Goal: Transaction & Acquisition: Book appointment/travel/reservation

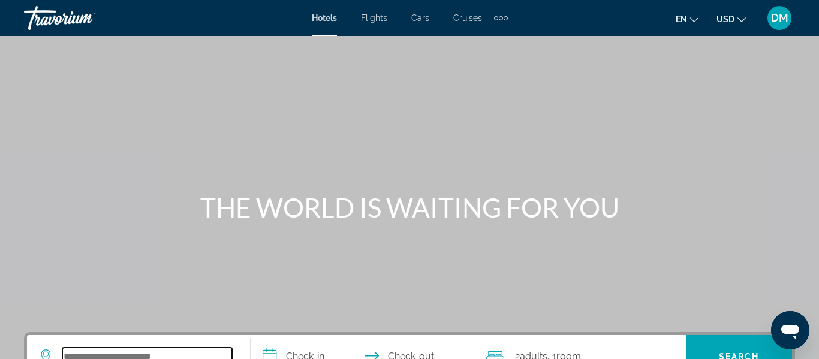
click at [216, 357] on input "Search widget" at bounding box center [147, 357] width 170 height 18
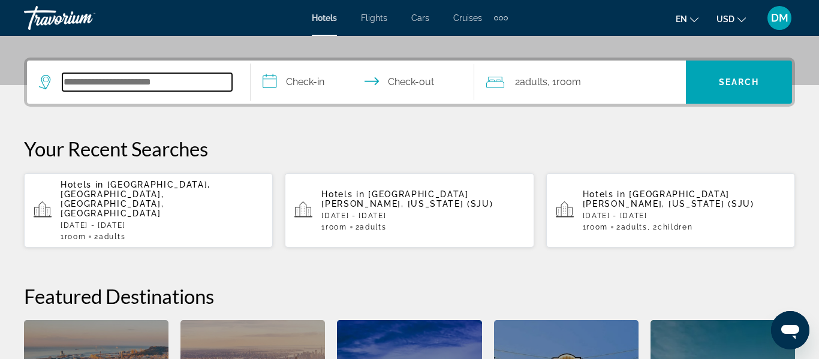
scroll to position [293, 0]
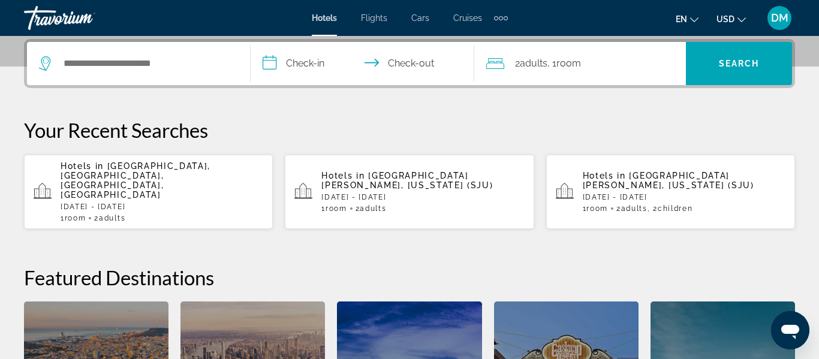
click at [134, 214] on div "1 Room rooms 2 Adult Adults" at bounding box center [162, 218] width 203 height 8
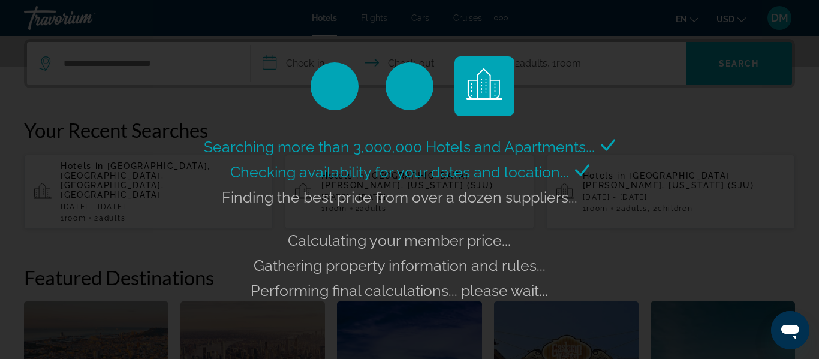
click at [184, 123] on div "Searching more than 3,000,000 Hotels and Apartments... Checking availability fo…" at bounding box center [409, 179] width 819 height 359
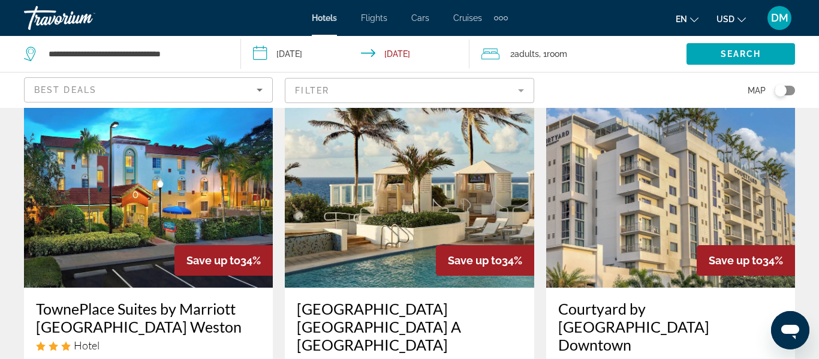
scroll to position [959, 0]
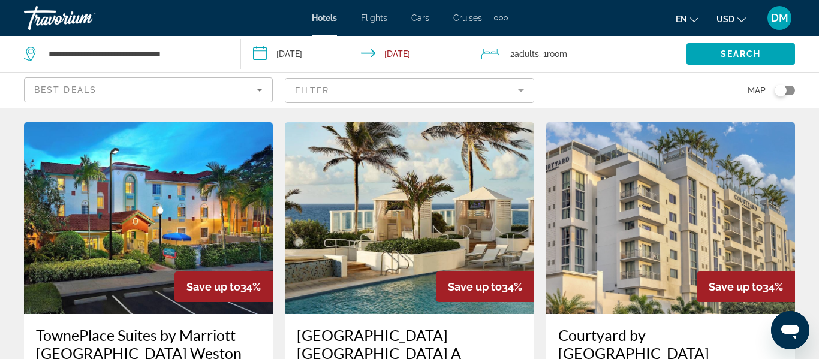
click at [484, 210] on img "Main content" at bounding box center [409, 218] width 249 height 192
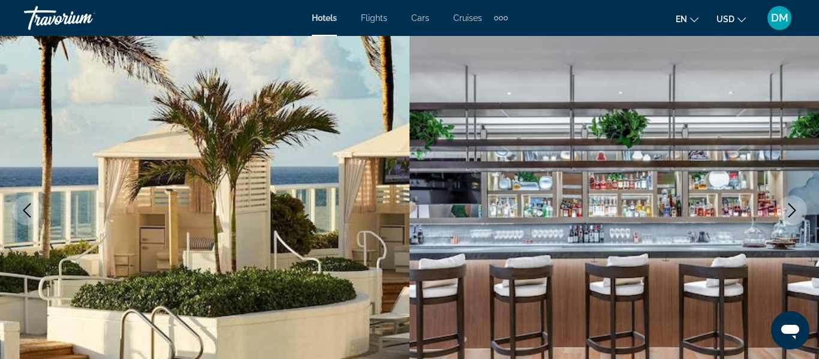
scroll to position [102, 0]
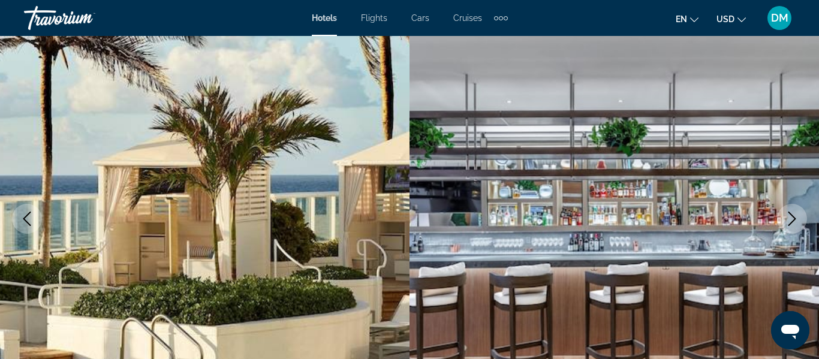
click at [797, 218] on icon "Next image" at bounding box center [792, 219] width 14 height 14
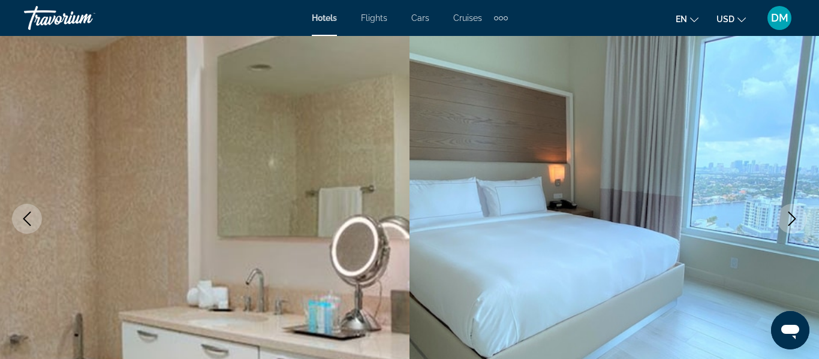
click at [782, 225] on button "Next image" at bounding box center [792, 219] width 30 height 30
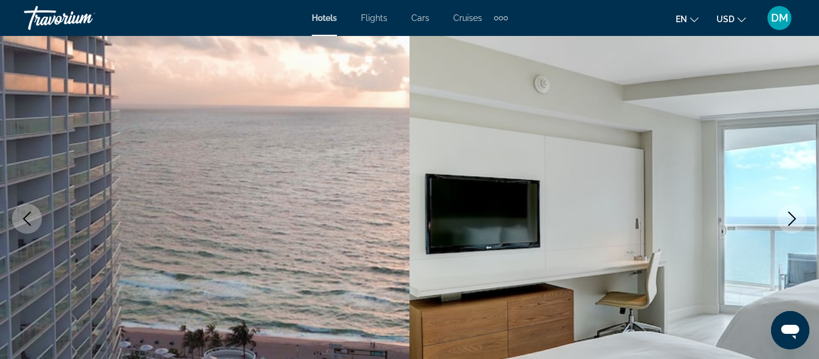
click at [787, 229] on button "Next image" at bounding box center [792, 219] width 30 height 30
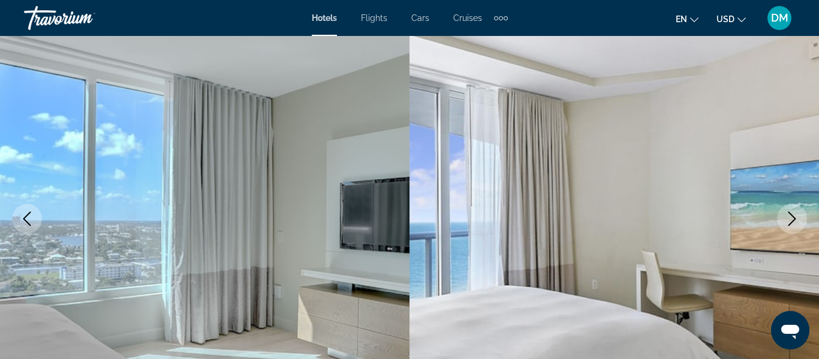
click at [47, 204] on img "Main content" at bounding box center [204, 219] width 409 height 570
click at [37, 231] on img "Main content" at bounding box center [204, 219] width 409 height 570
click at [30, 225] on icon "Previous image" at bounding box center [27, 219] width 8 height 14
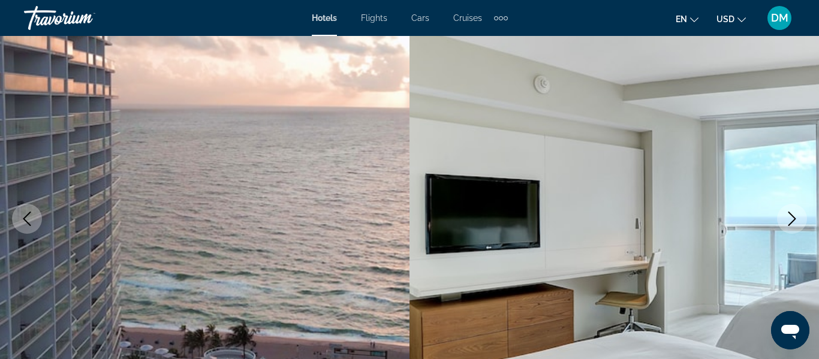
click at [788, 229] on button "Next image" at bounding box center [792, 219] width 30 height 30
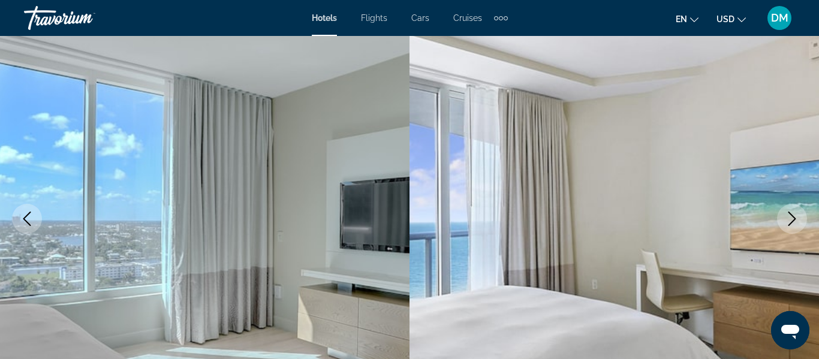
click at [788, 213] on icon "Next image" at bounding box center [792, 219] width 14 height 14
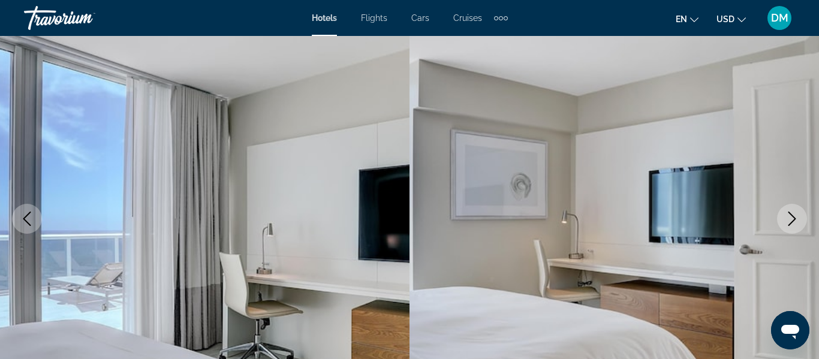
click at [787, 216] on icon "Next image" at bounding box center [792, 219] width 14 height 14
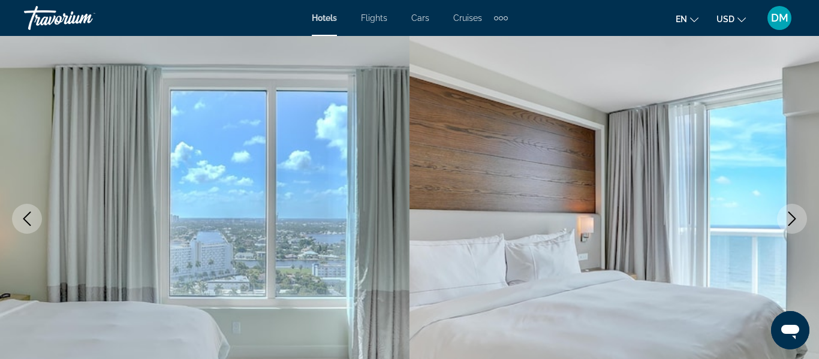
click at [786, 221] on icon "Next image" at bounding box center [792, 219] width 14 height 14
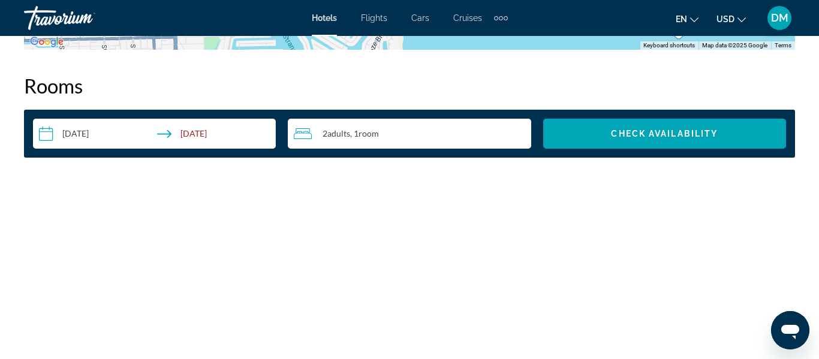
scroll to position [1709, 0]
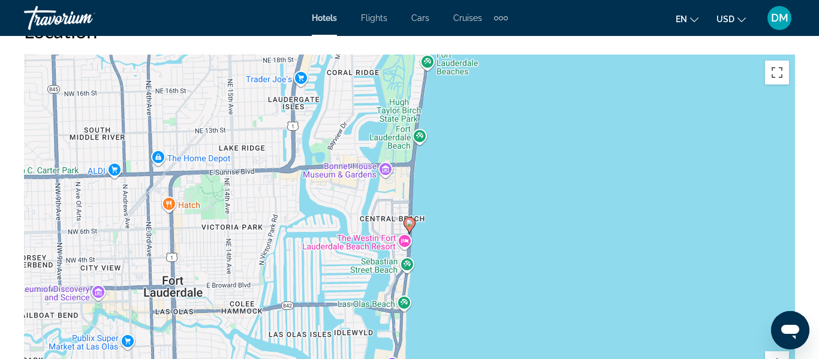
click at [591, 224] on div "To activate drag with keyboard, press Alt + Enter. Once in keyboard drag state,…" at bounding box center [409, 235] width 771 height 360
click at [593, 209] on div "To activate drag with keyboard, press Alt + Enter. Once in keyboard drag state,…" at bounding box center [409, 235] width 771 height 360
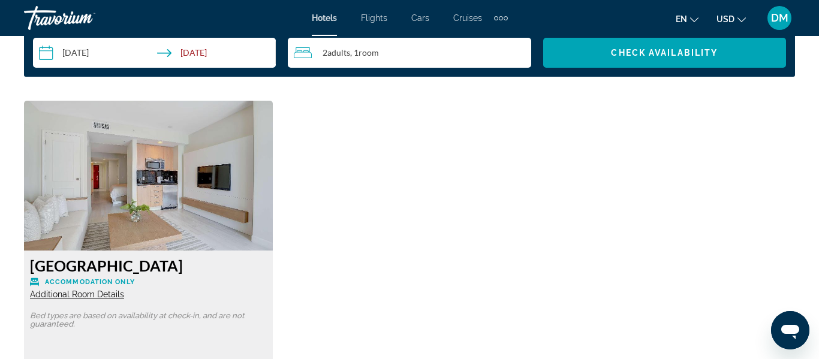
scroll to position [1785, 0]
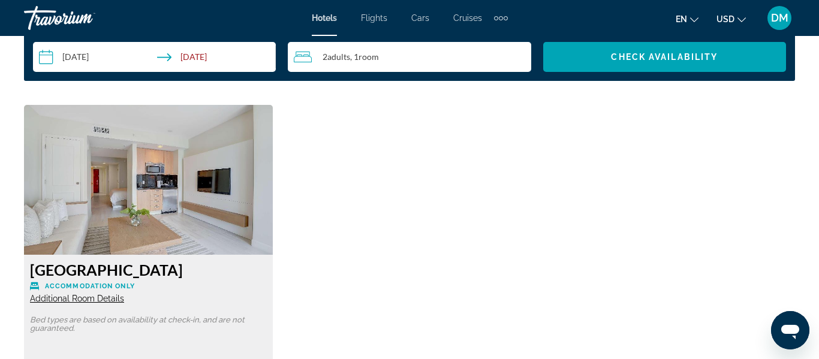
click at [228, 209] on img "Main content" at bounding box center [148, 180] width 249 height 150
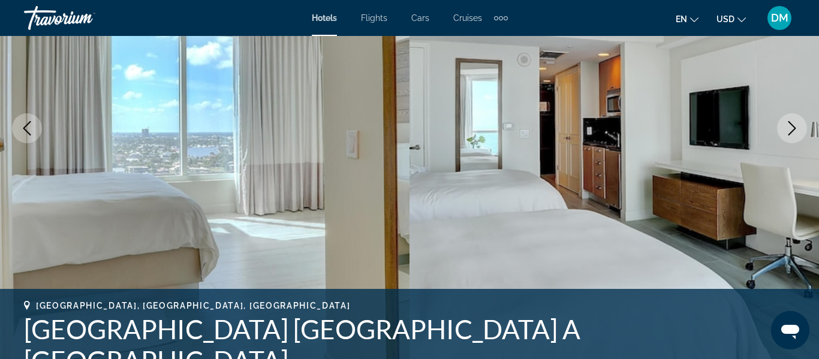
scroll to position [215, 0]
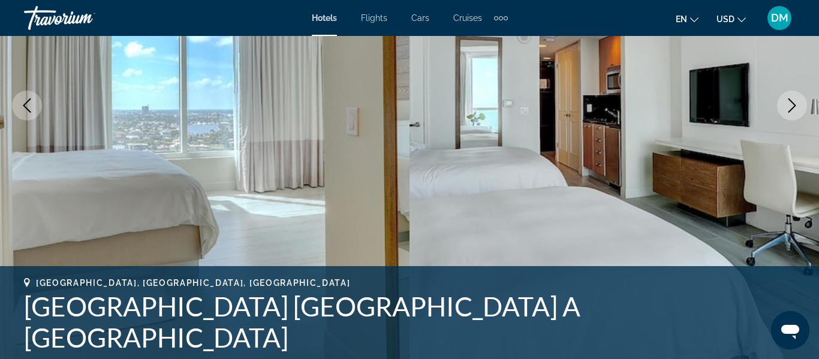
click at [10, 110] on img "Main content" at bounding box center [204, 106] width 409 height 570
click at [19, 104] on button "Previous image" at bounding box center [27, 106] width 30 height 30
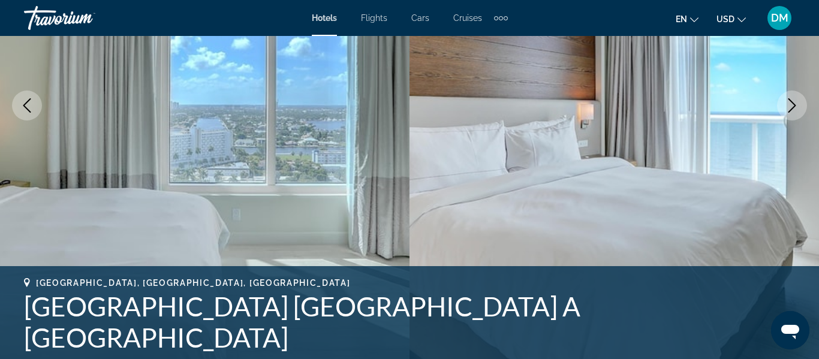
click at [20, 104] on icon "Previous image" at bounding box center [27, 105] width 14 height 14
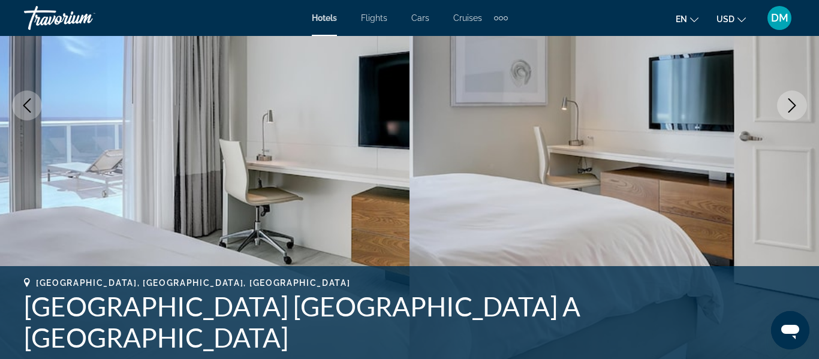
click at [33, 114] on button "Previous image" at bounding box center [27, 106] width 30 height 30
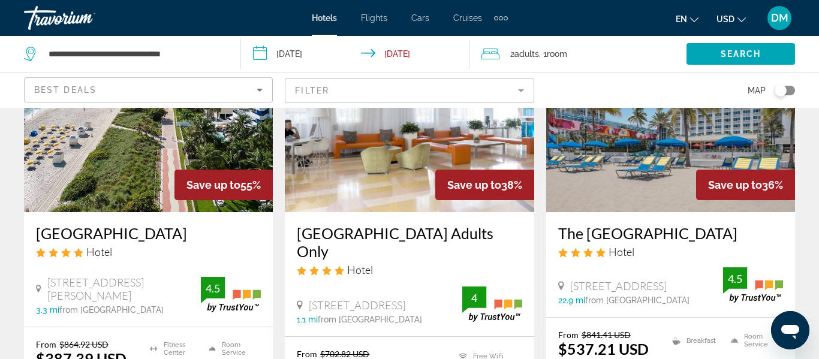
scroll to position [81, 0]
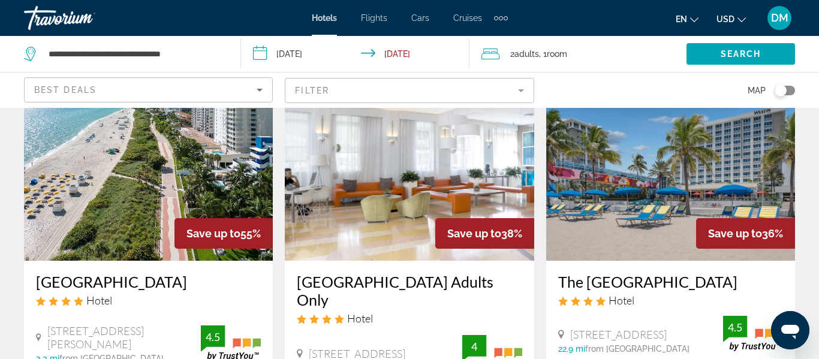
click at [223, 202] on img "Main content" at bounding box center [148, 165] width 249 height 192
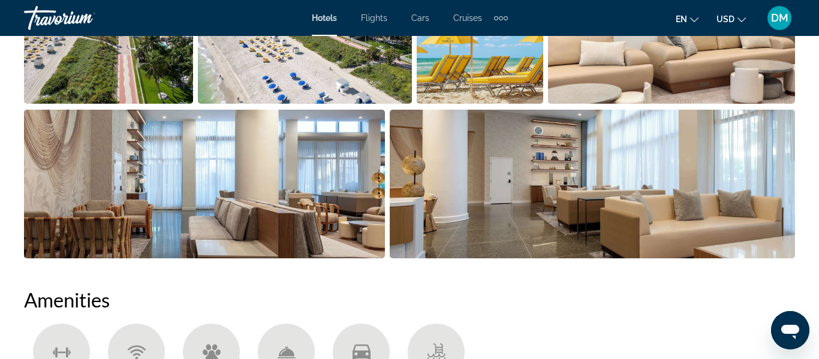
click at [716, 166] on img "Open full-screen image slider" at bounding box center [593, 184] width 406 height 149
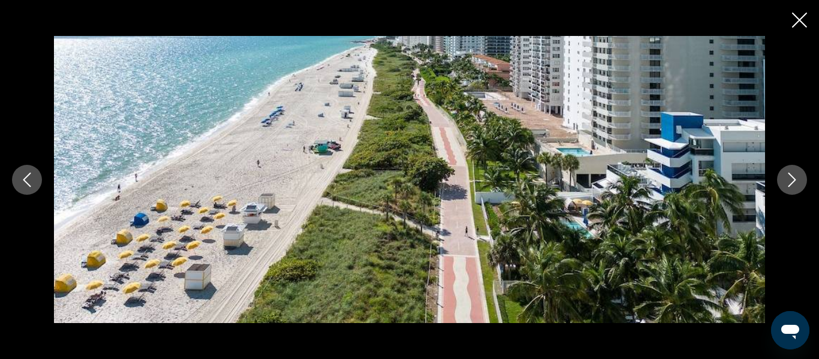
scroll to position [803, 0]
click at [797, 175] on icon "Next image" at bounding box center [792, 180] width 14 height 14
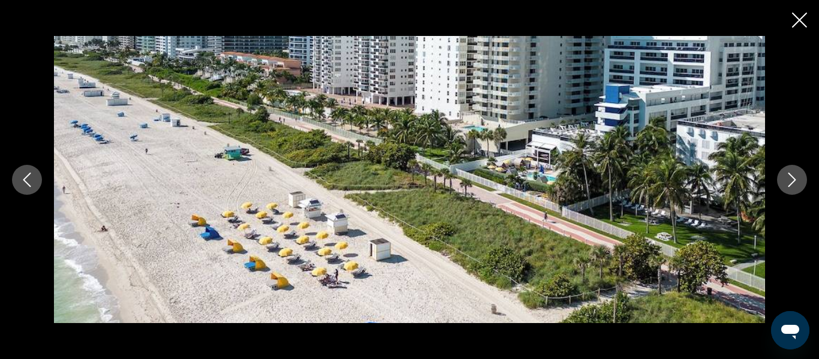
click at [800, 183] on button "Next image" at bounding box center [792, 180] width 30 height 30
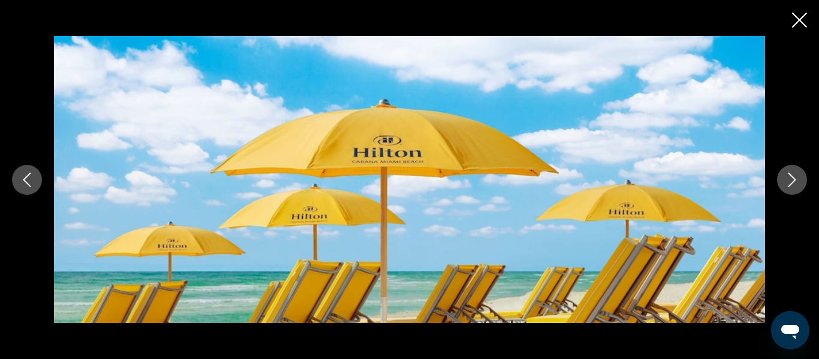
click at [789, 194] on button "Next image" at bounding box center [792, 180] width 30 height 30
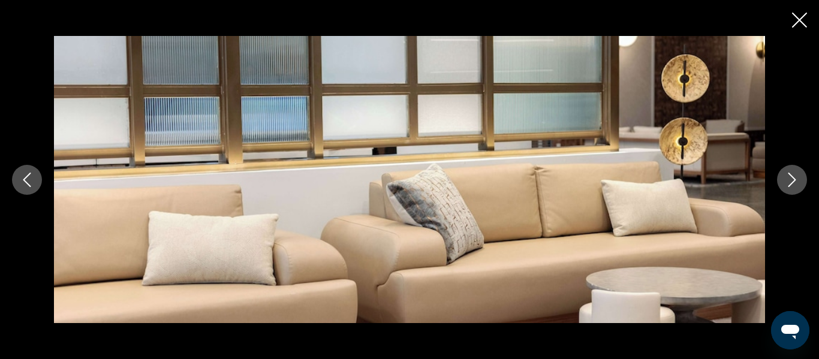
click at [793, 192] on button "Next image" at bounding box center [792, 180] width 30 height 30
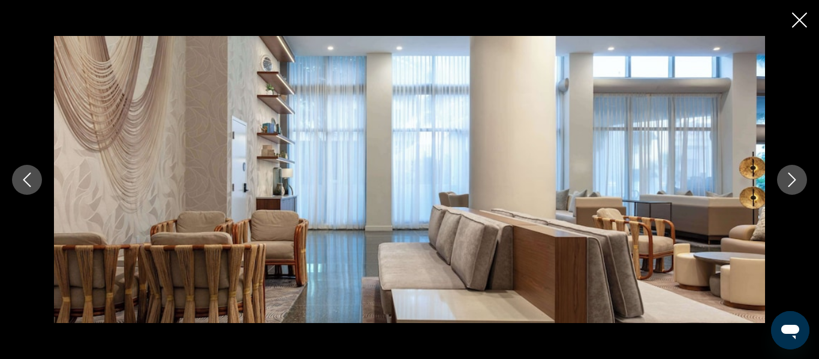
click at [794, 194] on button "Next image" at bounding box center [792, 180] width 30 height 30
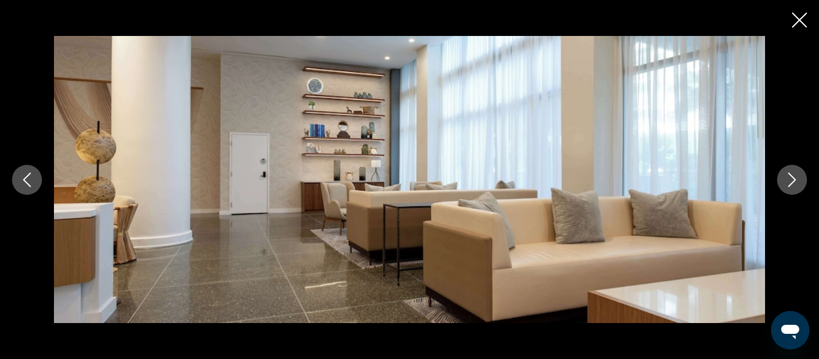
click at [788, 194] on div "prev next" at bounding box center [409, 179] width 819 height 287
click at [790, 194] on button "Next image" at bounding box center [792, 180] width 30 height 30
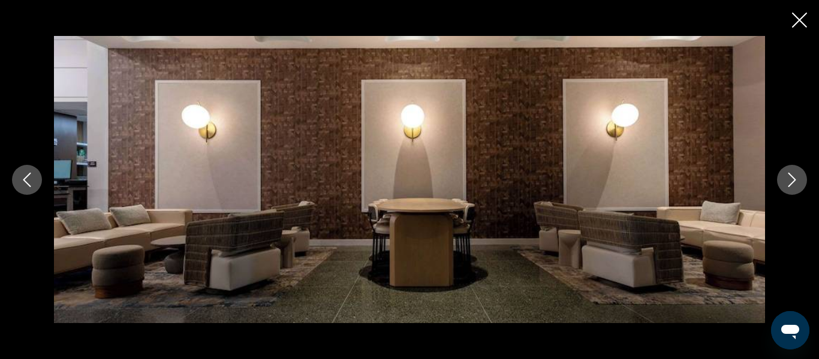
click at [791, 192] on button "Next image" at bounding box center [792, 180] width 30 height 30
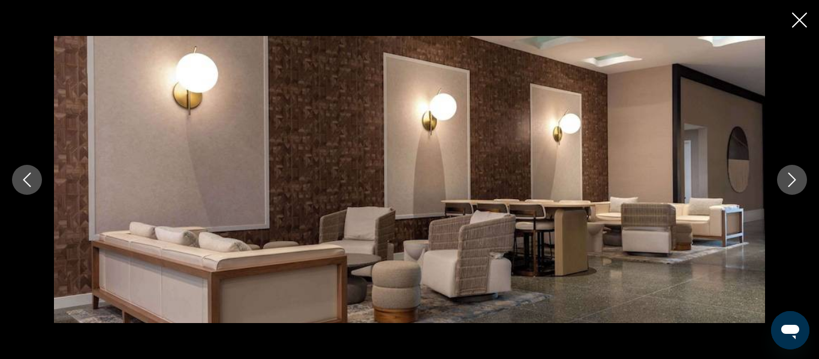
click at [793, 194] on button "Next image" at bounding box center [792, 180] width 30 height 30
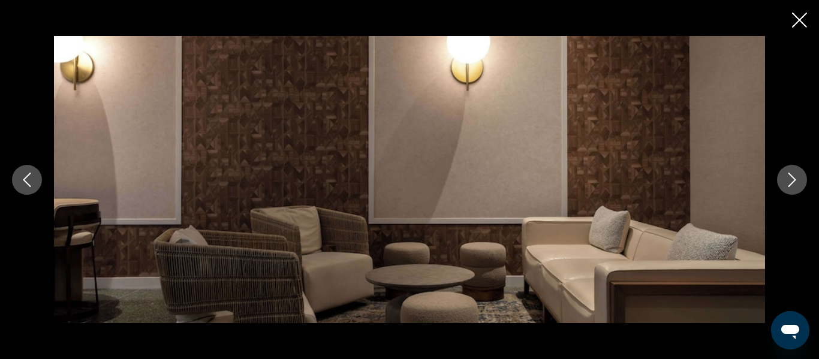
click at [789, 192] on button "Next image" at bounding box center [792, 180] width 30 height 30
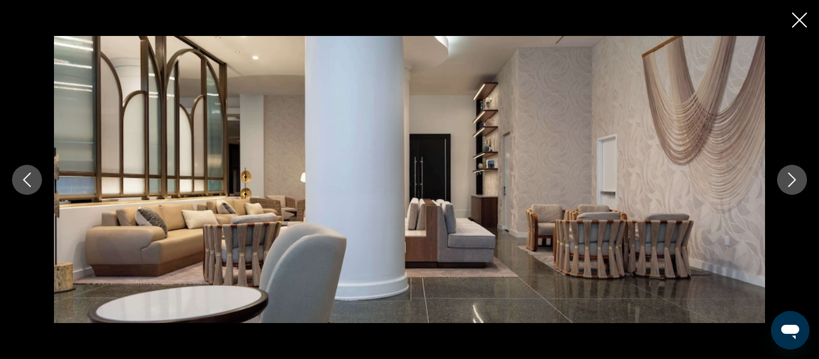
click at [788, 191] on button "Next image" at bounding box center [792, 180] width 30 height 30
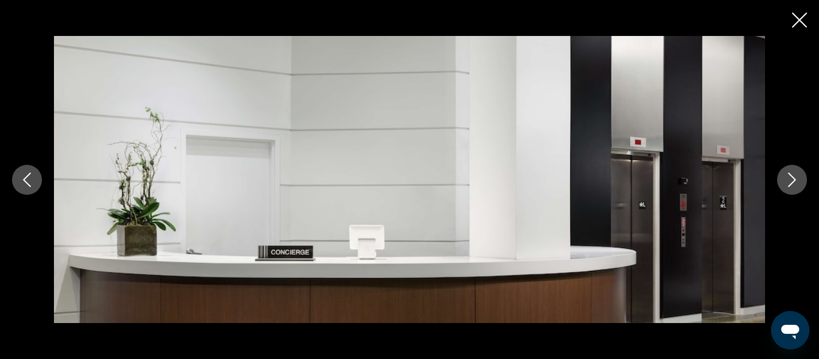
click at [787, 192] on button "Next image" at bounding box center [792, 180] width 30 height 30
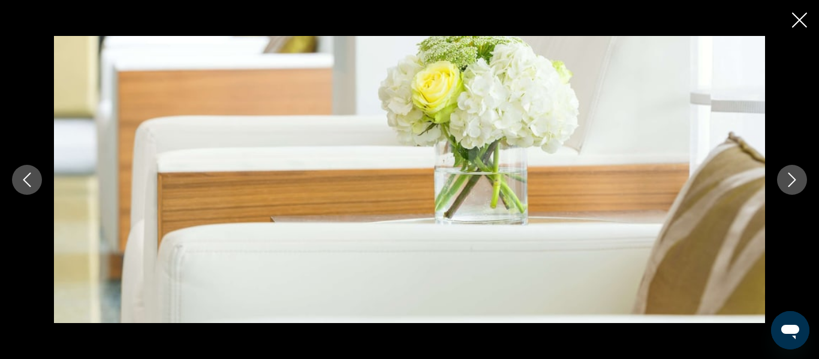
click at [787, 193] on button "Next image" at bounding box center [792, 180] width 30 height 30
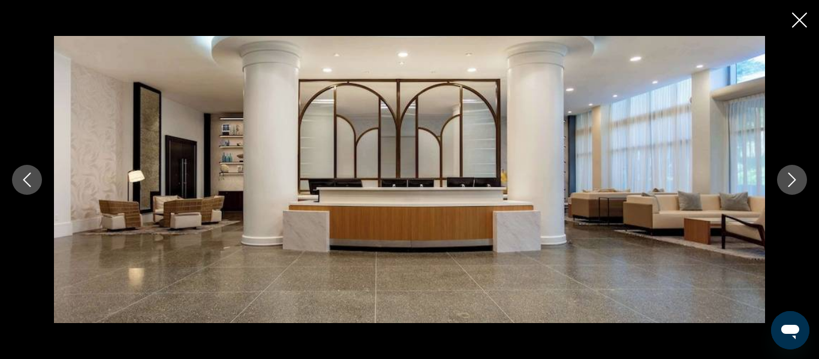
click at [797, 25] on icon "Close slideshow" at bounding box center [799, 20] width 15 height 15
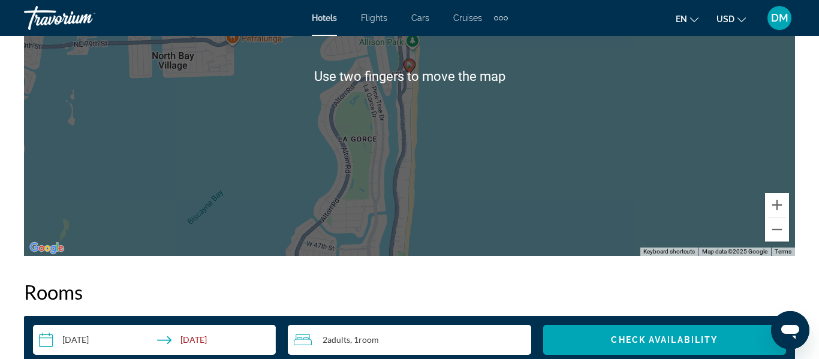
scroll to position [1494, 0]
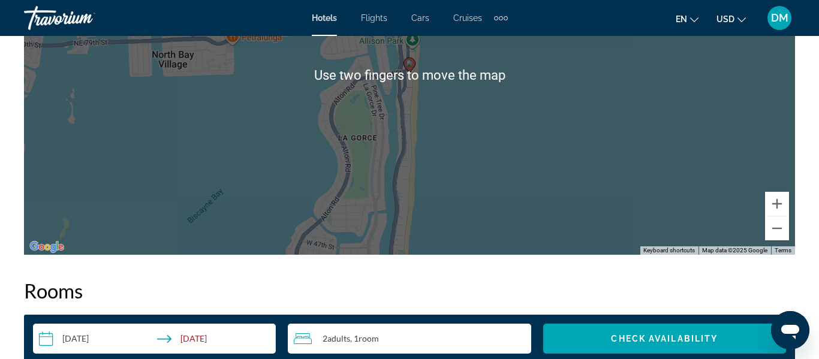
click at [493, 180] on div "To activate drag with keyboard, press Alt + Enter. Once in keyboard drag state,…" at bounding box center [409, 75] width 771 height 360
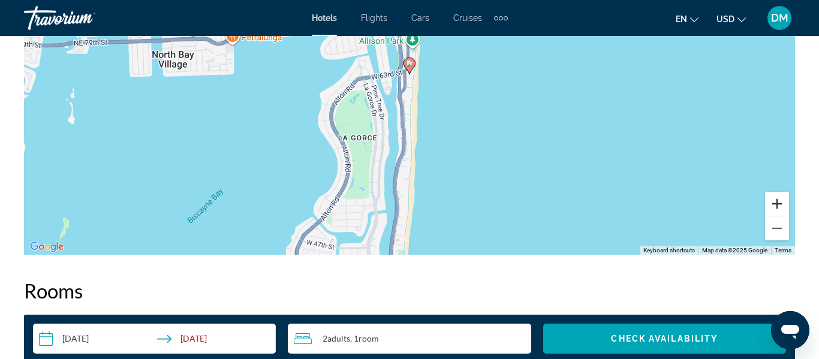
click at [780, 206] on button "Zoom in" at bounding box center [777, 204] width 24 height 24
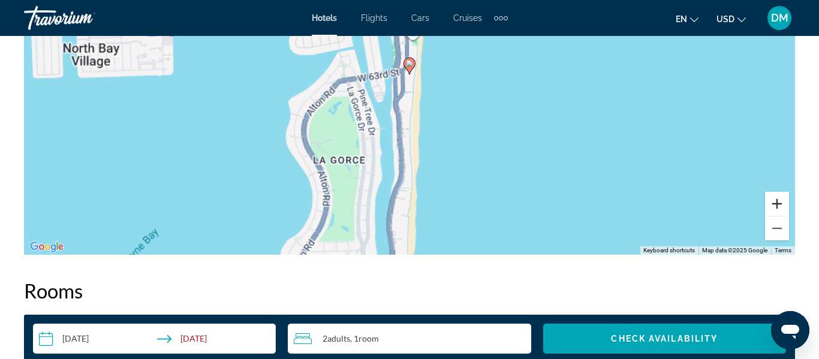
click at [779, 205] on button "Zoom in" at bounding box center [777, 204] width 24 height 24
click at [778, 201] on button "Zoom in" at bounding box center [777, 204] width 24 height 24
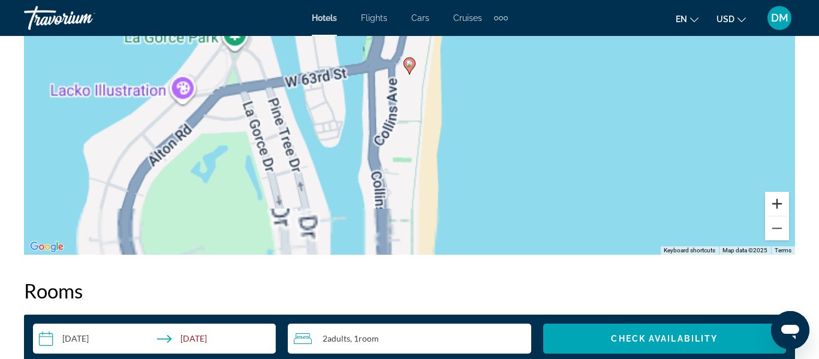
click at [774, 202] on button "Zoom in" at bounding box center [777, 204] width 24 height 24
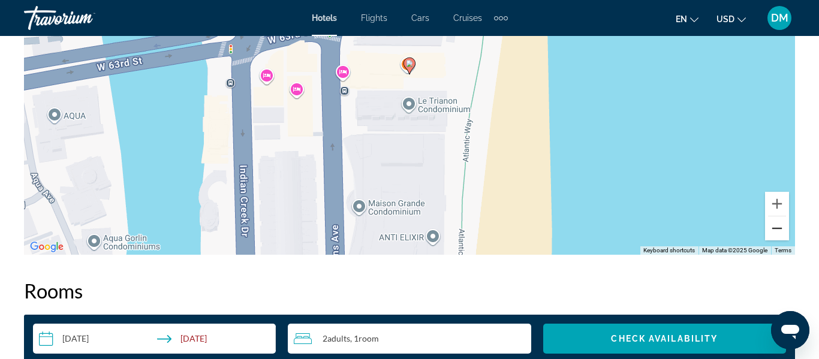
click at [778, 235] on button "Zoom out" at bounding box center [777, 228] width 24 height 24
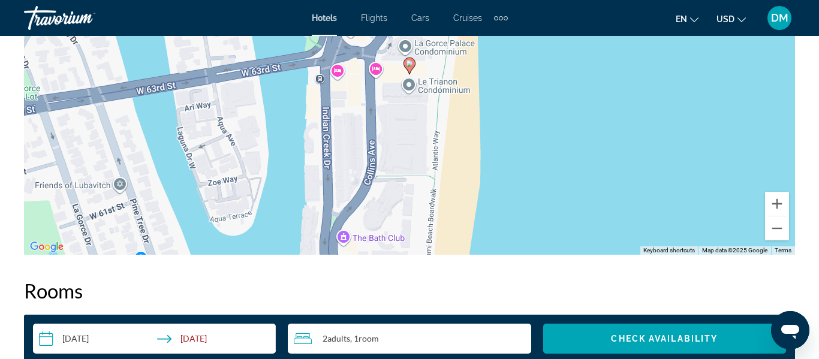
click at [783, 240] on div "To activate drag with keyboard, press Alt + Enter. Once in keyboard drag state,…" at bounding box center [409, 75] width 771 height 360
click at [776, 229] on button "Zoom out" at bounding box center [777, 228] width 24 height 24
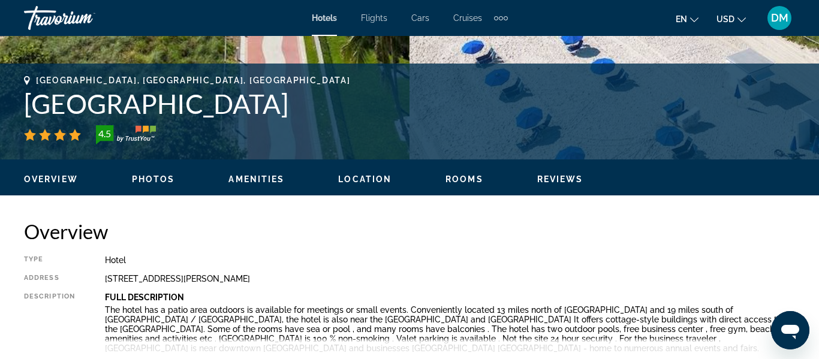
scroll to position [435, 0]
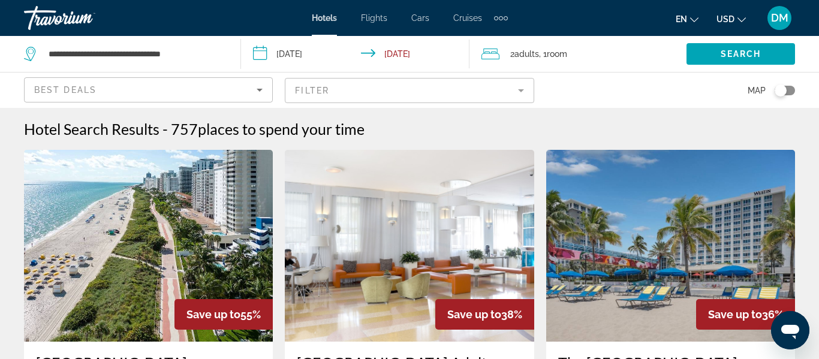
click at [777, 92] on div "Toggle map" at bounding box center [781, 91] width 12 height 12
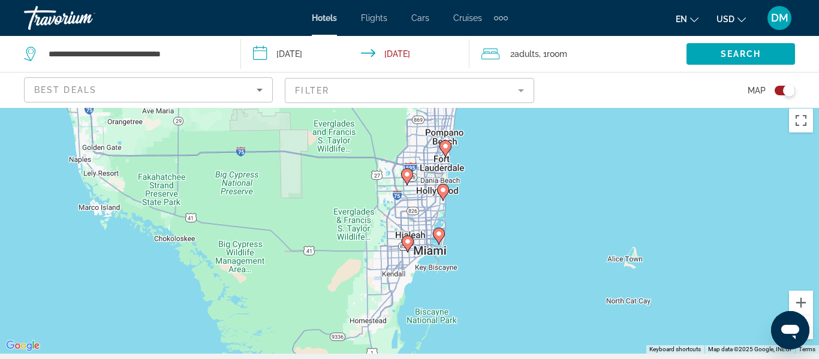
scroll to position [15, 0]
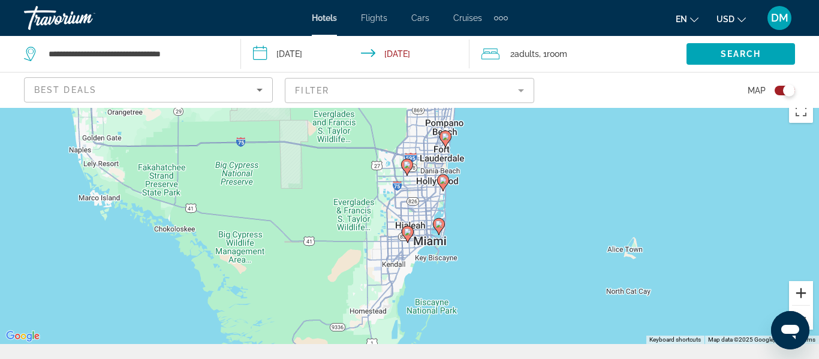
click at [810, 298] on button "Zoom in" at bounding box center [801, 293] width 24 height 24
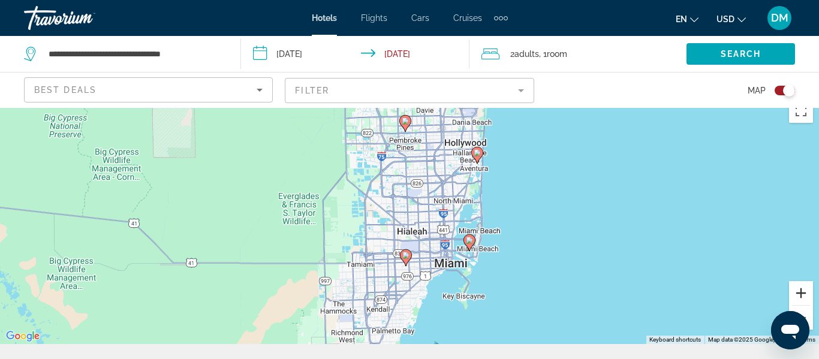
click at [807, 294] on button "Zoom in" at bounding box center [801, 293] width 24 height 24
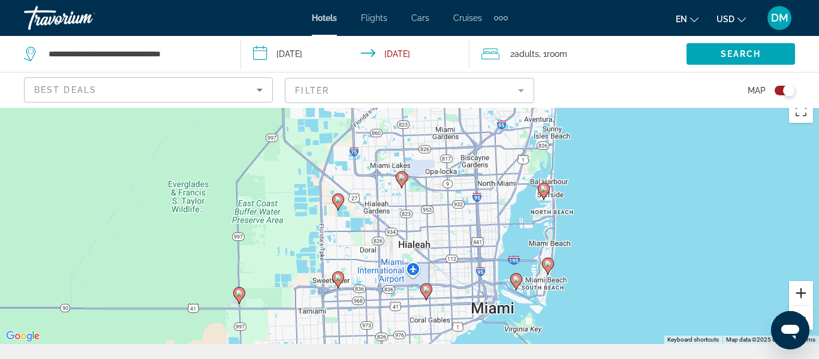
click at [811, 290] on button "Zoom in" at bounding box center [801, 293] width 24 height 24
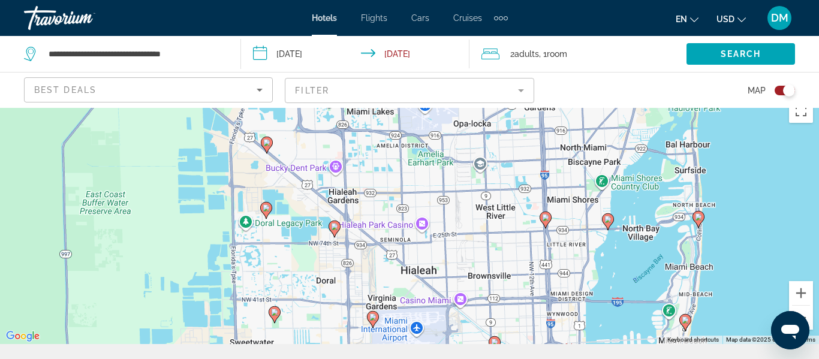
click at [330, 236] on gmp-advanced-marker "Main content" at bounding box center [335, 229] width 12 height 18
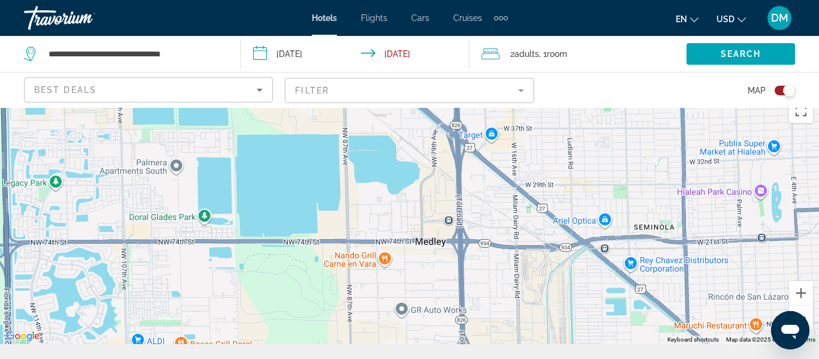
click at [491, 265] on div "To activate drag with keyboard, press Alt + Enter. Once in keyboard drag state,…" at bounding box center [409, 218] width 819 height 251
click at [477, 281] on div "To activate drag with keyboard, press Alt + Enter. Once in keyboard drag state,…" at bounding box center [409, 218] width 819 height 251
click at [809, 320] on button "Zoom out" at bounding box center [801, 318] width 24 height 24
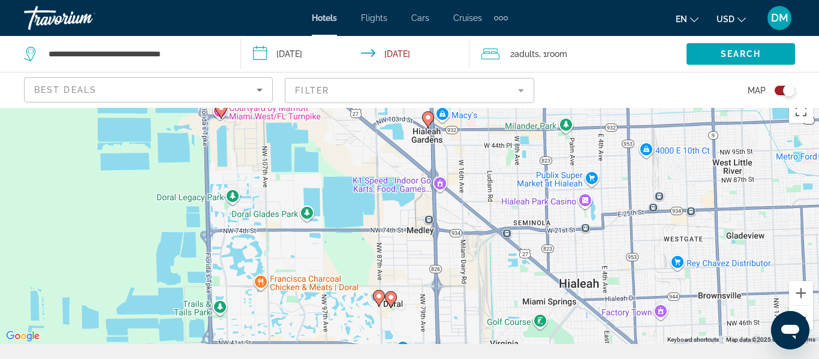
scroll to position [16, 0]
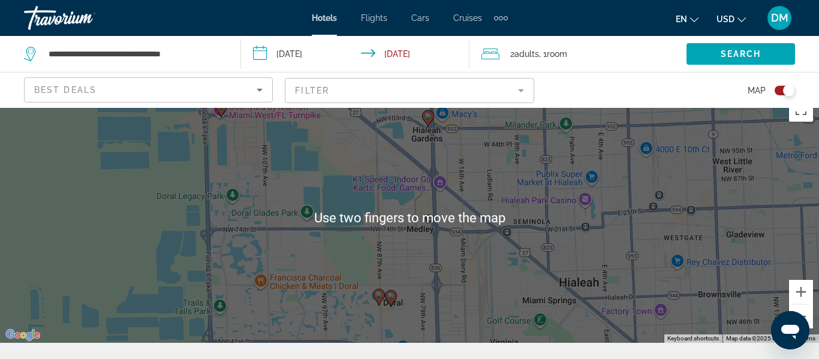
click at [387, 306] on gmp-advanced-marker "Main content" at bounding box center [391, 299] width 12 height 18
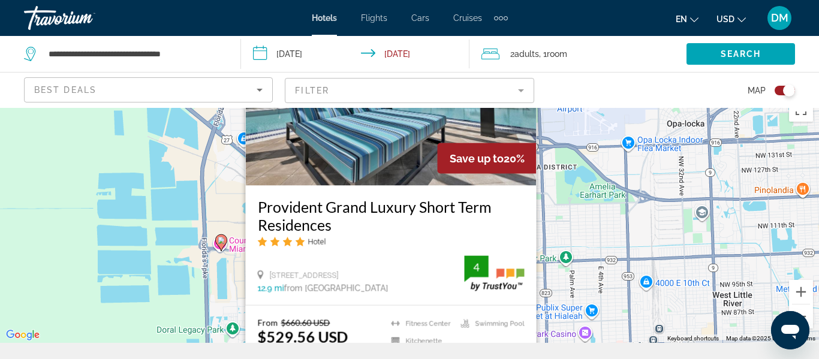
click at [751, 291] on div "To navigate, press the arrow keys. To activate drag with keyboard, press Alt + …" at bounding box center [409, 217] width 819 height 251
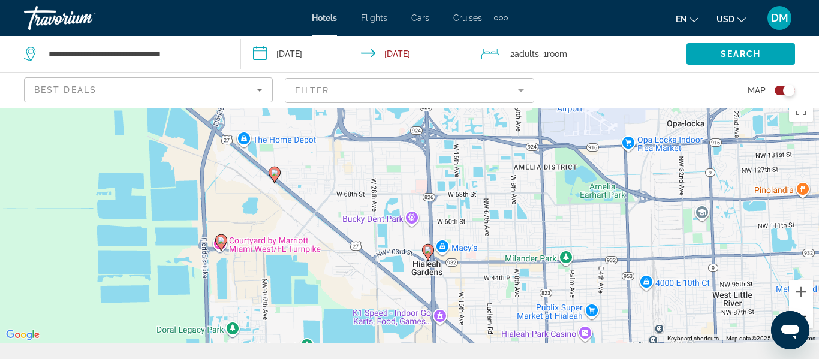
click at [811, 323] on button "Zoom out" at bounding box center [801, 317] width 24 height 24
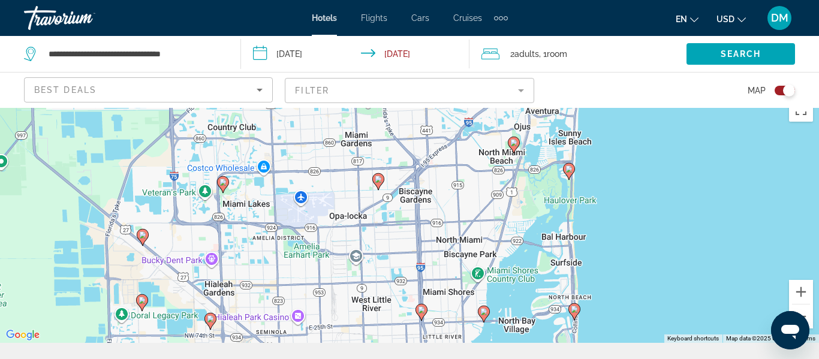
click at [514, 142] on image "Main content" at bounding box center [513, 142] width 7 height 7
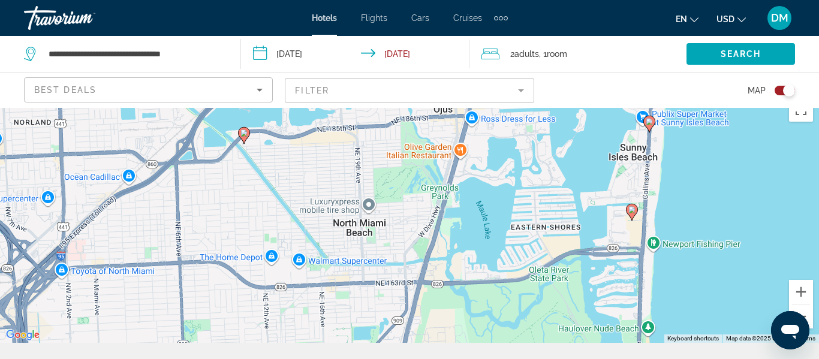
click at [630, 217] on gmp-advanced-marker "Main content" at bounding box center [632, 212] width 12 height 18
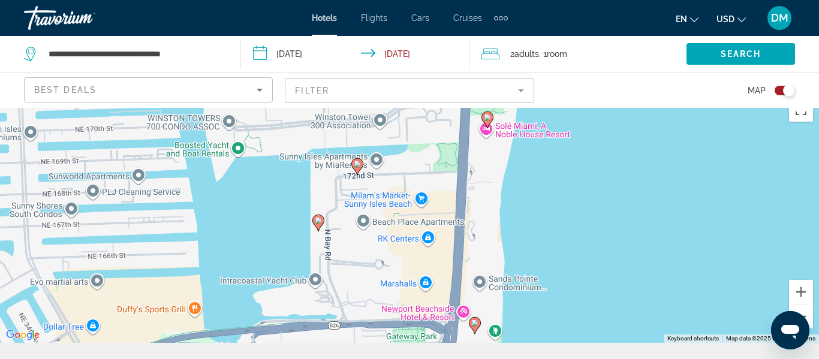
click at [474, 323] on image "Main content" at bounding box center [474, 323] width 7 height 7
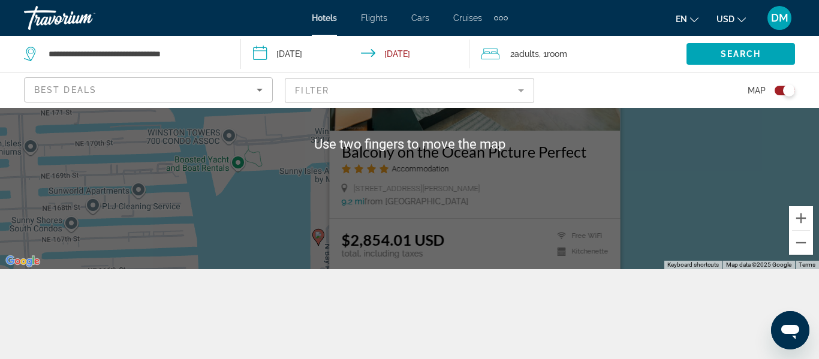
scroll to position [93, 0]
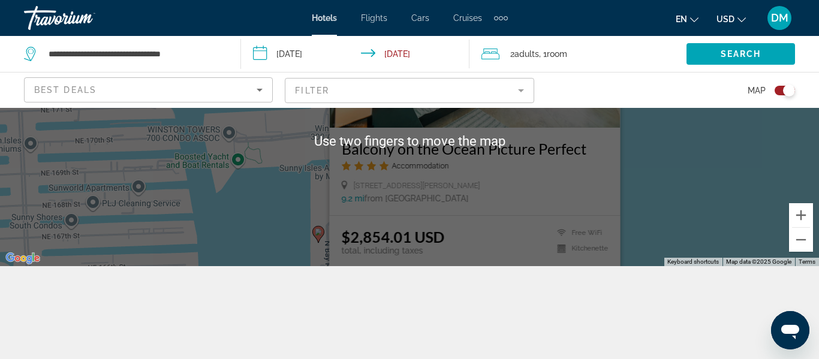
click at [680, 187] on div "To navigate, press the arrow keys. To activate drag with keyboard, press Alt + …" at bounding box center [409, 140] width 819 height 251
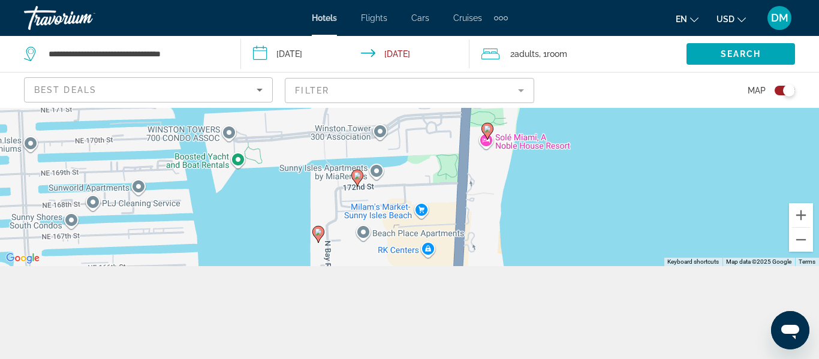
scroll to position [108, 0]
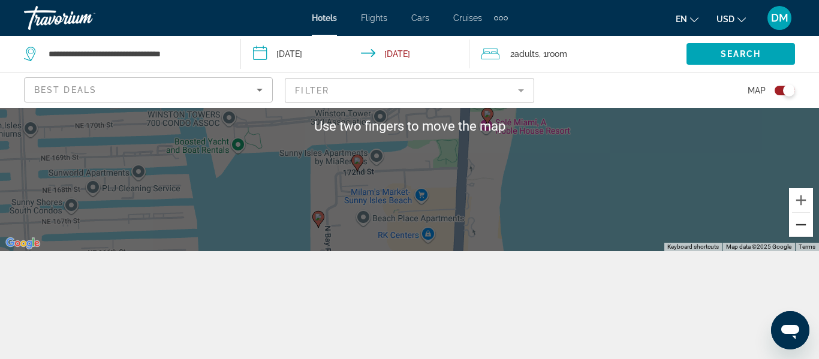
click at [806, 227] on button "Zoom out" at bounding box center [801, 225] width 24 height 24
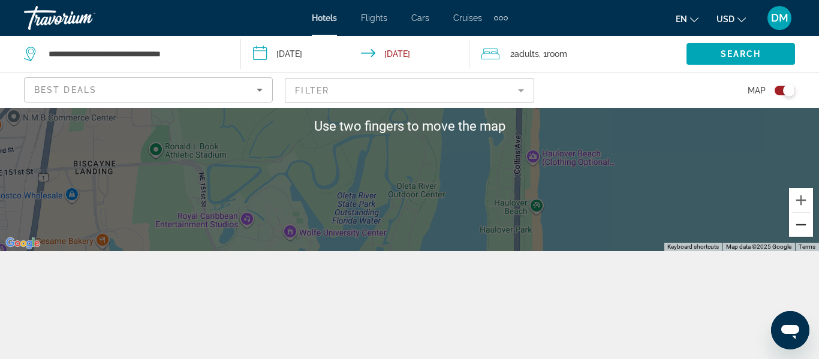
scroll to position [106, 0]
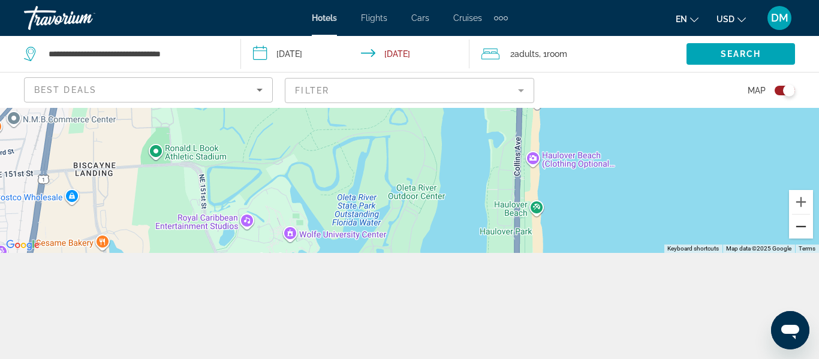
click at [808, 229] on button "Zoom out" at bounding box center [801, 227] width 24 height 24
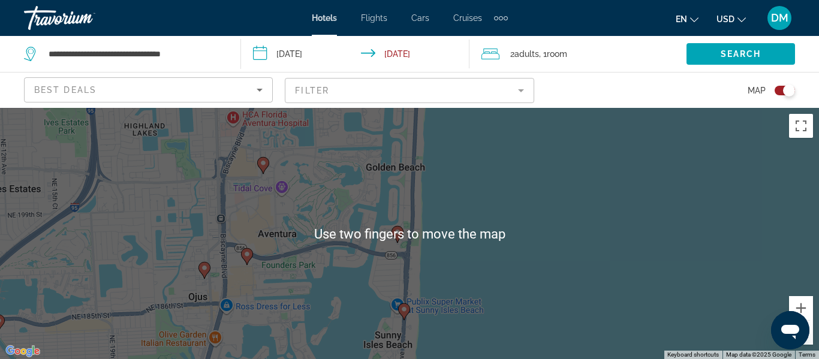
scroll to position [1, 0]
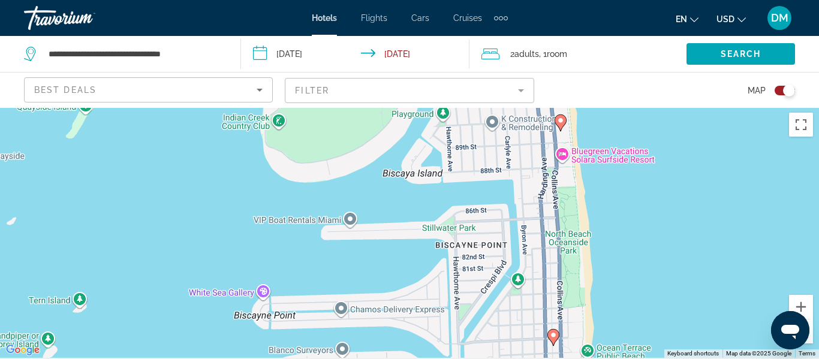
click at [552, 143] on div "To activate drag with keyboard, press Alt + Enter. Once in keyboard drag state,…" at bounding box center [409, 232] width 819 height 251
click at [562, 131] on gmp-advanced-marker "Main content" at bounding box center [561, 123] width 12 height 18
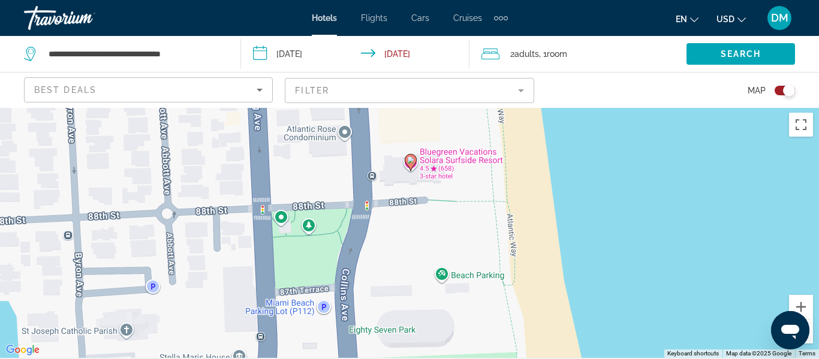
click at [414, 167] on gmp-advanced-marker "Main content" at bounding box center [411, 162] width 12 height 18
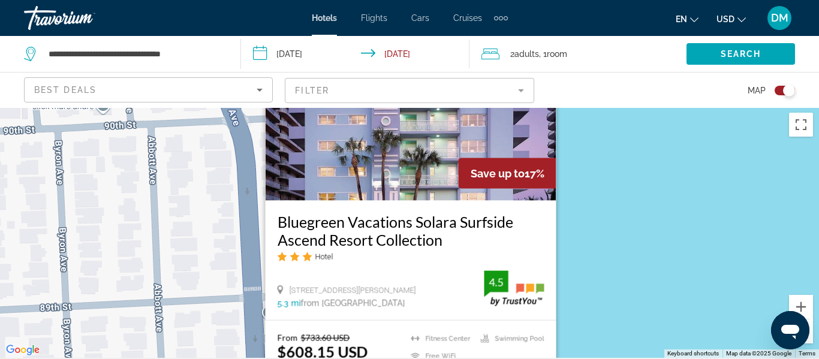
click at [811, 338] on button "Zoom out" at bounding box center [801, 332] width 24 height 24
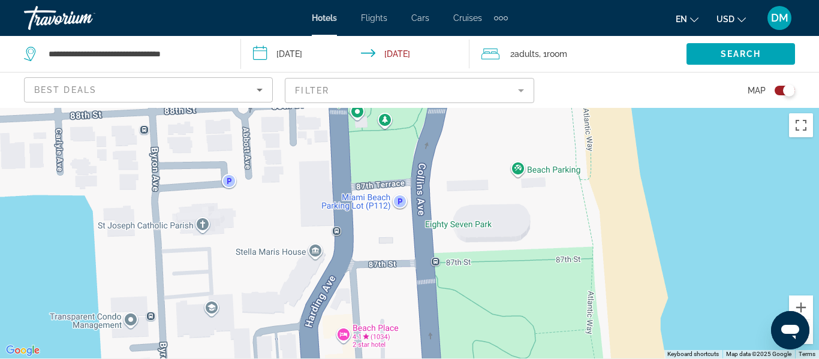
scroll to position [0, 0]
click at [812, 345] on div "To navigate, press the arrow keys. To activate drag with keyboard, press Alt + …" at bounding box center [409, 233] width 819 height 251
click at [811, 345] on div "To navigate, press the arrow keys. To activate drag with keyboard, press Alt + …" at bounding box center [409, 233] width 819 height 251
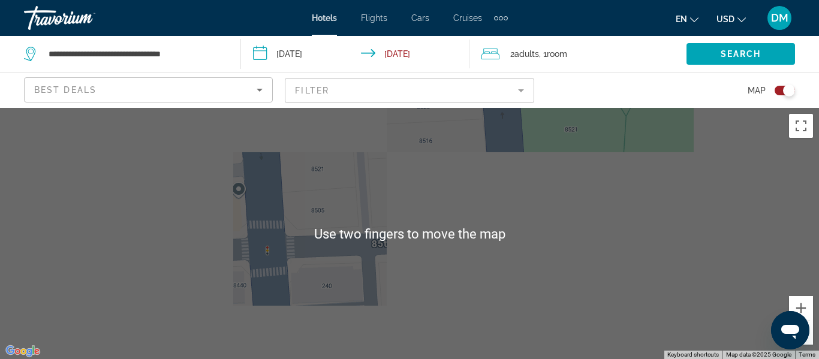
scroll to position [7, 0]
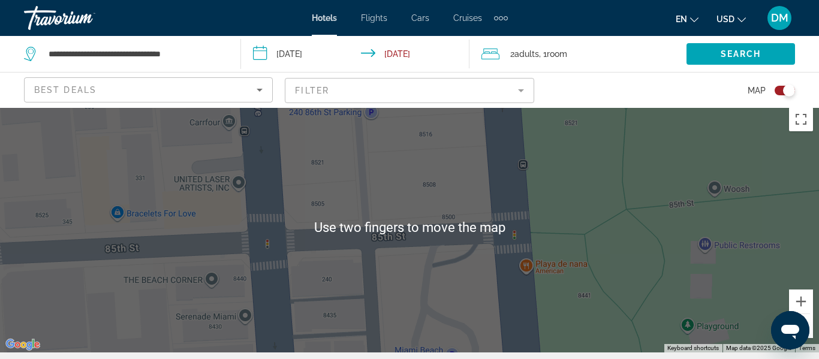
click at [812, 334] on button "Zoom out" at bounding box center [801, 326] width 24 height 24
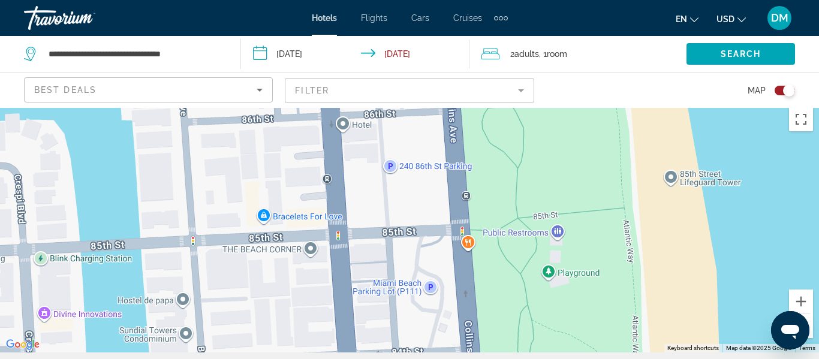
click at [811, 333] on button "Zoom out" at bounding box center [801, 326] width 24 height 24
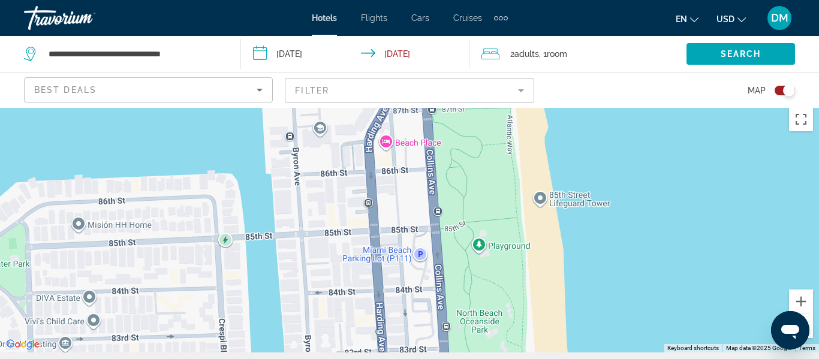
click at [810, 330] on button "Zoom out" at bounding box center [801, 326] width 24 height 24
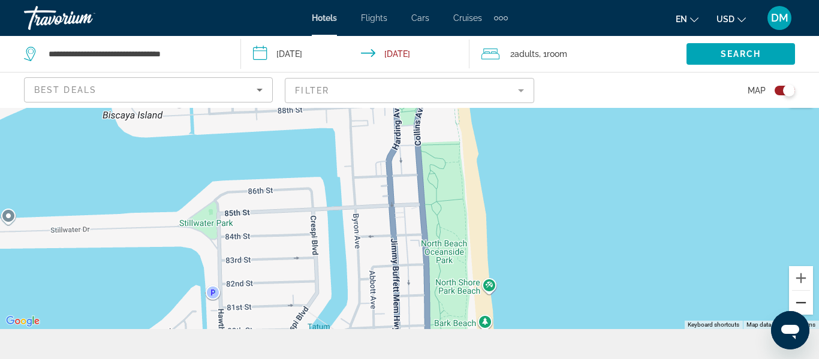
scroll to position [108, 0]
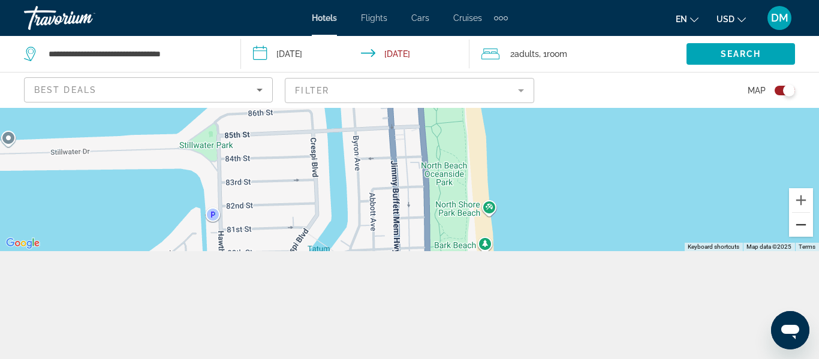
click at [808, 230] on button "Zoom out" at bounding box center [801, 225] width 24 height 24
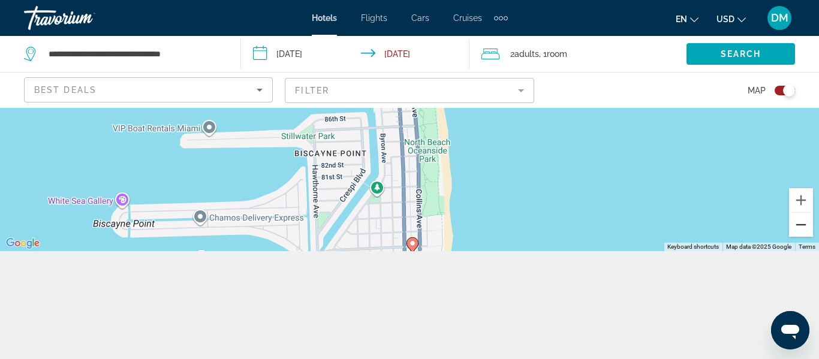
click at [803, 233] on button "Zoom out" at bounding box center [801, 225] width 24 height 24
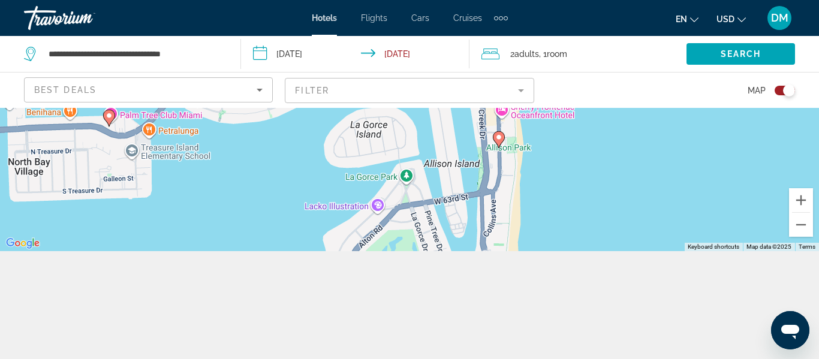
click at [502, 146] on gmp-advanced-marker "Main content" at bounding box center [499, 140] width 12 height 18
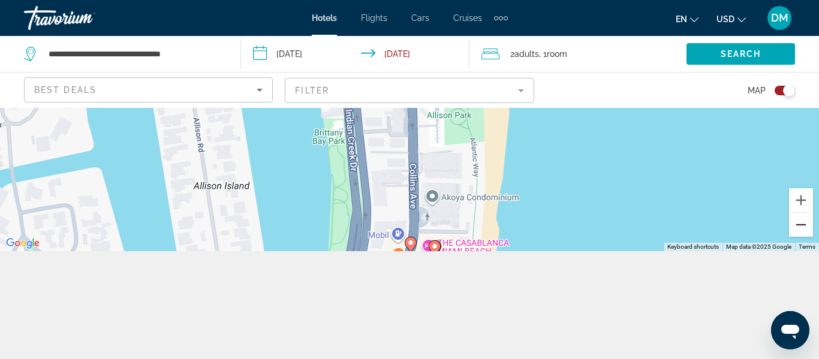
click at [798, 233] on button "Zoom out" at bounding box center [801, 225] width 24 height 24
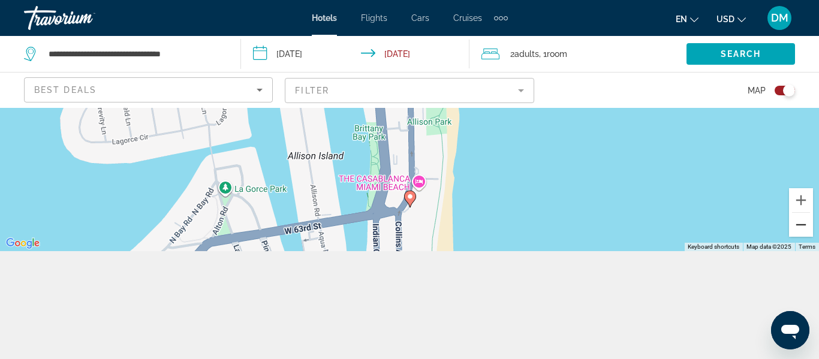
click at [808, 225] on button "Zoom out" at bounding box center [801, 225] width 24 height 24
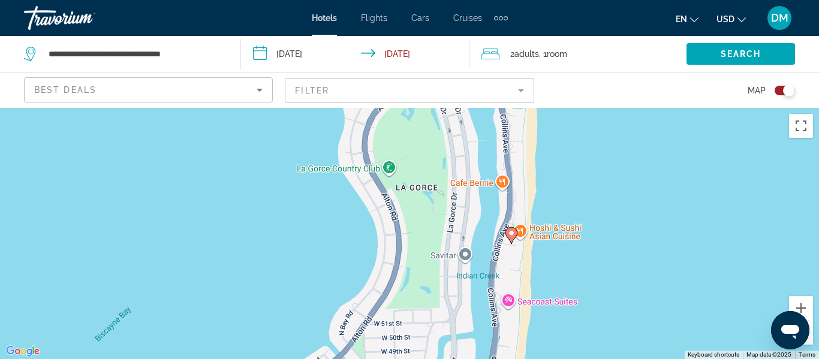
scroll to position [2, 0]
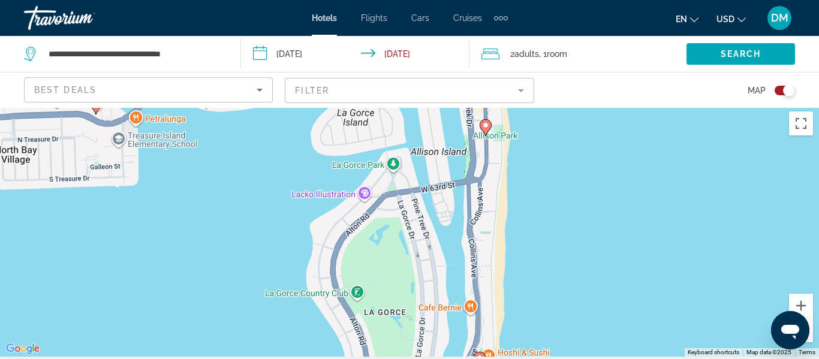
click at [486, 127] on image "Main content" at bounding box center [485, 125] width 7 height 7
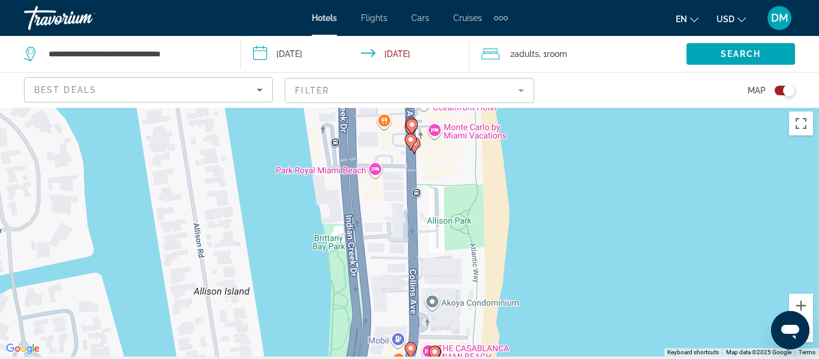
click at [414, 143] on icon "Main content" at bounding box center [410, 142] width 11 height 16
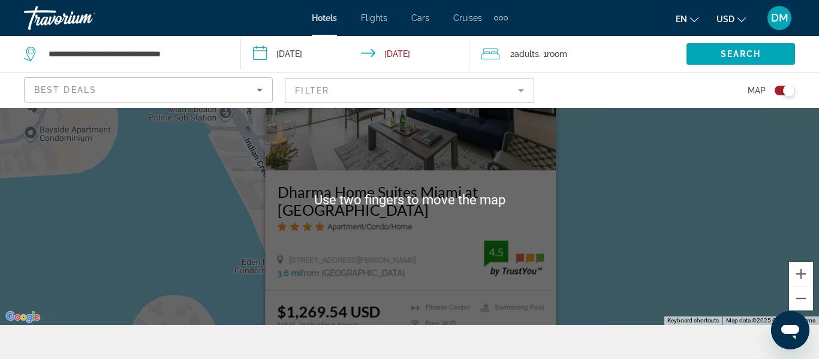
scroll to position [36, 0]
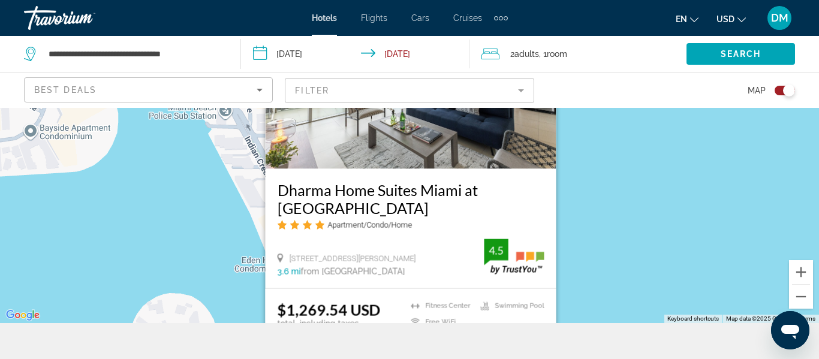
click at [688, 216] on div "To navigate, press the arrow keys. To activate drag with keyboard, press Alt + …" at bounding box center [409, 197] width 819 height 251
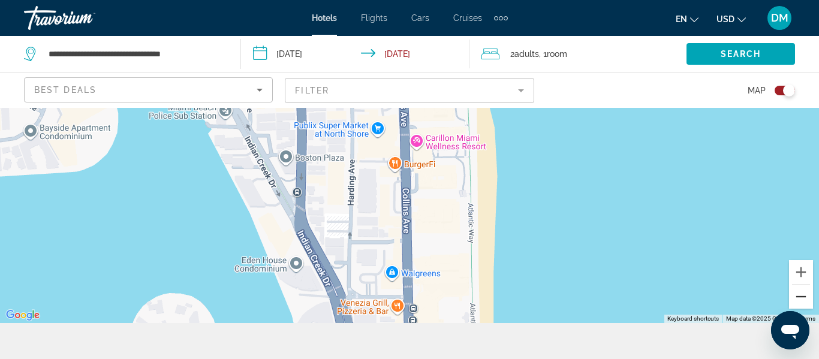
click at [806, 297] on button "Zoom out" at bounding box center [801, 297] width 24 height 24
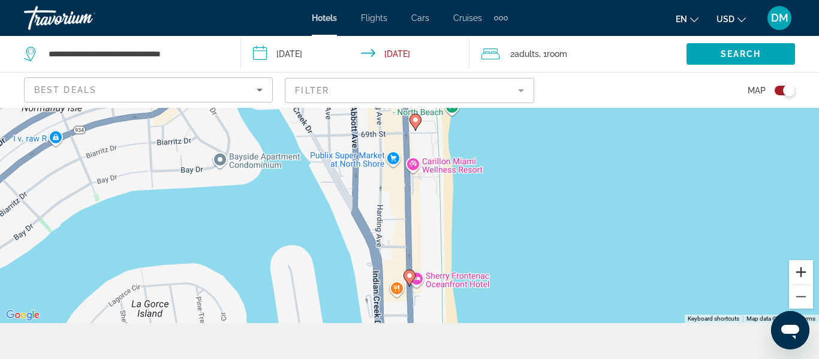
click at [810, 270] on button "Zoom in" at bounding box center [801, 272] width 24 height 24
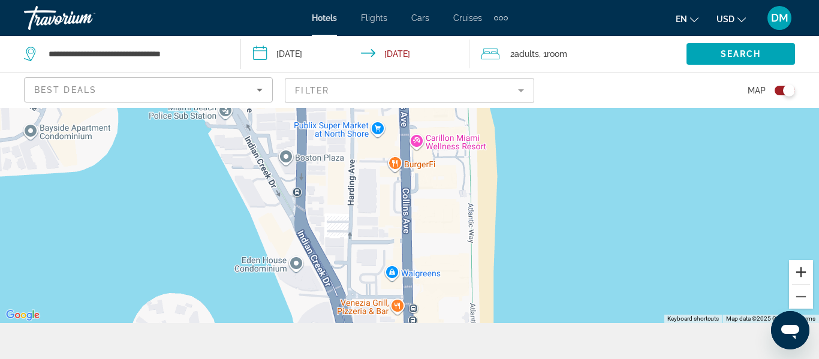
click at [805, 270] on button "Zoom in" at bounding box center [801, 272] width 24 height 24
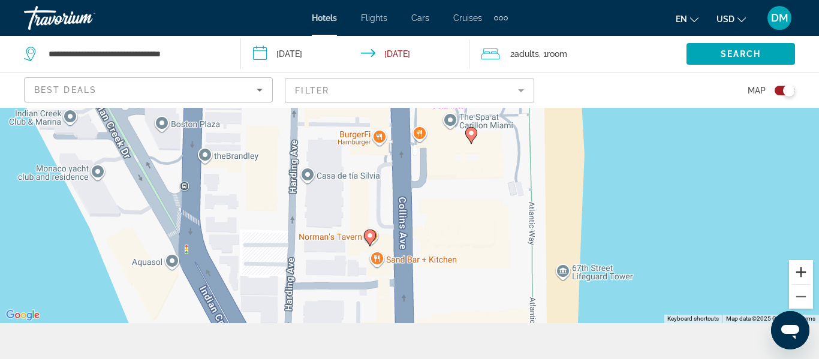
click at [808, 269] on button "Zoom in" at bounding box center [801, 272] width 24 height 24
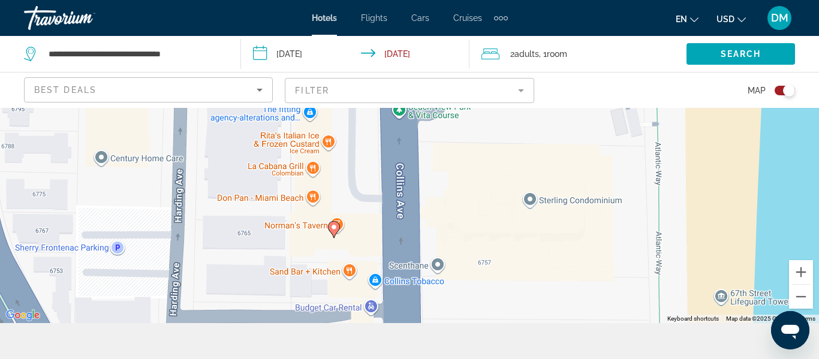
click at [334, 227] on image "Main content" at bounding box center [333, 227] width 7 height 7
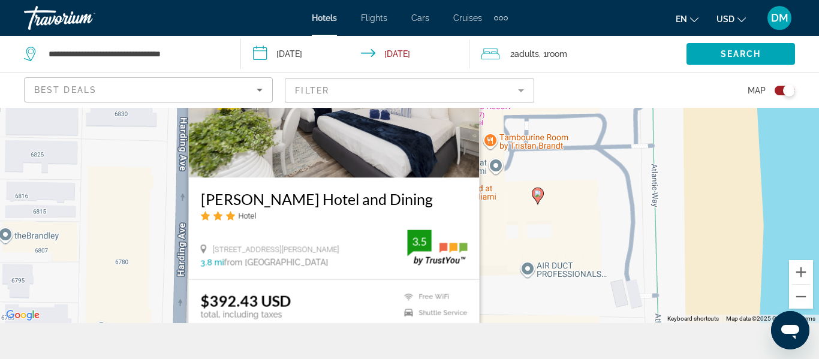
click at [719, 203] on div "To navigate, press the arrow keys. To activate drag with keyboard, press Alt + …" at bounding box center [409, 197] width 819 height 251
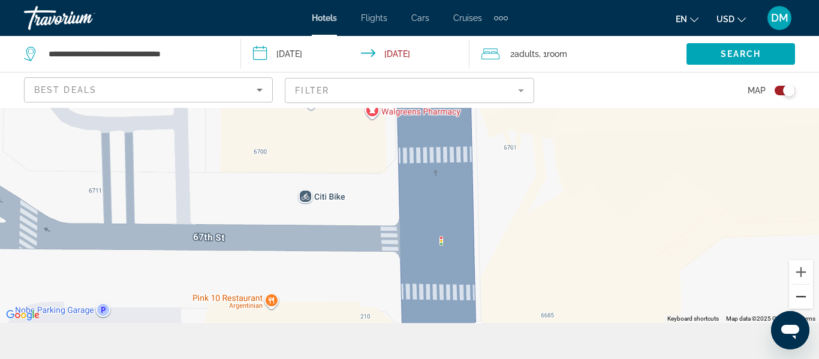
click at [809, 303] on button "Zoom out" at bounding box center [801, 297] width 24 height 24
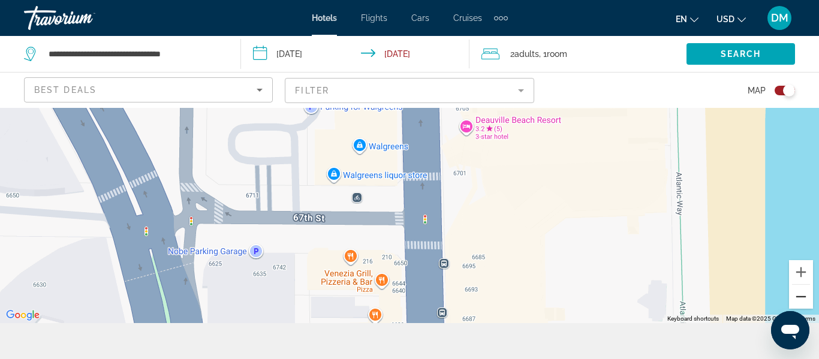
click at [807, 298] on button "Zoom out" at bounding box center [801, 297] width 24 height 24
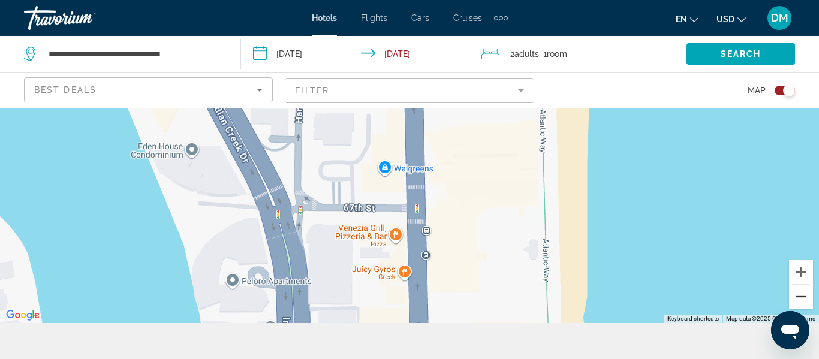
click at [808, 300] on button "Zoom out" at bounding box center [801, 297] width 24 height 24
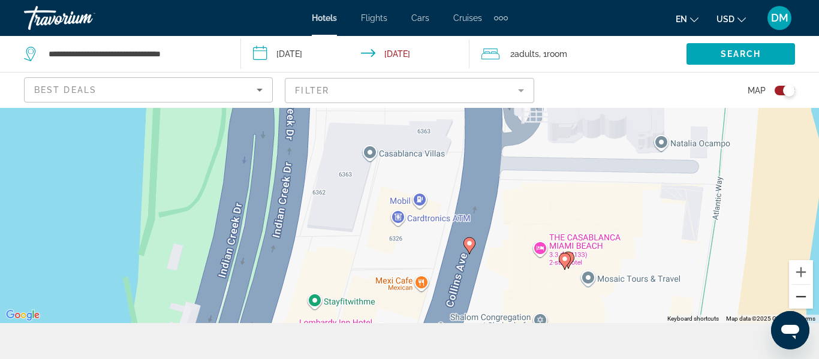
click at [803, 300] on button "Zoom out" at bounding box center [801, 297] width 24 height 24
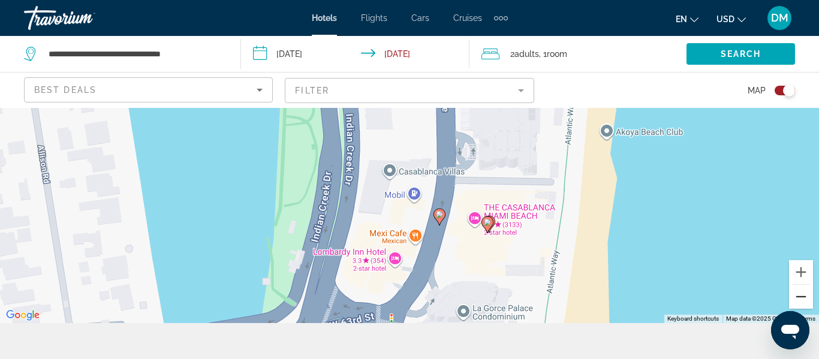
click at [811, 294] on button "Zoom out" at bounding box center [801, 297] width 24 height 24
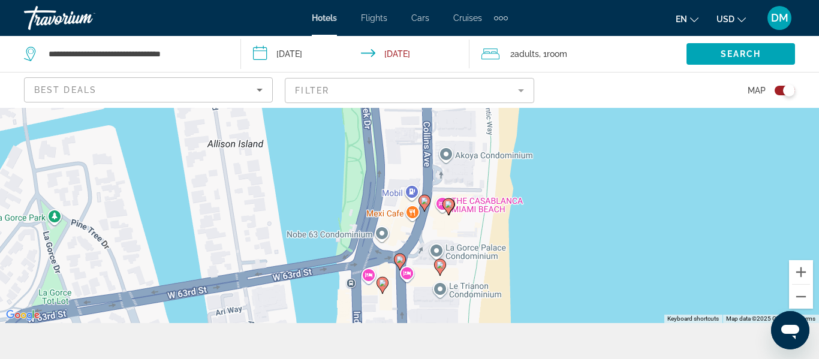
click at [384, 291] on gmp-advanced-marker "Main content" at bounding box center [383, 285] width 12 height 18
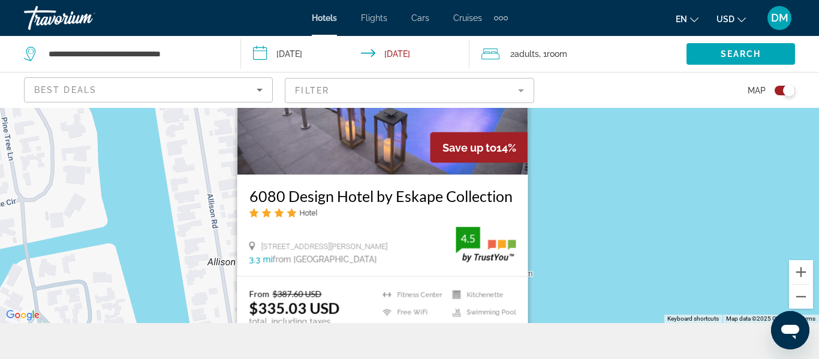
click at [703, 245] on div "To navigate, press the arrow keys. To activate drag with keyboard, press Alt + …" at bounding box center [409, 197] width 819 height 251
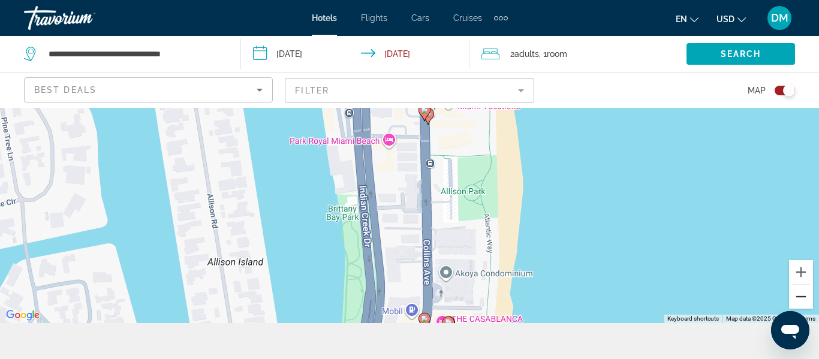
click at [802, 301] on button "Zoom out" at bounding box center [801, 297] width 24 height 24
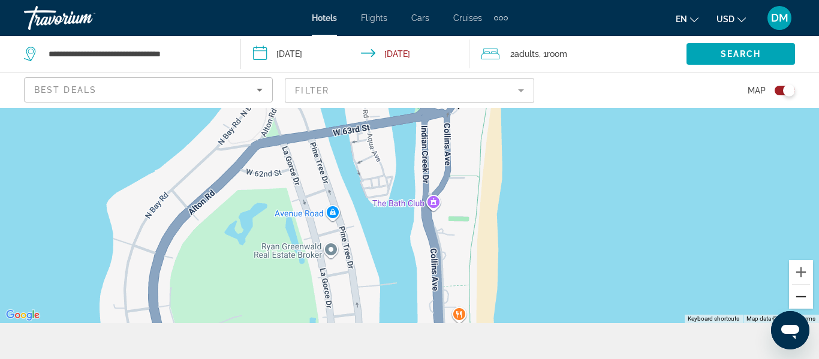
click at [810, 301] on button "Zoom out" at bounding box center [801, 297] width 24 height 24
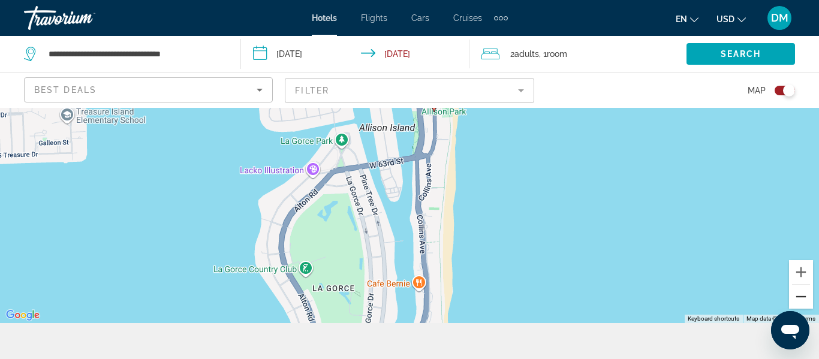
click at [806, 293] on button "Zoom out" at bounding box center [801, 297] width 24 height 24
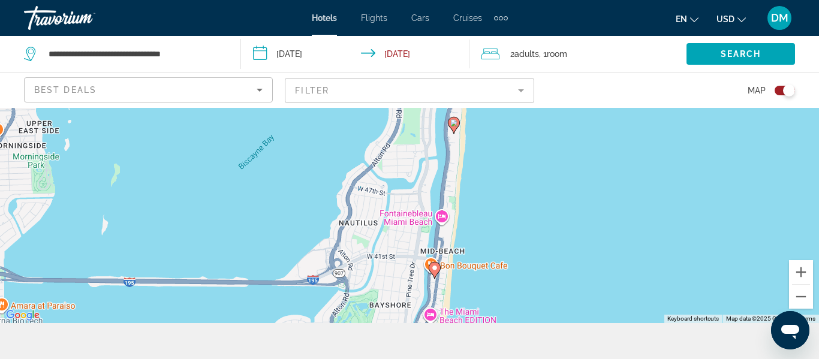
click at [451, 132] on gmp-advanced-marker "Main content" at bounding box center [454, 125] width 12 height 18
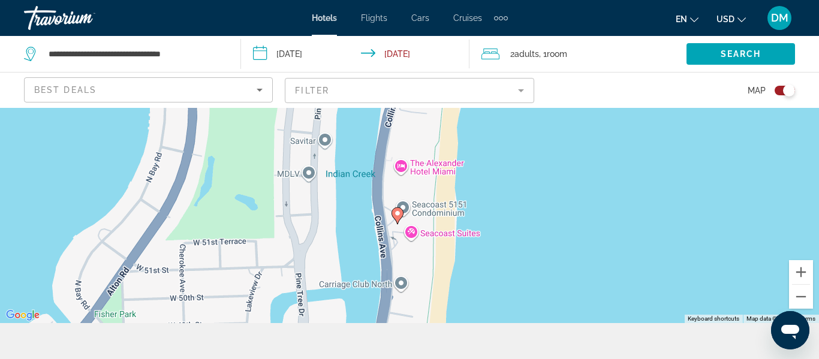
click at [396, 220] on icon "Main content" at bounding box center [397, 215] width 11 height 16
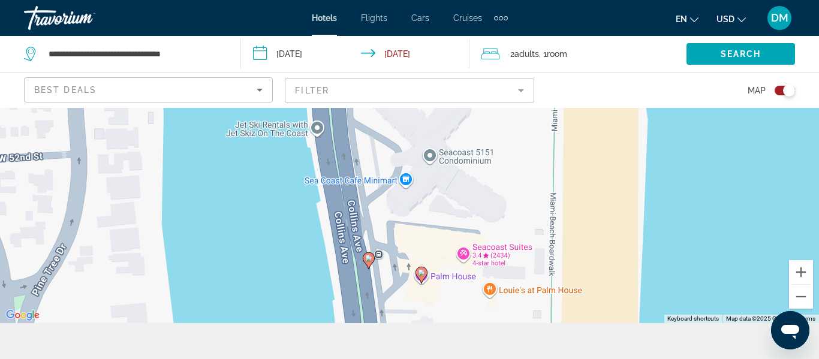
click at [371, 258] on image "Main content" at bounding box center [368, 258] width 7 height 7
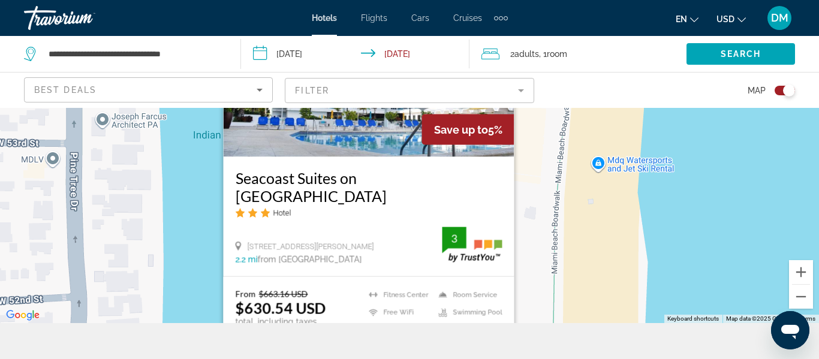
click at [745, 221] on div "To navigate, press the arrow keys. To activate drag with keyboard, press Alt + …" at bounding box center [409, 197] width 819 height 251
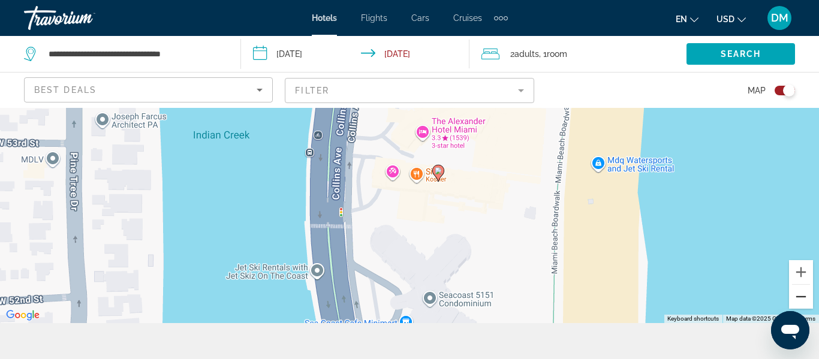
click at [807, 308] on button "Zoom out" at bounding box center [801, 297] width 24 height 24
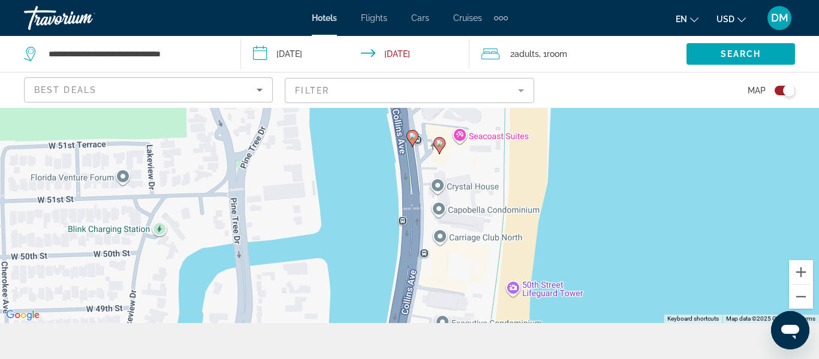
click at [438, 154] on gmp-advanced-marker "Main content" at bounding box center [439, 146] width 12 height 18
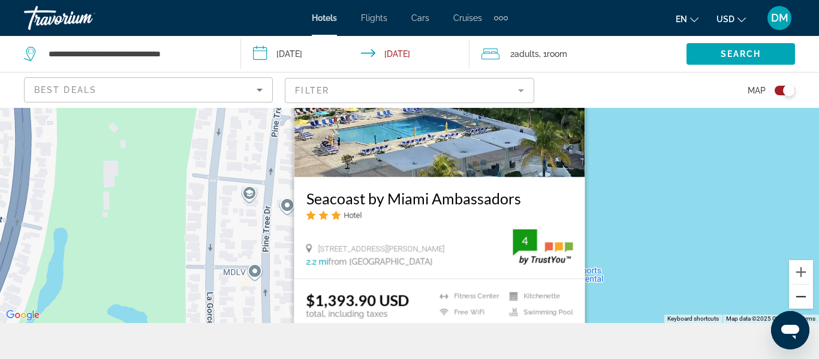
click at [808, 302] on button "Zoom out" at bounding box center [801, 297] width 24 height 24
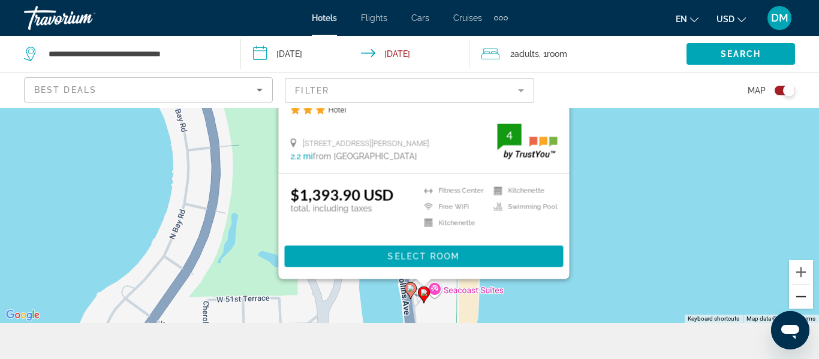
click at [810, 202] on div "To navigate, press the arrow keys. To activate drag with keyboard, press Alt + …" at bounding box center [409, 197] width 819 height 251
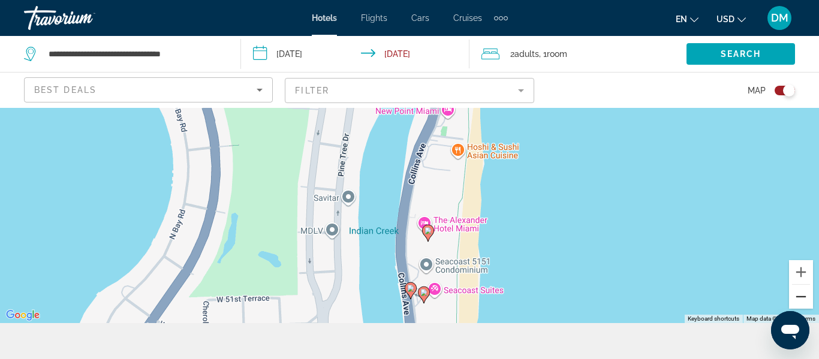
click at [810, 202] on div "To navigate, press the arrow keys. To activate drag with keyboard, press Alt + …" at bounding box center [409, 197] width 819 height 251
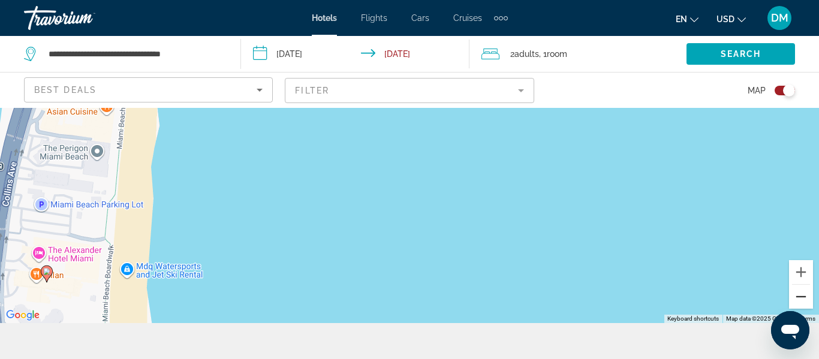
click at [810, 202] on div "To navigate, press the arrow keys. To activate drag with keyboard, press Alt + …" at bounding box center [409, 197] width 819 height 251
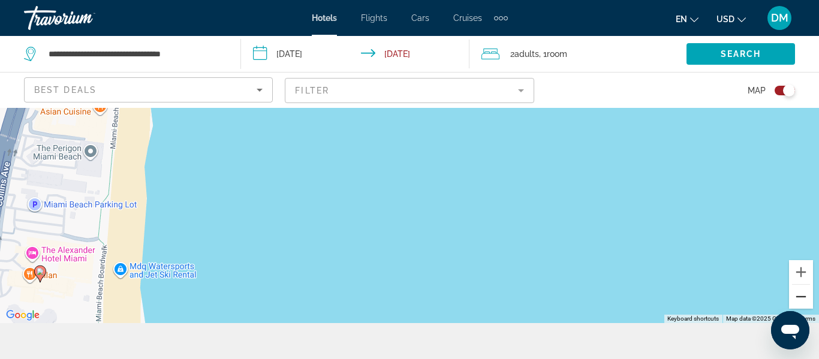
scroll to position [108, 0]
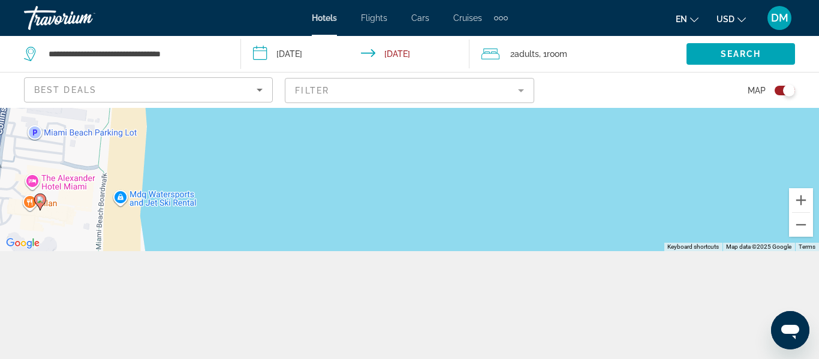
click at [390, 111] on div "To navigate, press the arrow keys. To activate drag with keyboard, press Alt + …" at bounding box center [409, 125] width 819 height 251
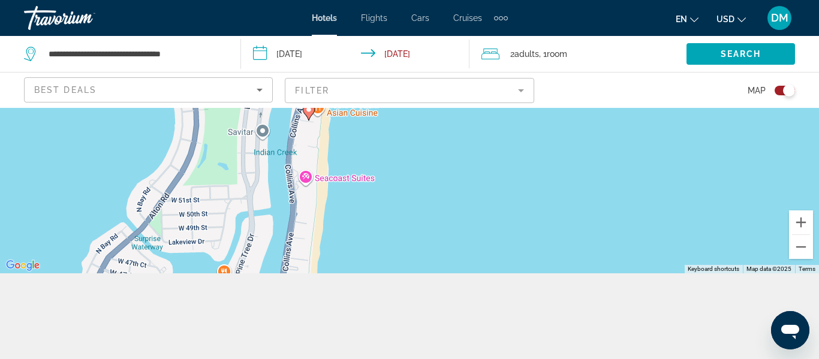
scroll to position [86, 0]
click at [806, 341] on div "Open messaging window" at bounding box center [790, 330] width 36 height 36
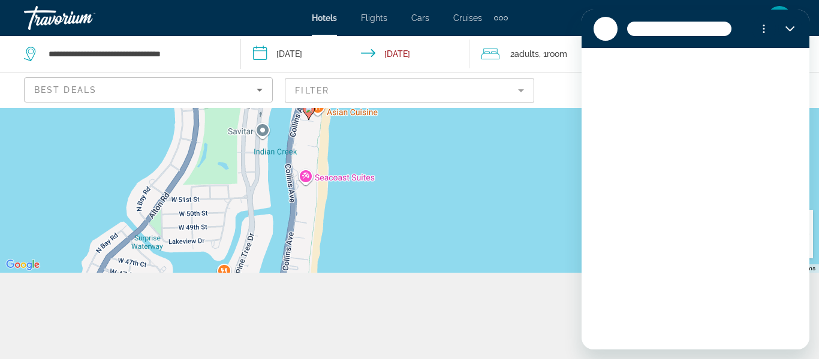
scroll to position [0, 0]
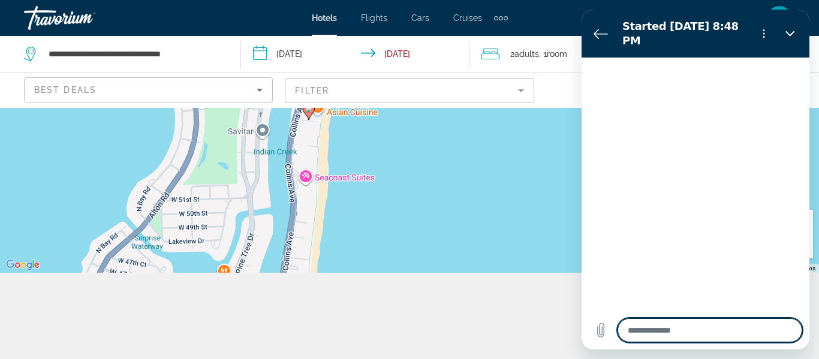
type textarea "*"
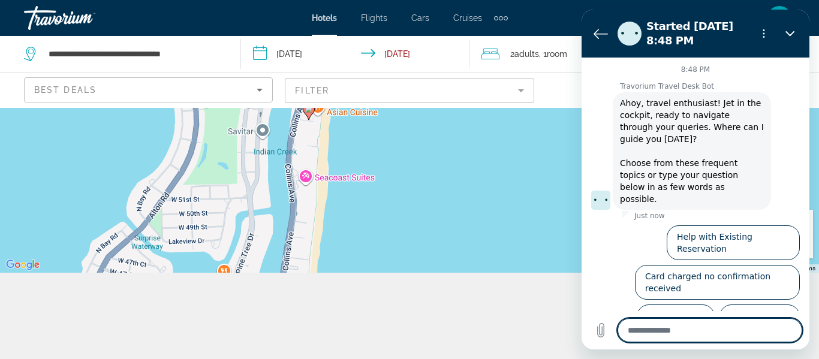
type textarea "*"
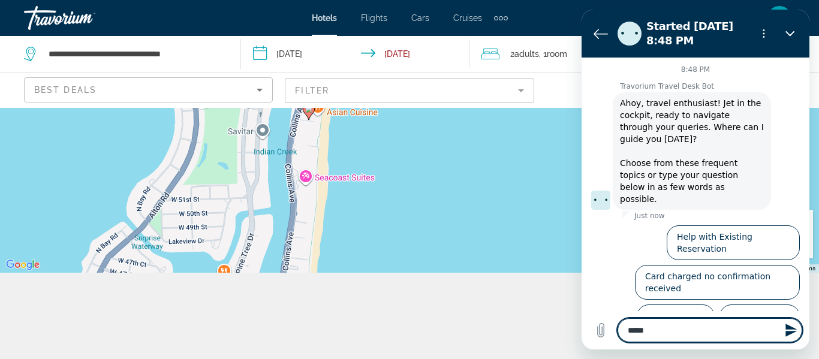
type textarea "*"
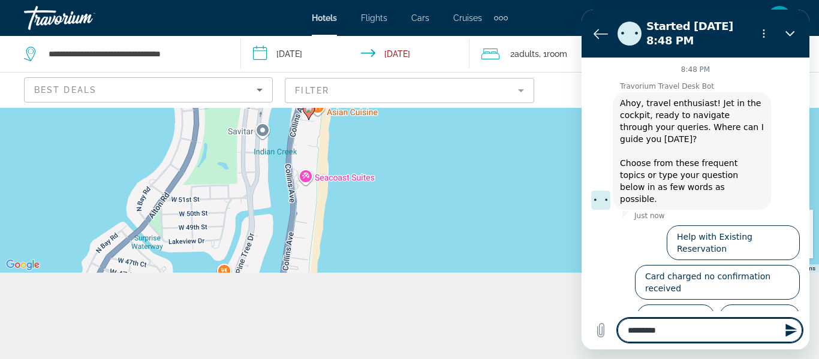
type textarea "*"
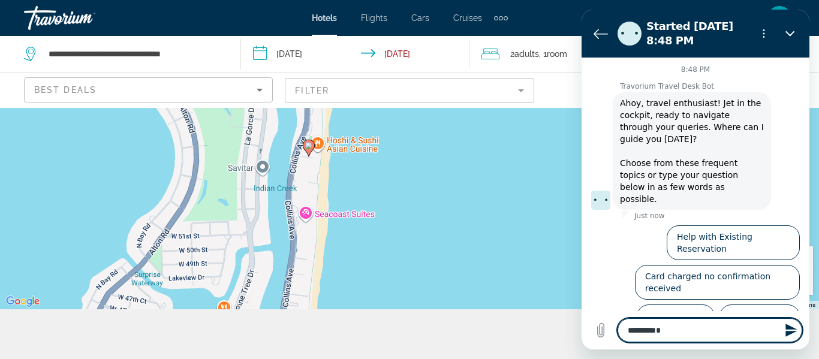
type textarea "**"
type textarea "*"
type textarea "*****"
type textarea "*"
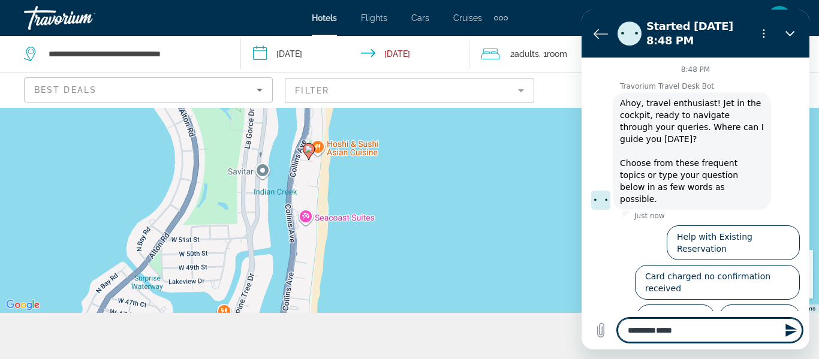
type textarea "******"
type textarea "*"
type textarea "*******"
type textarea "*"
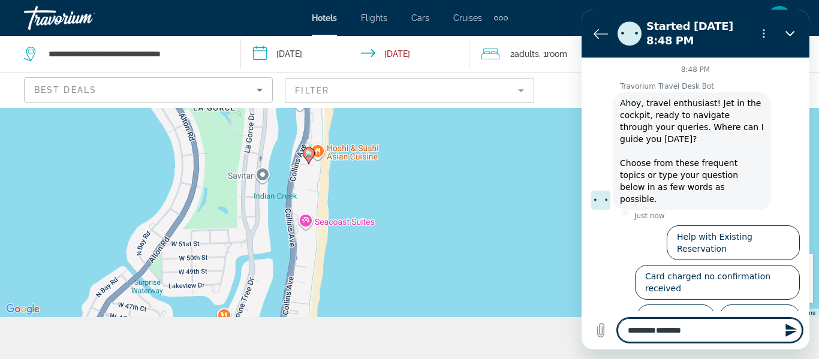
type textarea "*********"
type textarea "*"
type textarea "**********"
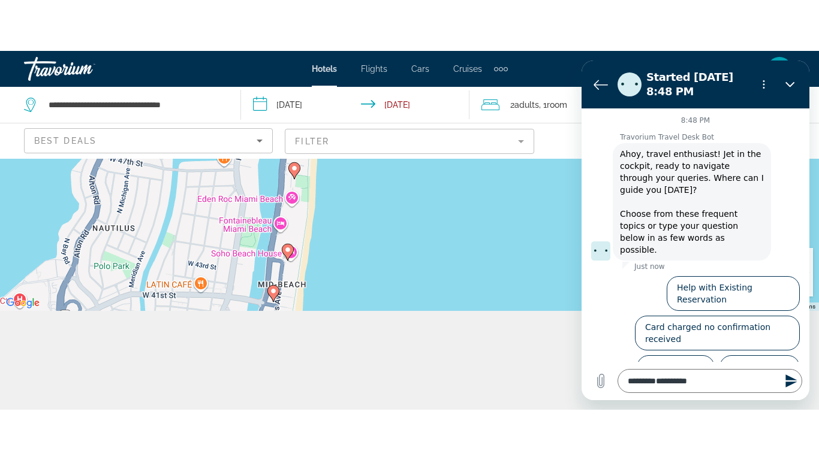
scroll to position [108, 0]
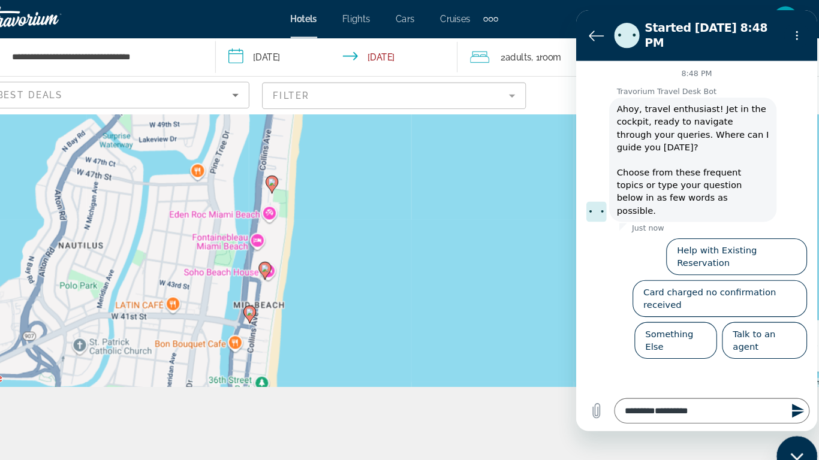
click at [542, 359] on div "**********" at bounding box center [409, 243] width 819 height 460
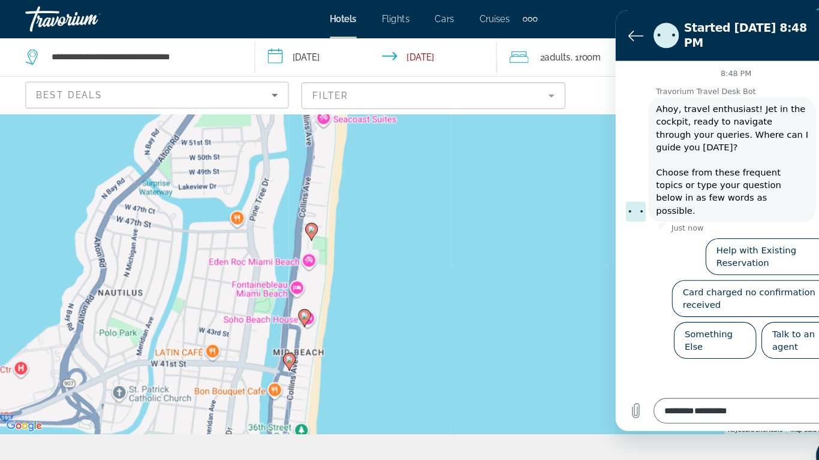
scroll to position [40, 0]
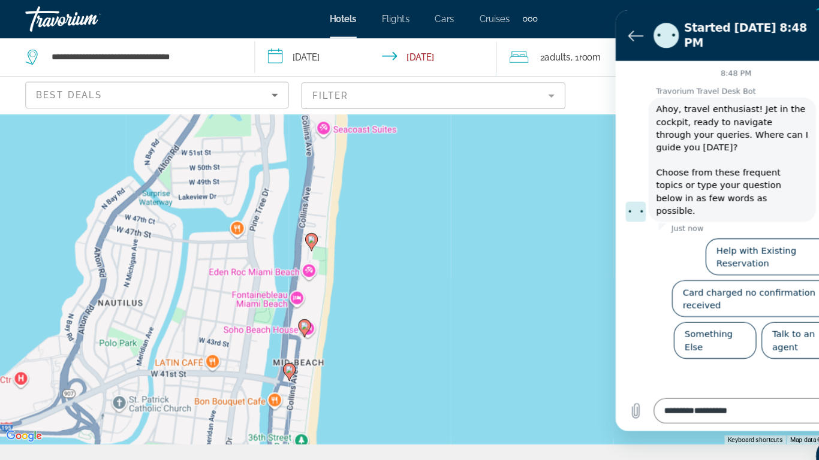
click at [772, 306] on div "8:48 PM Travorium Travel Desk Bot Travorium Travel Desk Bot says: [PERSON_NAME]…" at bounding box center [729, 214] width 228 height 312
click at [754, 305] on div "8:48 PM Travorium Travel Desk Bot Travorium Travel Desk Bot says: [PERSON_NAME]…" at bounding box center [729, 214] width 228 height 312
click at [751, 294] on div "8:48 PM Travorium Travel Desk Bot Travorium Travel Desk Bot says: [PERSON_NAME]…" at bounding box center [729, 214] width 228 height 312
click at [746, 305] on button "Something Else" at bounding box center [709, 322] width 78 height 35
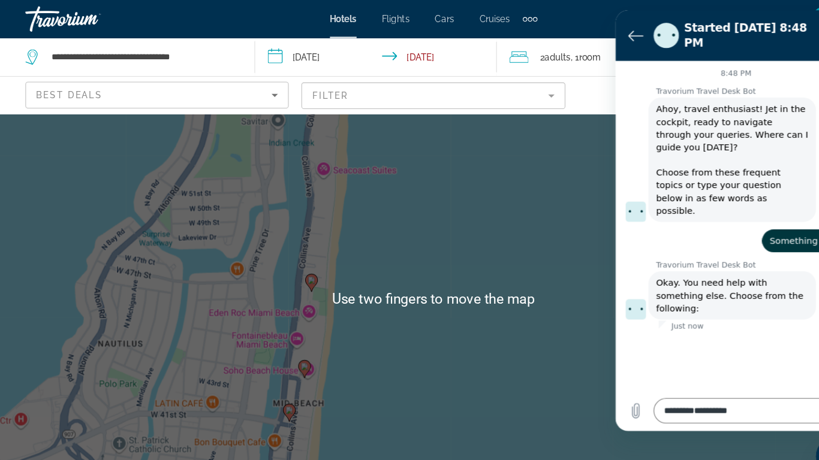
scroll to position [0, 0]
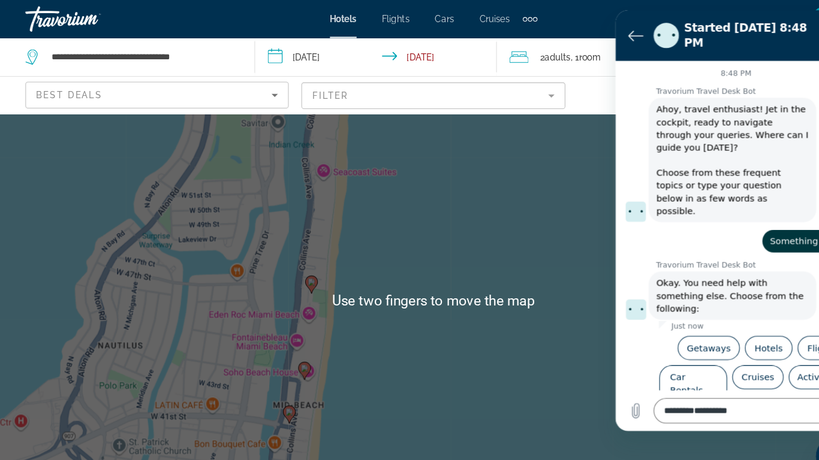
click at [700, 210] on div "says: Something Else" at bounding box center [724, 224] width 218 height 29
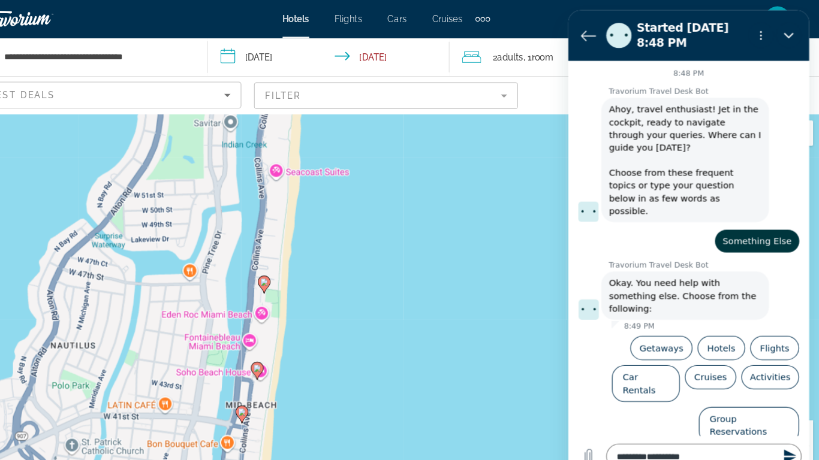
type textarea "*"
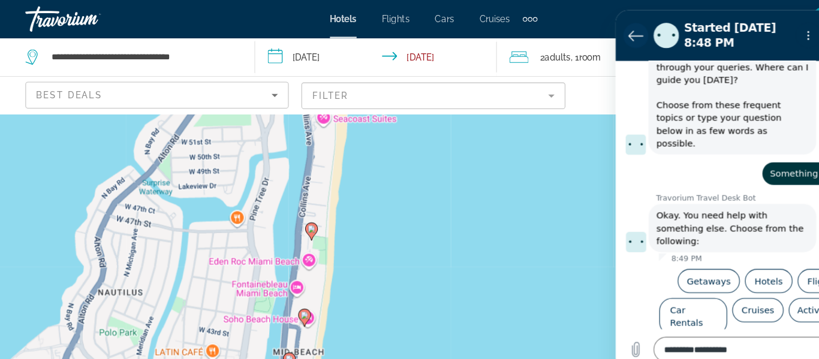
click at [634, 39] on icon "Back to the conversation list" at bounding box center [634, 33] width 14 height 14
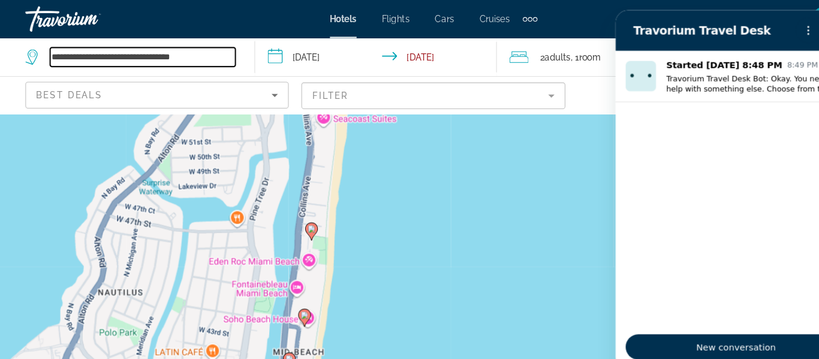
click at [200, 56] on input "**********" at bounding box center [134, 54] width 175 height 18
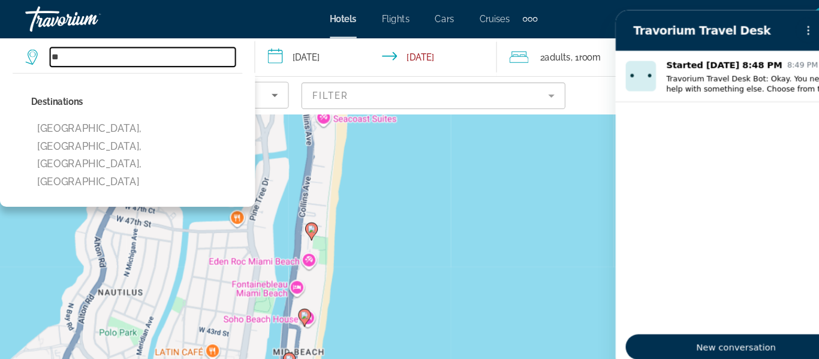
type input "*"
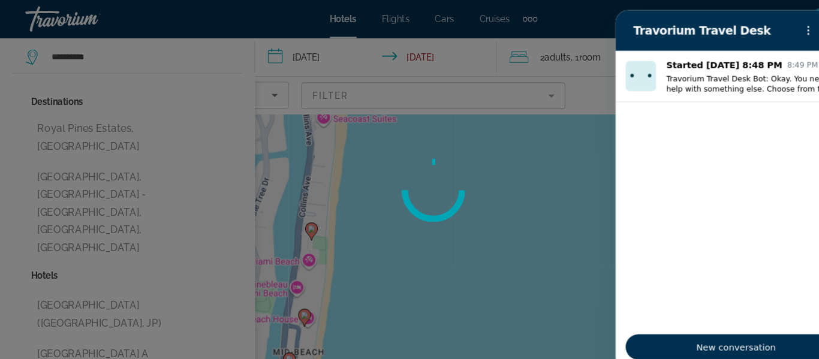
click at [553, 92] on div at bounding box center [409, 179] width 819 height 359
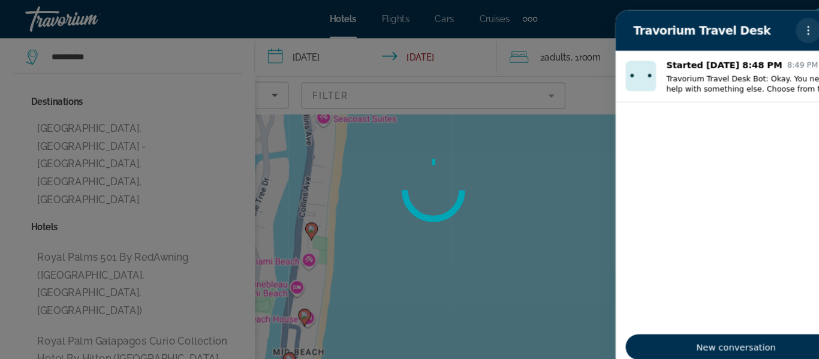
click at [800, 24] on icon "Options menu" at bounding box center [798, 29] width 10 height 10
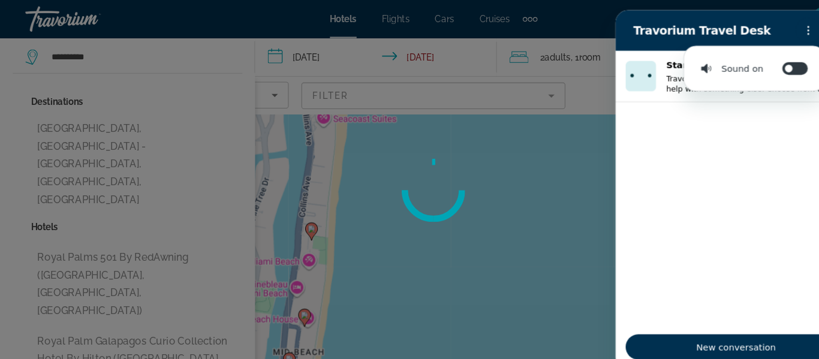
click at [568, 185] on div at bounding box center [409, 179] width 819 height 359
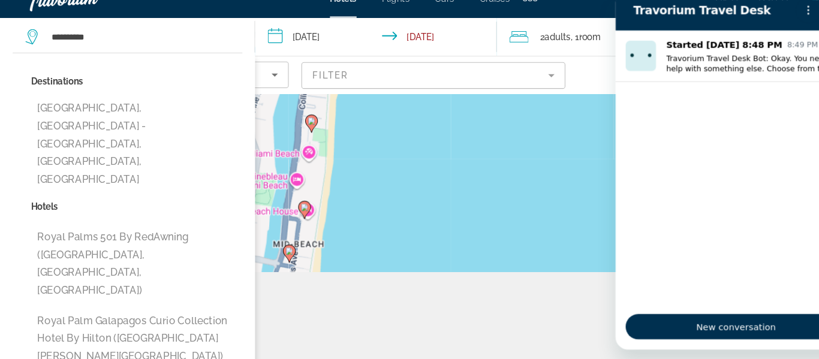
scroll to position [83, 0]
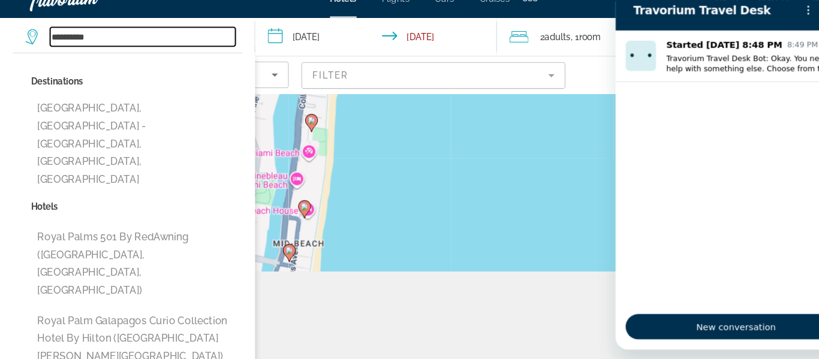
click at [158, 49] on input "**********" at bounding box center [134, 54] width 175 height 18
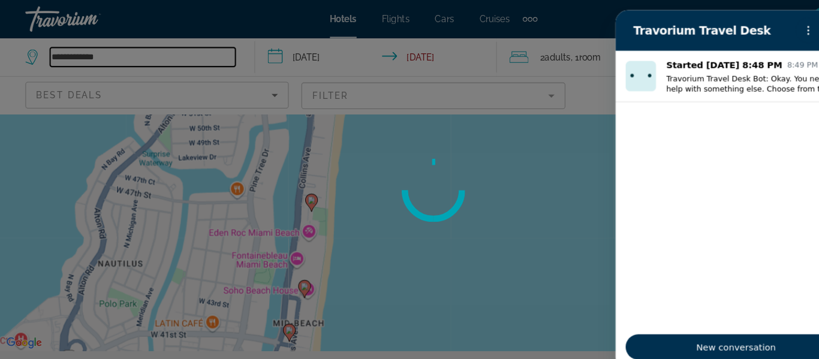
scroll to position [26, 0]
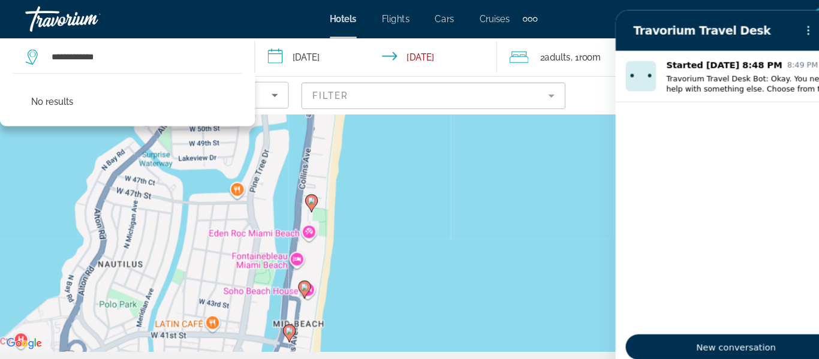
click at [483, 244] on div "To navigate, press the arrow keys. To activate drag with keyboard, press Alt + …" at bounding box center [409, 207] width 819 height 251
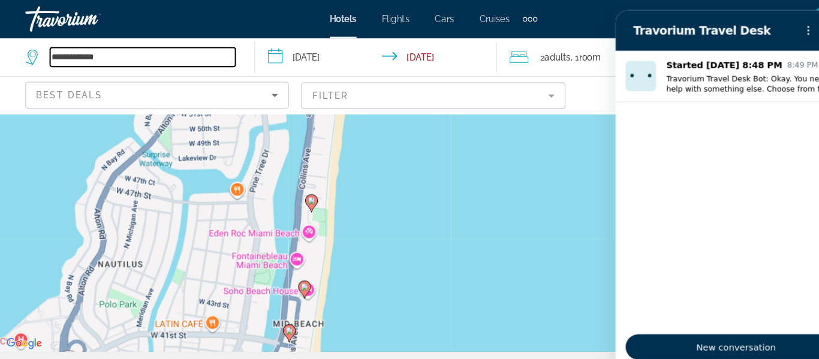
click at [171, 56] on input "**********" at bounding box center [134, 54] width 175 height 18
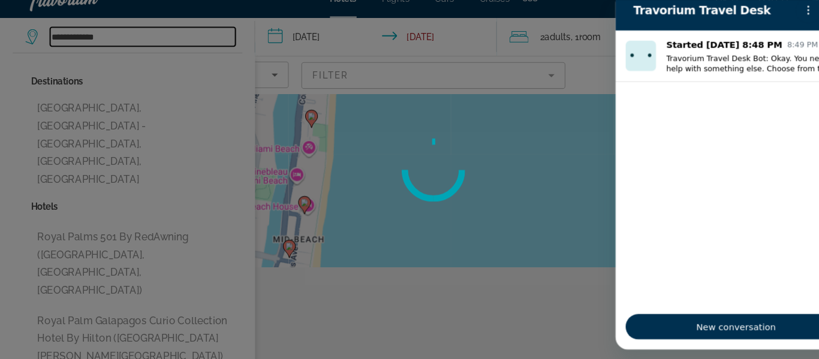
scroll to position [92, 0]
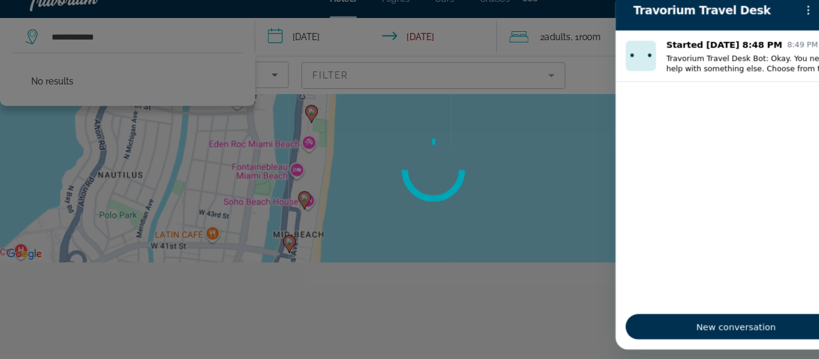
click at [162, 37] on div at bounding box center [409, 179] width 819 height 359
click at [175, 60] on input "**********" at bounding box center [134, 54] width 175 height 18
click at [483, 238] on div at bounding box center [409, 179] width 819 height 359
click at [201, 48] on div at bounding box center [409, 179] width 819 height 359
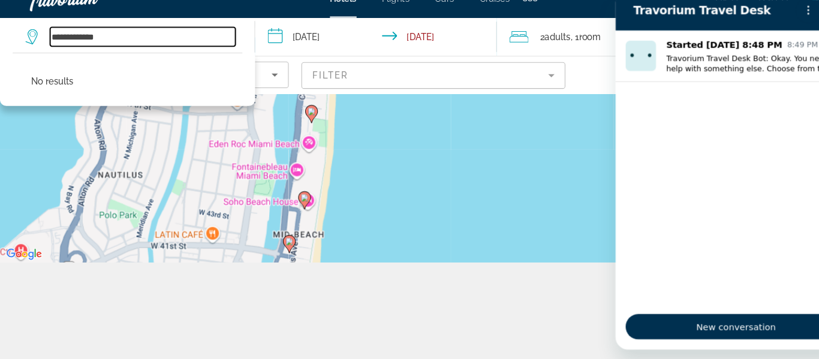
click at [119, 61] on input "**********" at bounding box center [134, 54] width 175 height 18
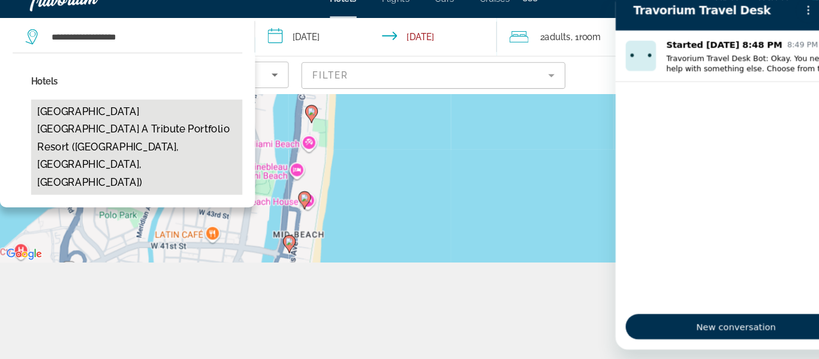
click at [185, 131] on button "[GEOGRAPHIC_DATA] [GEOGRAPHIC_DATA] a Tribute Portfolio Resort ([GEOGRAPHIC_DAT…" at bounding box center [129, 158] width 200 height 90
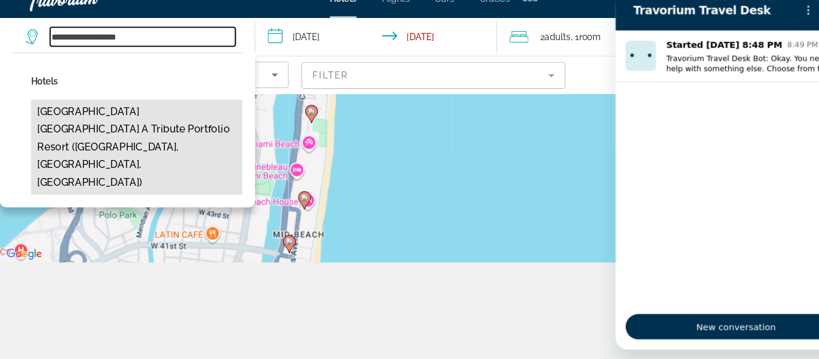
type input "**********"
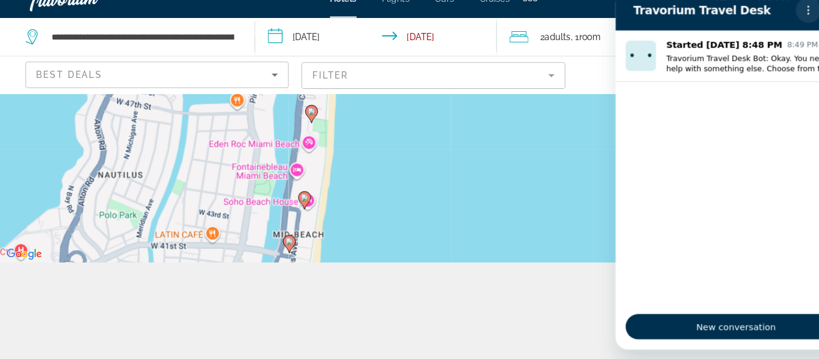
click at [801, 9] on icon "Options menu" at bounding box center [798, 10] width 10 height 10
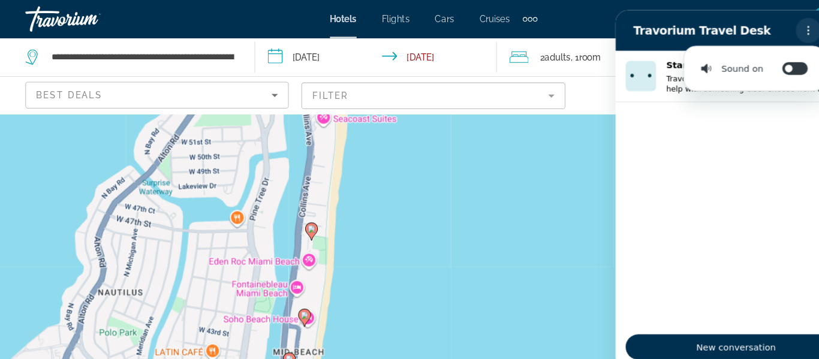
scroll to position [0, 0]
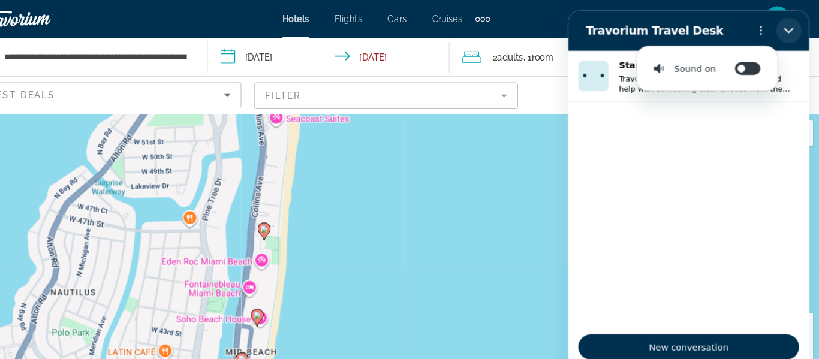
click at [776, 26] on icon "Close" at bounding box center [777, 29] width 10 height 10
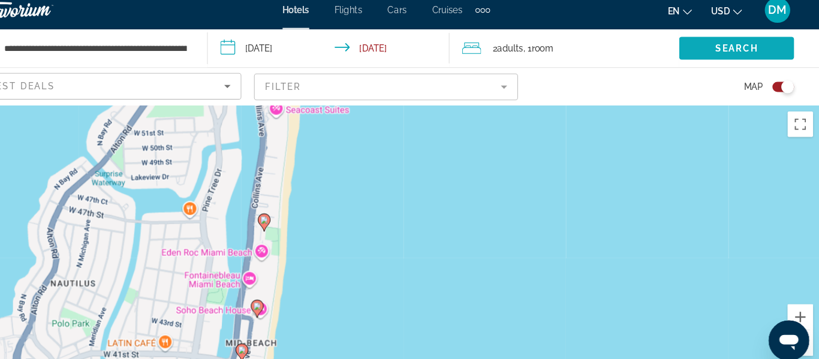
click at [753, 57] on span "Search" at bounding box center [741, 54] width 41 height 10
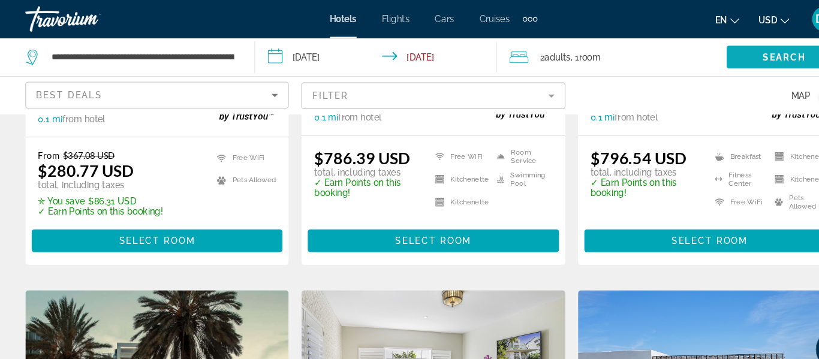
scroll to position [808, 0]
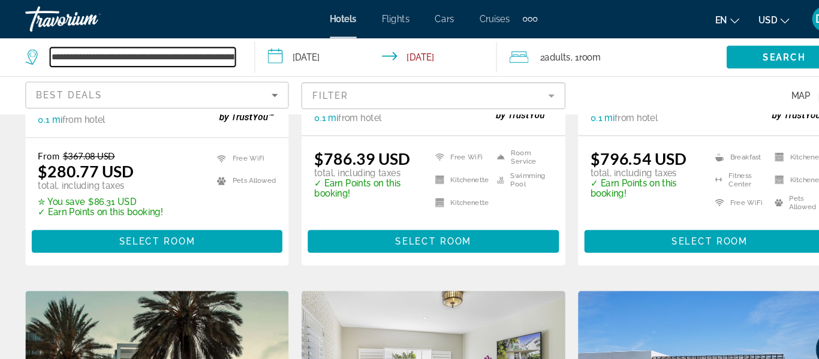
click at [212, 61] on input "**********" at bounding box center [134, 54] width 175 height 18
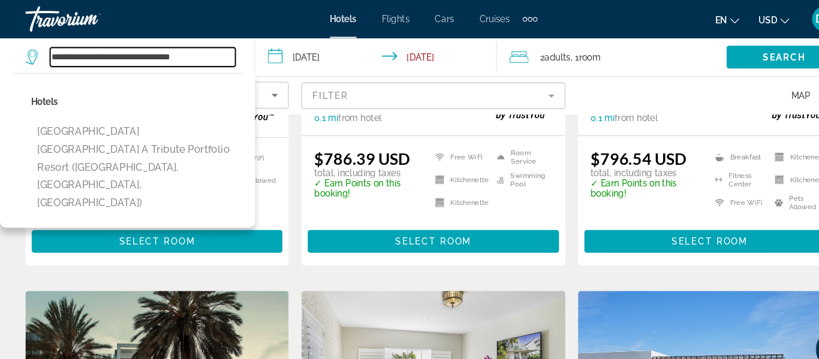
click at [199, 59] on input "**********" at bounding box center [134, 54] width 175 height 18
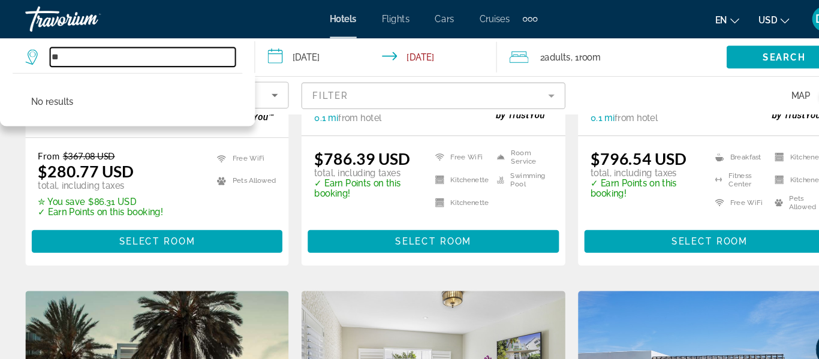
type input "*"
type input "*****"
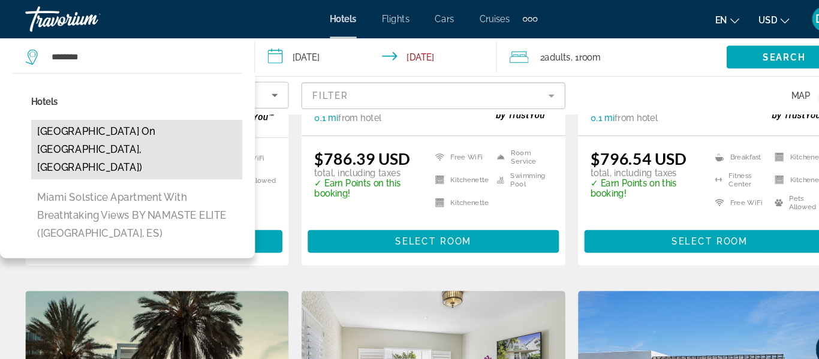
click at [43, 133] on button "[GEOGRAPHIC_DATA] on [GEOGRAPHIC_DATA], [GEOGRAPHIC_DATA])" at bounding box center [129, 141] width 200 height 56
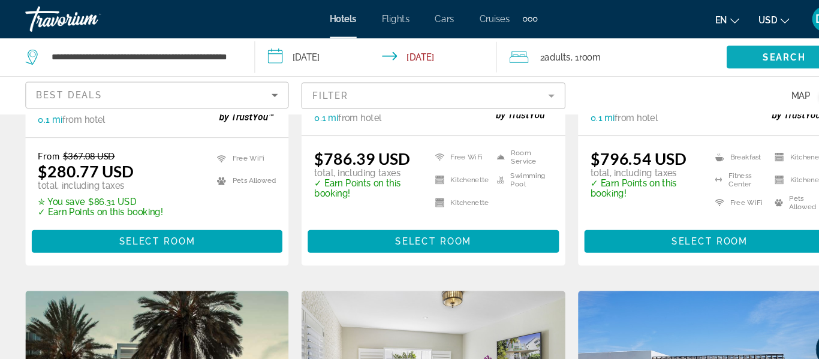
click at [748, 58] on span "Search" at bounding box center [741, 54] width 41 height 10
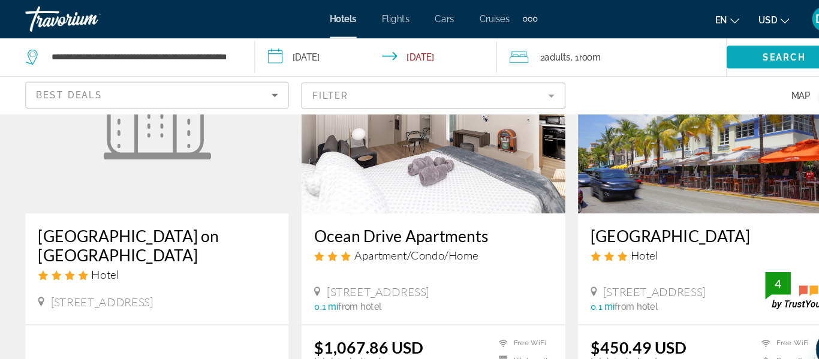
scroll to position [135, 0]
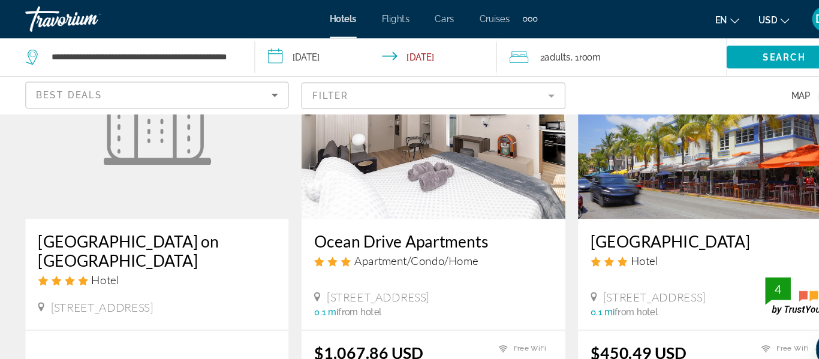
click at [767, 329] on li "Free WiFi" at bounding box center [748, 329] width 70 height 10
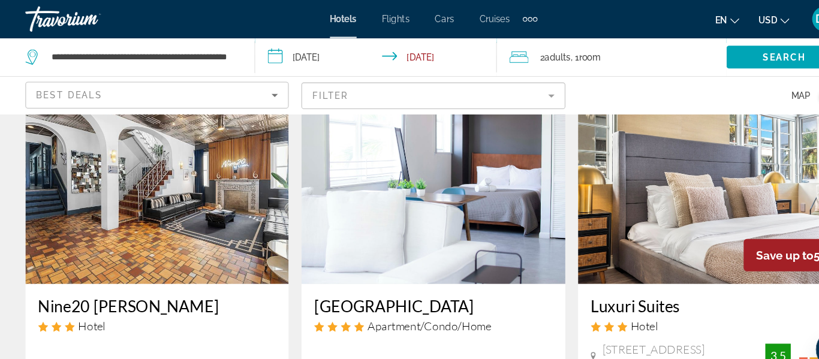
scroll to position [803, 0]
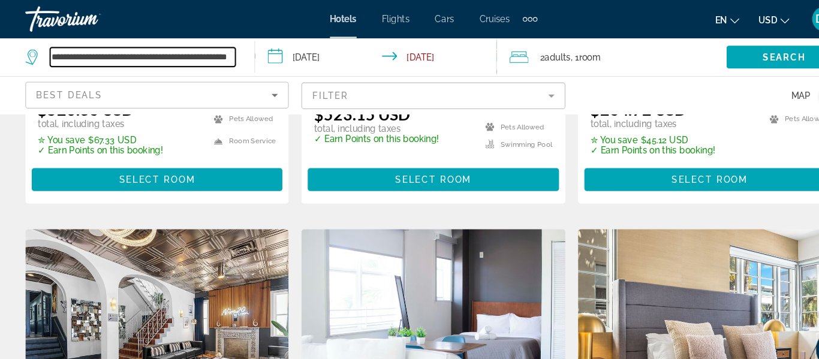
click at [186, 59] on input "**********" at bounding box center [134, 54] width 175 height 18
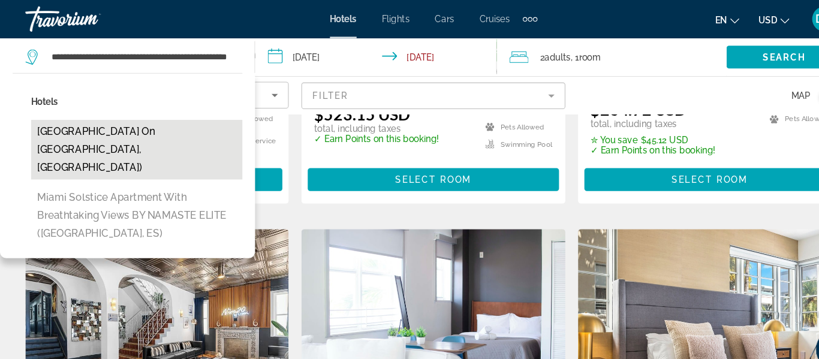
click at [198, 130] on button "[GEOGRAPHIC_DATA] on [GEOGRAPHIC_DATA], [GEOGRAPHIC_DATA])" at bounding box center [129, 141] width 200 height 56
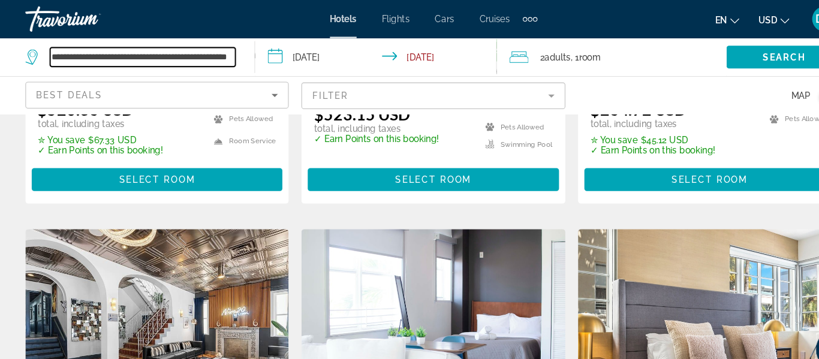
click at [199, 50] on input "**********" at bounding box center [134, 54] width 175 height 18
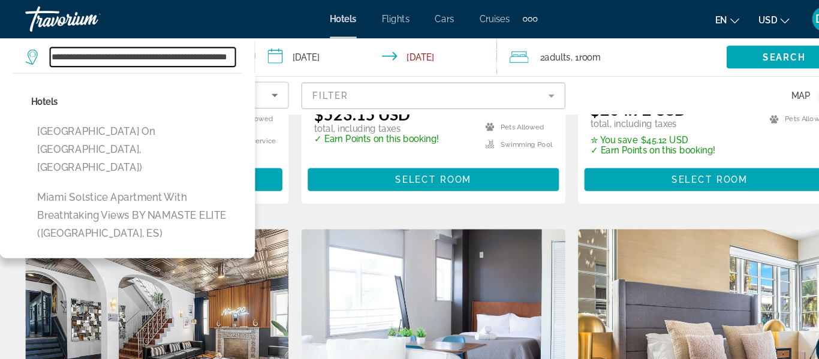
click at [211, 59] on input "**********" at bounding box center [134, 54] width 175 height 18
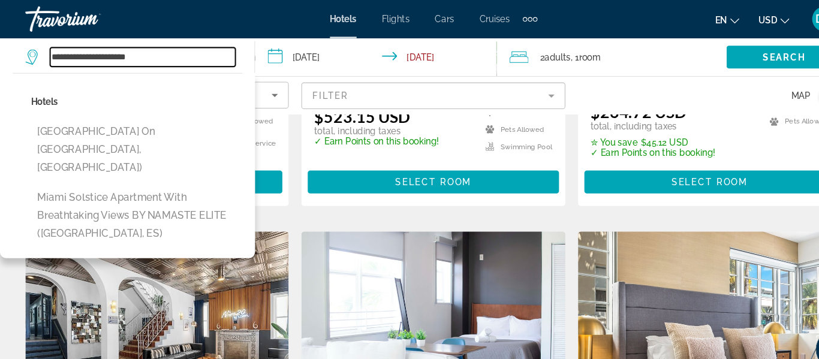
scroll to position [798, 0]
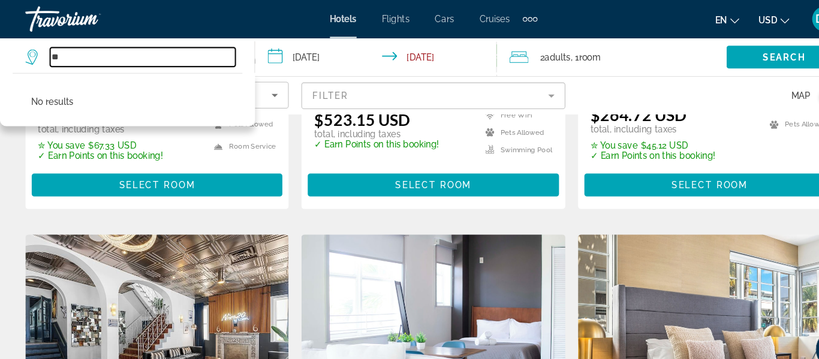
type input "*"
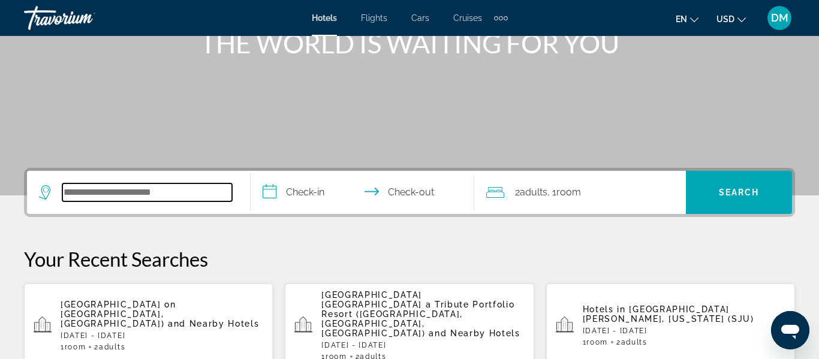
click at [95, 198] on input "Search widget" at bounding box center [147, 192] width 170 height 18
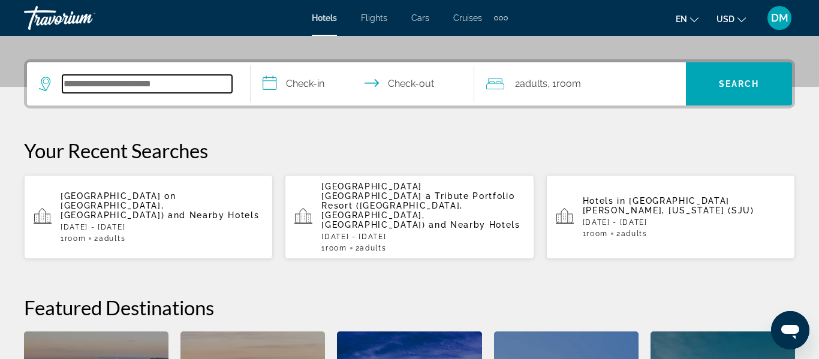
scroll to position [293, 0]
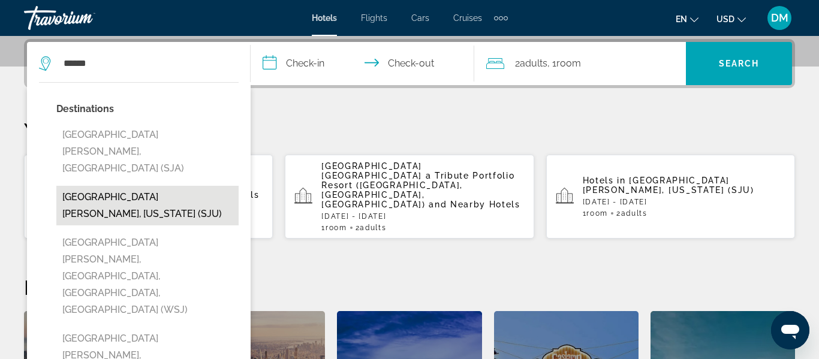
click at [74, 186] on button "[GEOGRAPHIC_DATA][PERSON_NAME], [US_STATE] (SJU)" at bounding box center [147, 206] width 182 height 40
type input "**********"
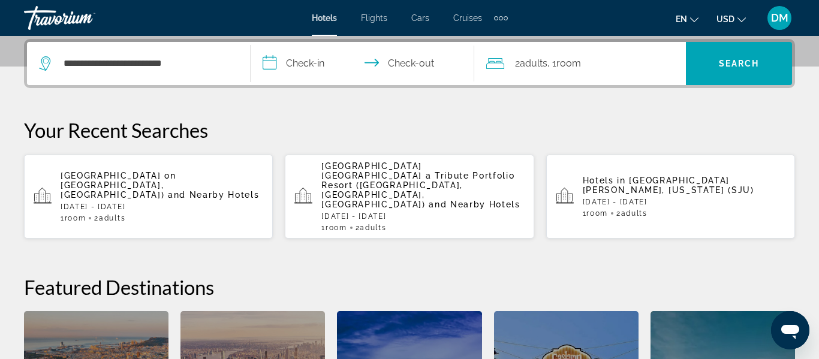
click at [301, 67] on input "**********" at bounding box center [365, 65] width 228 height 47
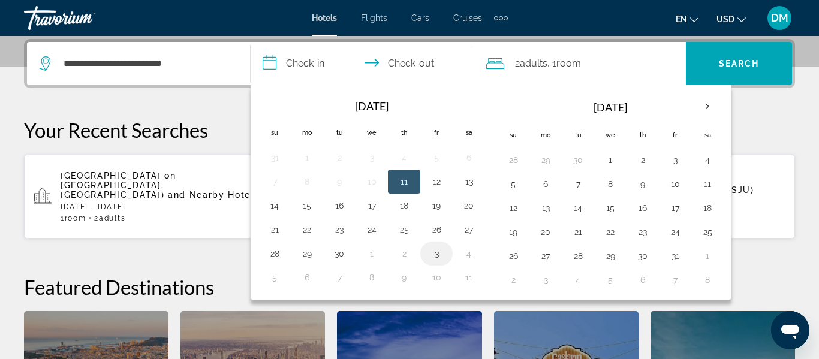
click at [436, 246] on button "3" at bounding box center [436, 253] width 19 height 17
click at [438, 232] on button "26" at bounding box center [436, 229] width 19 height 17
type input "**********"
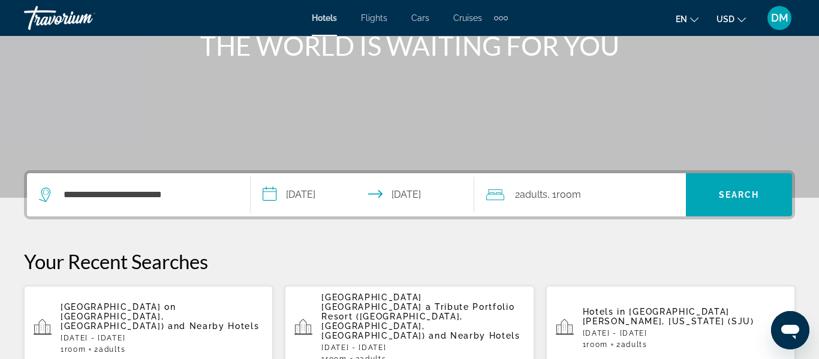
scroll to position [162, 0]
click at [638, 194] on div "2 Adult Adults , 1 Room rooms" at bounding box center [586, 194] width 200 height 17
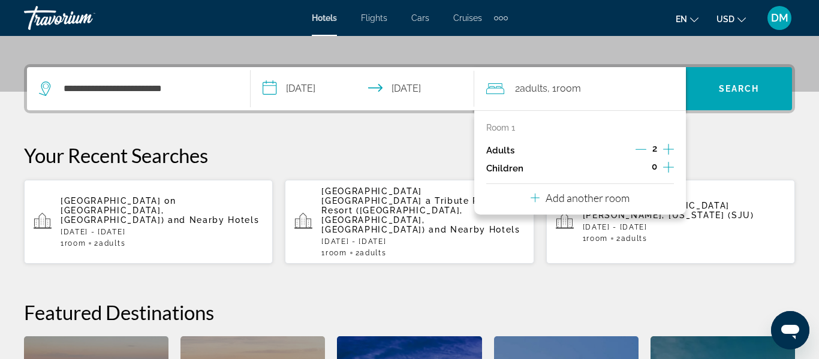
scroll to position [293, 0]
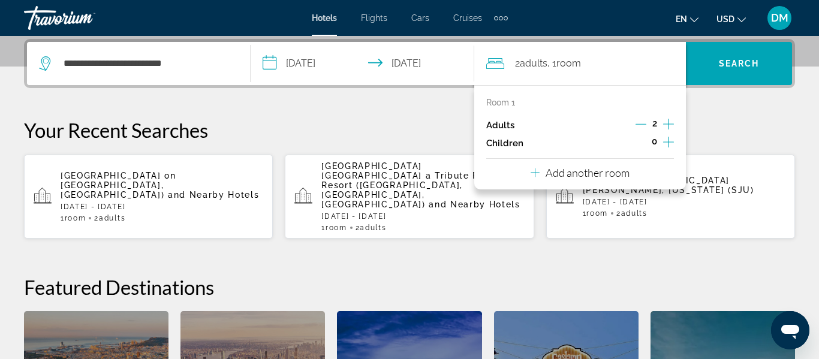
click at [671, 144] on icon "Increment children" at bounding box center [668, 142] width 11 height 14
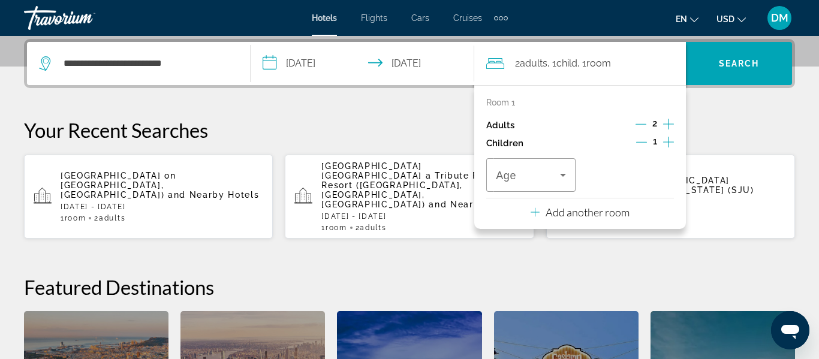
click at [671, 147] on icon "Increment children" at bounding box center [668, 142] width 11 height 14
click at [640, 182] on span "Travelers: 2 adults, 2 children" at bounding box center [626, 175] width 64 height 14
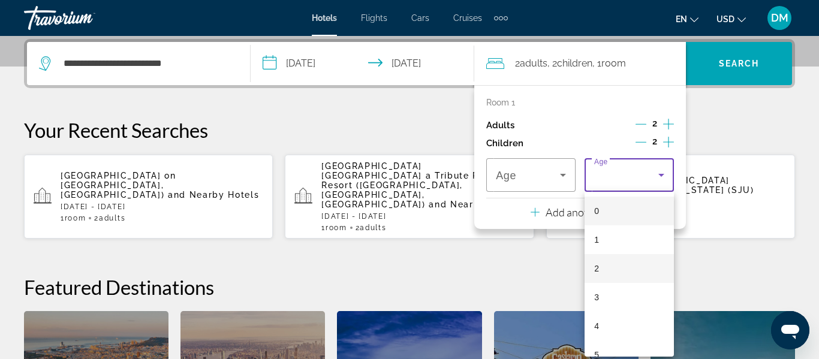
click at [617, 272] on mat-option "2" at bounding box center [629, 268] width 89 height 29
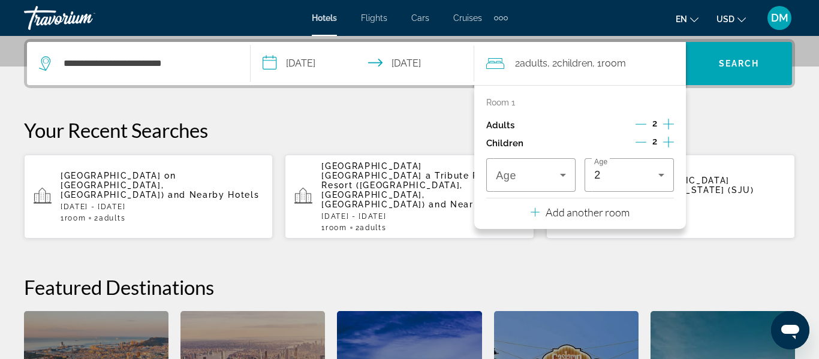
click at [673, 143] on icon "Increment children" at bounding box center [668, 142] width 11 height 14
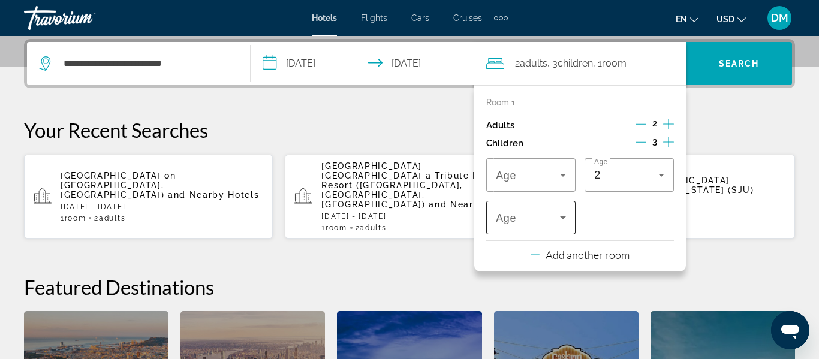
click at [551, 224] on span "Travelers: 2 adults, 3 children" at bounding box center [528, 217] width 64 height 14
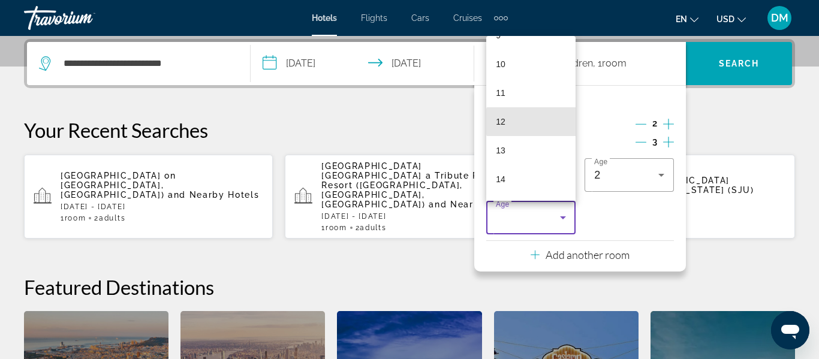
scroll to position [277, 0]
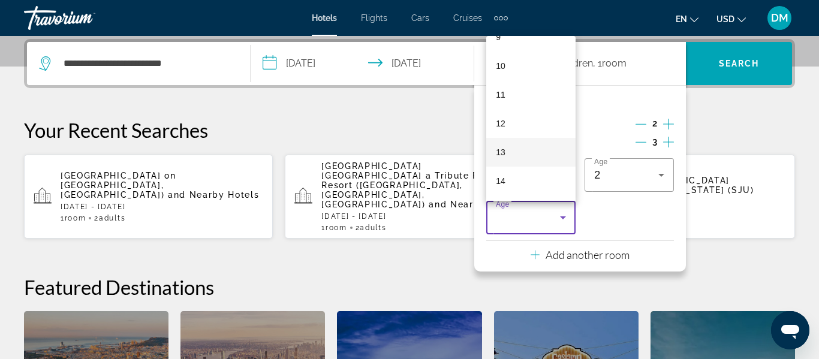
click at [546, 157] on mat-option "13" at bounding box center [530, 152] width 89 height 29
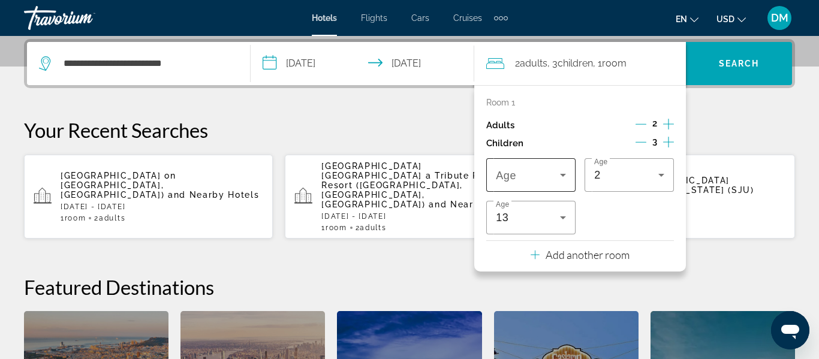
click at [564, 175] on icon "Travelers: 2 adults, 3 children" at bounding box center [563, 175] width 6 height 3
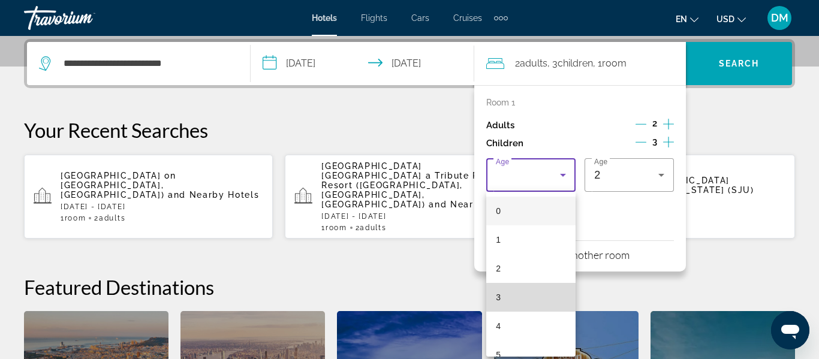
click at [541, 302] on mat-option "3" at bounding box center [530, 297] width 89 height 29
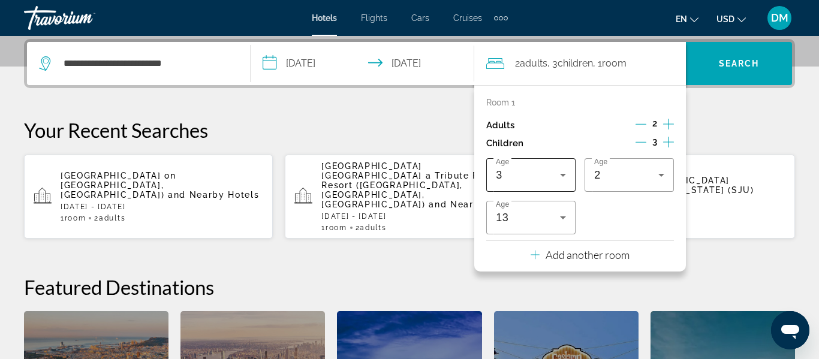
click at [563, 179] on icon "Travelers: 2 adults, 3 children" at bounding box center [563, 175] width 14 height 14
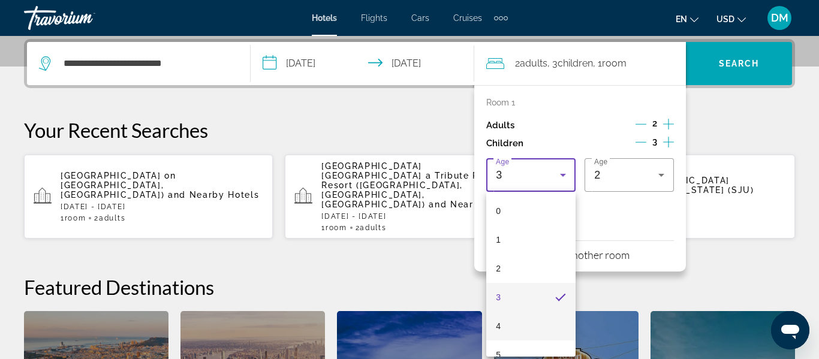
click at [555, 319] on mat-option "4" at bounding box center [530, 326] width 89 height 29
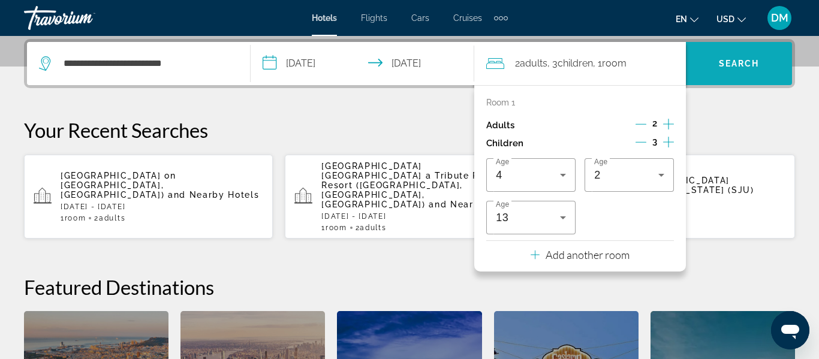
click at [763, 68] on span "Search widget" at bounding box center [739, 63] width 106 height 29
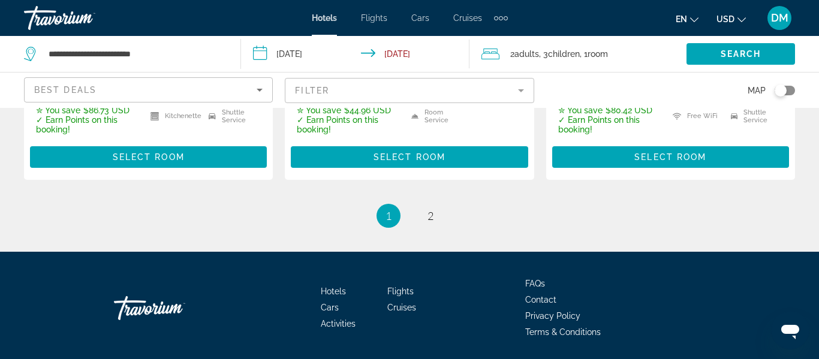
scroll to position [1878, 0]
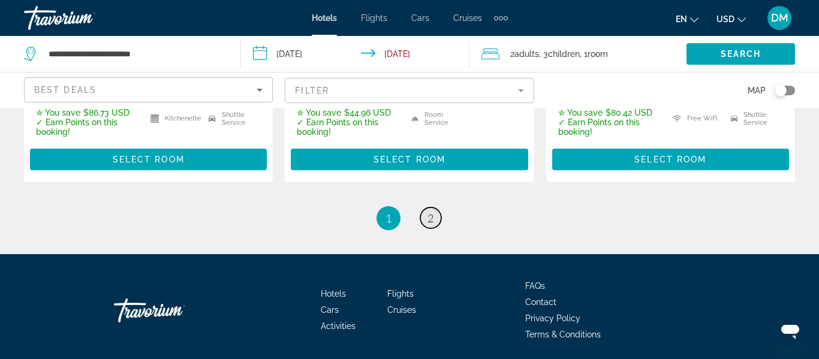
click at [434, 207] on link "page 2" at bounding box center [430, 217] width 21 height 21
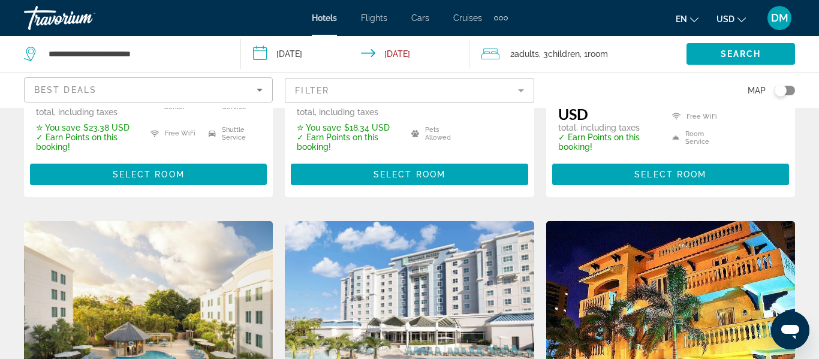
scroll to position [416, 0]
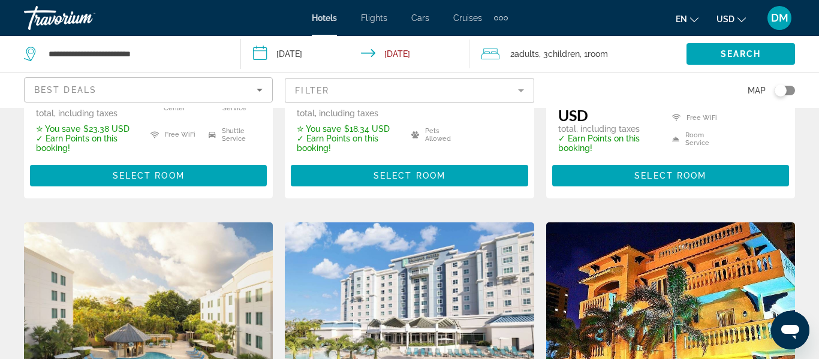
click at [466, 292] on img "Main content" at bounding box center [409, 318] width 249 height 192
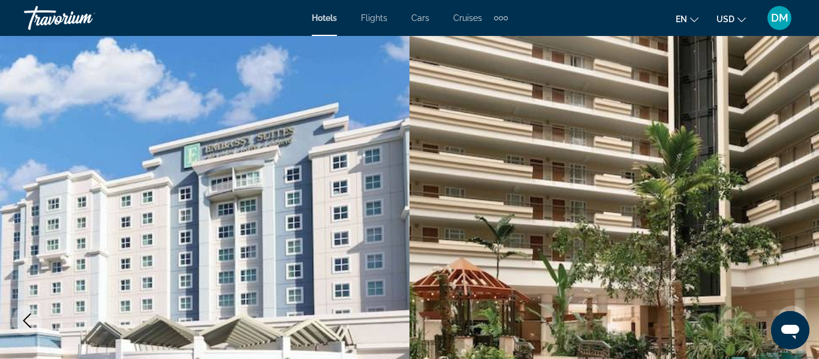
click at [321, 227] on img "Main content" at bounding box center [204, 321] width 409 height 570
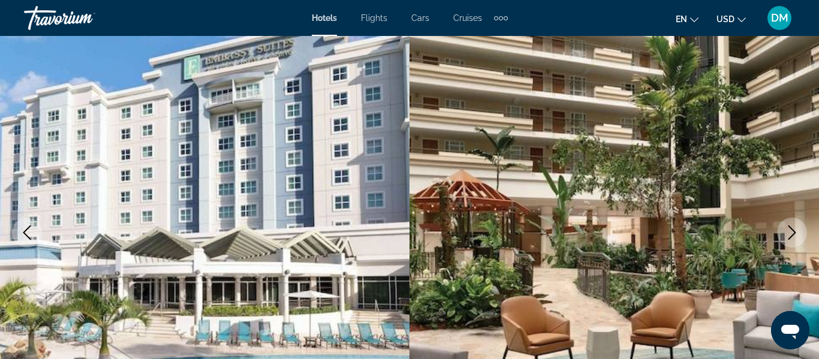
scroll to position [89, 0]
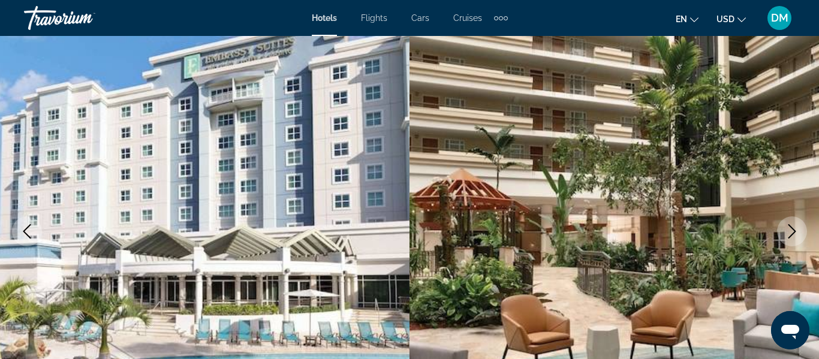
click at [790, 234] on icon "Next image" at bounding box center [792, 231] width 14 height 14
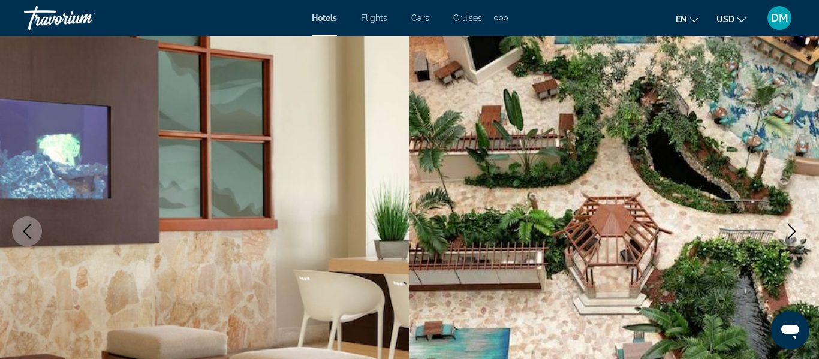
click at [791, 241] on button "Next image" at bounding box center [792, 231] width 30 height 30
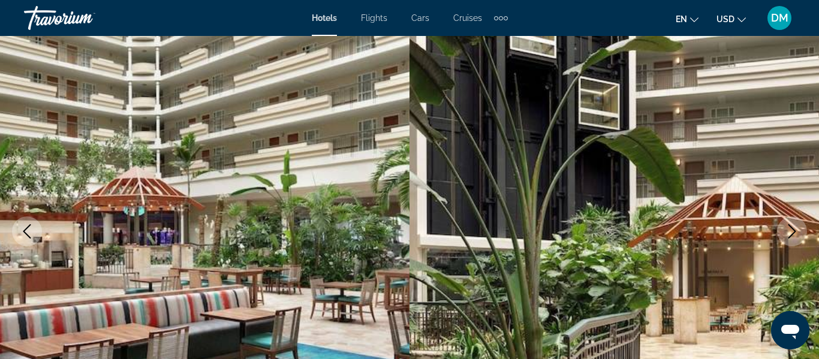
click at [11, 228] on img "Main content" at bounding box center [204, 232] width 409 height 570
click at [28, 244] on button "Previous image" at bounding box center [27, 231] width 30 height 30
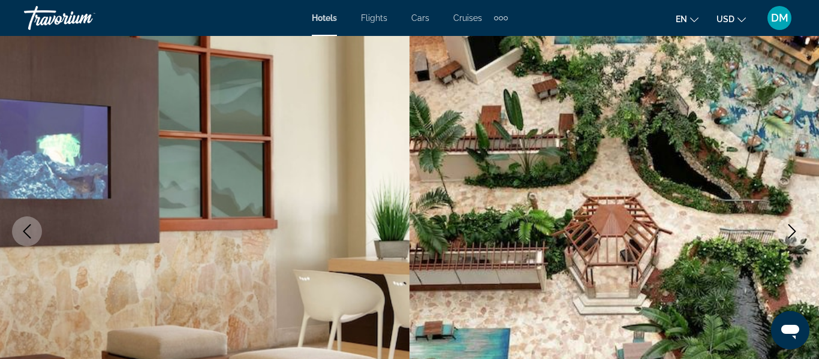
click at [32, 244] on button "Previous image" at bounding box center [27, 231] width 30 height 30
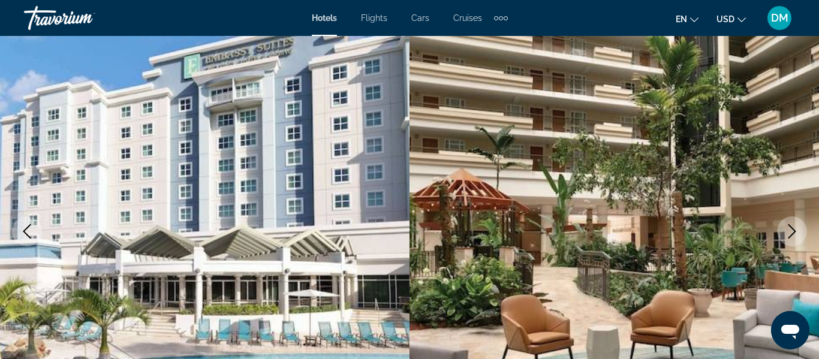
click at [791, 236] on icon "Next image" at bounding box center [792, 231] width 8 height 14
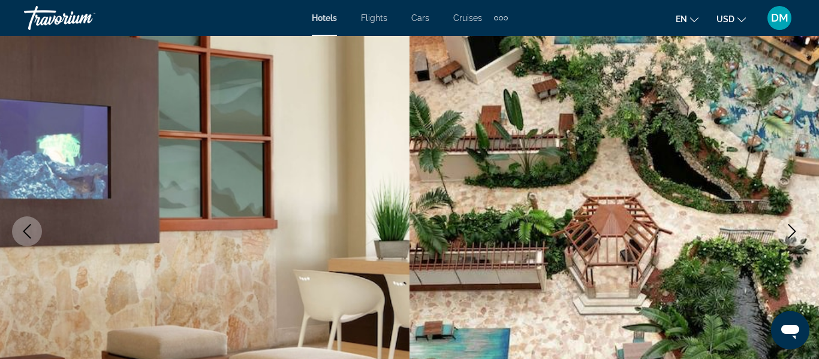
click at [792, 228] on icon "Next image" at bounding box center [792, 231] width 8 height 14
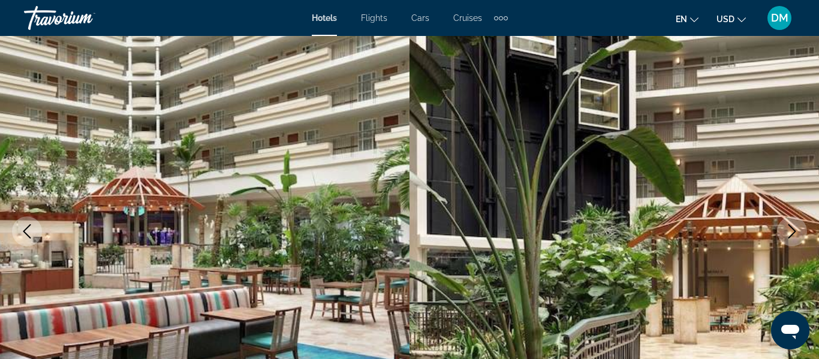
click at [797, 230] on icon "Next image" at bounding box center [792, 231] width 14 height 14
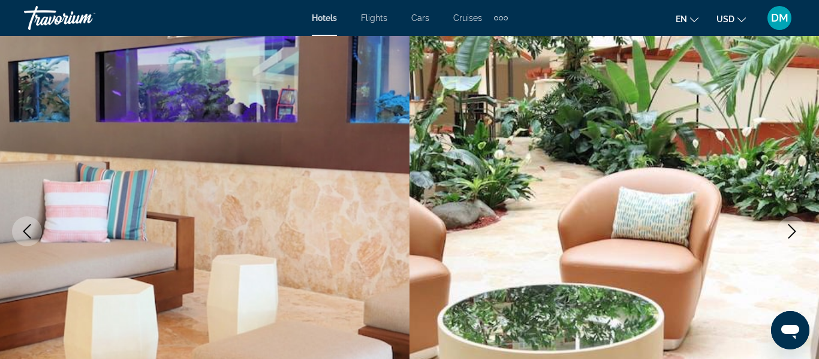
click at [806, 232] on button "Next image" at bounding box center [792, 231] width 30 height 30
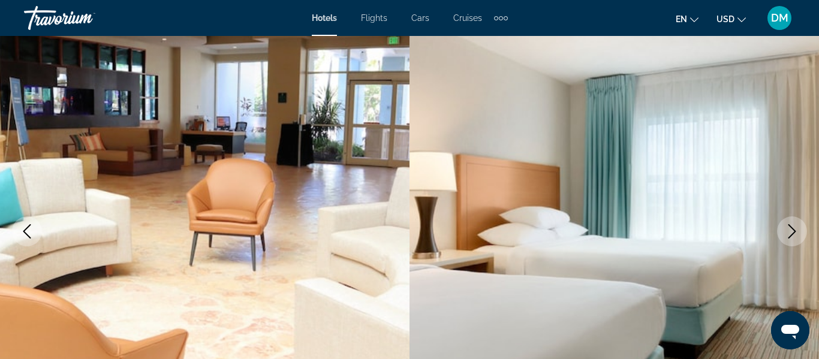
click at [811, 227] on img "Main content" at bounding box center [613, 232] width 409 height 570
click at [790, 224] on button "Next image" at bounding box center [792, 231] width 30 height 30
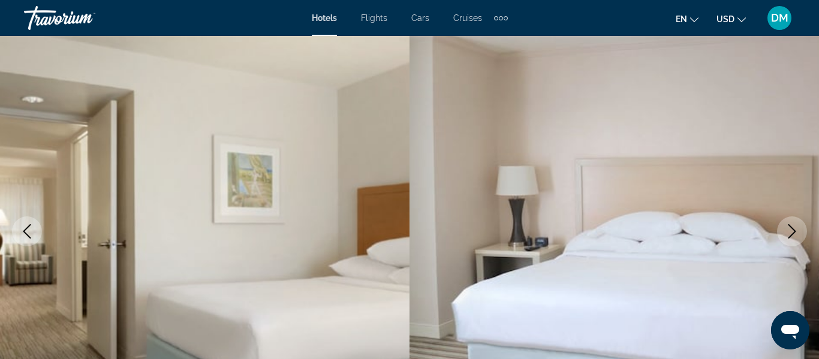
click at [792, 230] on icon "Next image" at bounding box center [792, 231] width 14 height 14
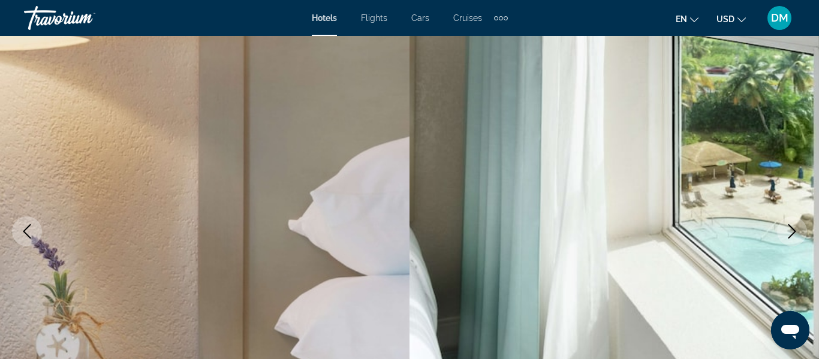
click at [793, 231] on icon "Next image" at bounding box center [792, 231] width 14 height 14
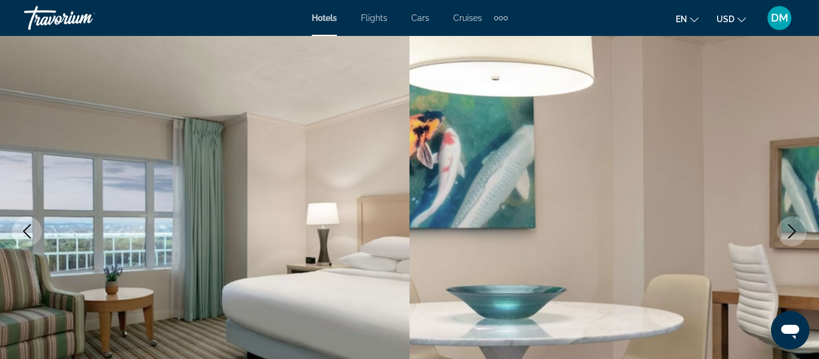
click at [794, 228] on icon "Next image" at bounding box center [792, 231] width 14 height 14
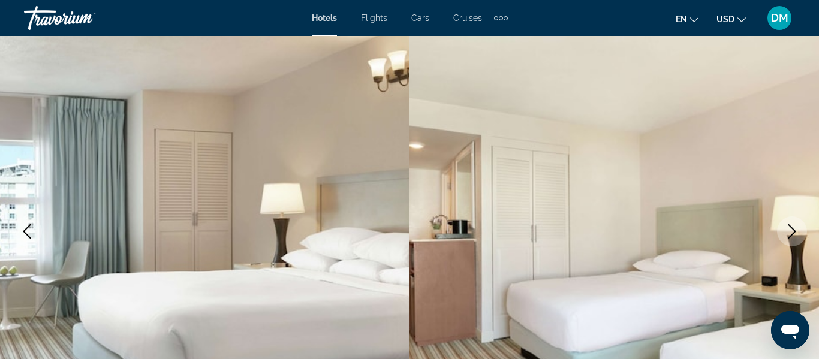
click at [796, 231] on icon "Next image" at bounding box center [792, 231] width 14 height 14
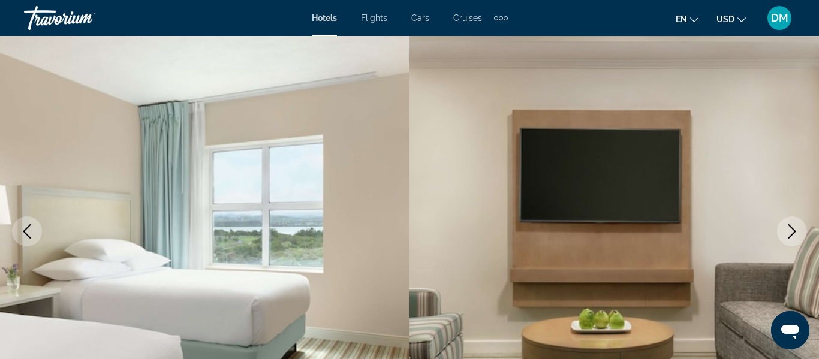
click at [800, 230] on button "Next image" at bounding box center [792, 231] width 30 height 30
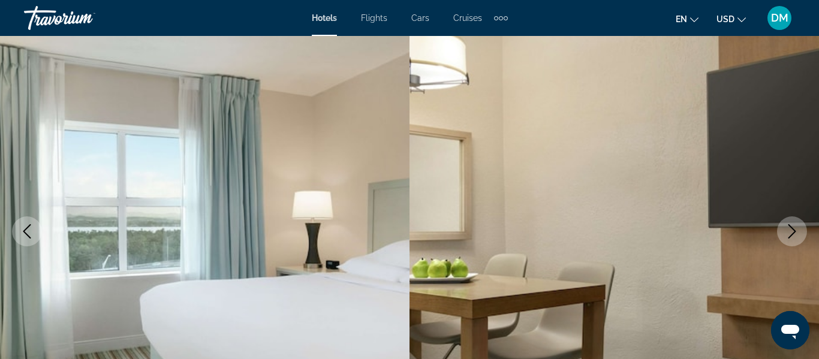
click at [806, 227] on button "Next image" at bounding box center [792, 231] width 30 height 30
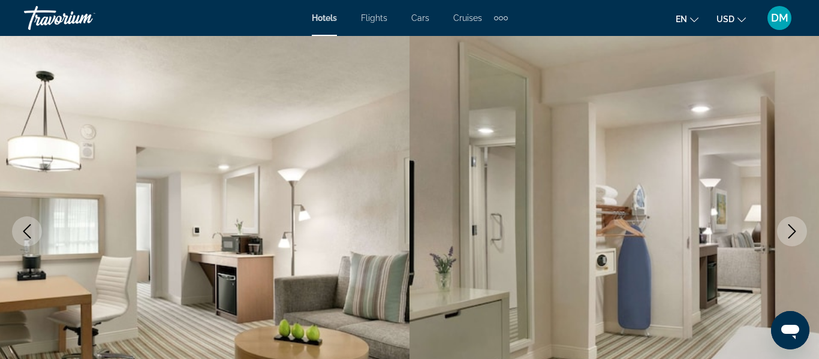
click at [472, 20] on span "Cruises" at bounding box center [467, 18] width 29 height 10
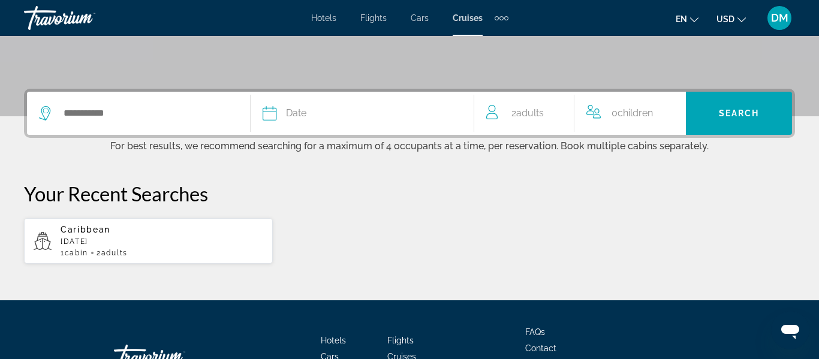
scroll to position [222, 0]
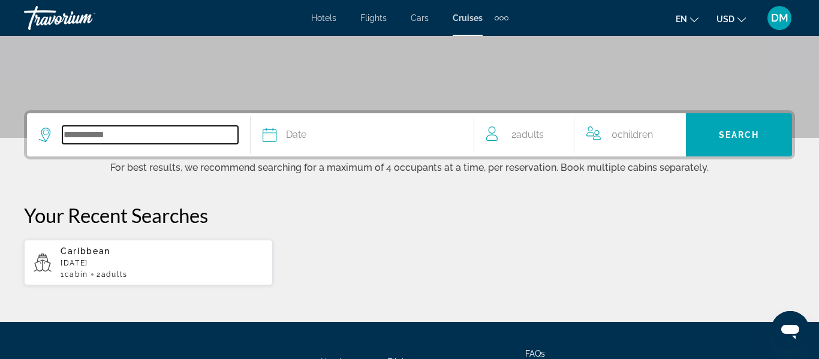
click at [191, 129] on input "Search widget" at bounding box center [150, 135] width 176 height 18
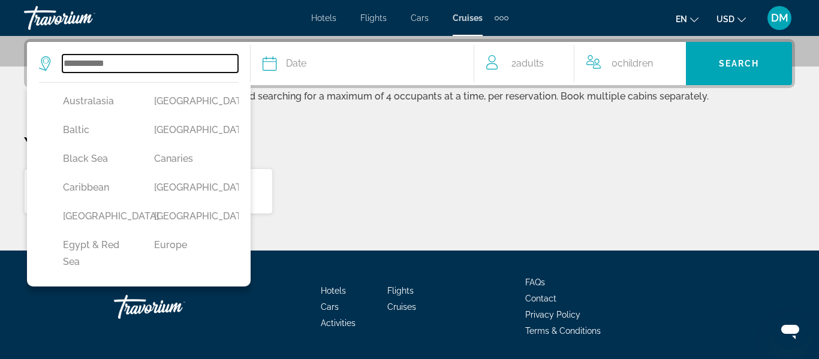
scroll to position [0, 0]
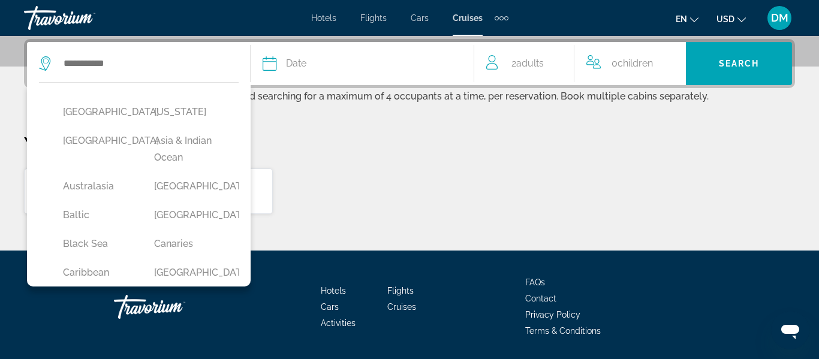
click at [440, 180] on div "Caribbean August 2024 1 cabin 2 Adult Adults" at bounding box center [409, 191] width 771 height 47
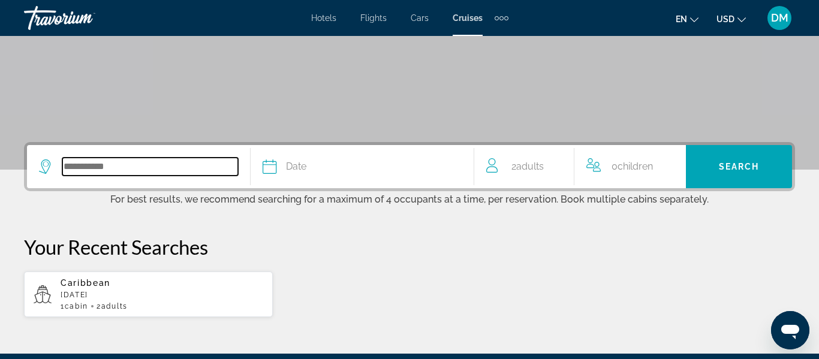
click at [159, 158] on input "Search widget" at bounding box center [150, 167] width 176 height 18
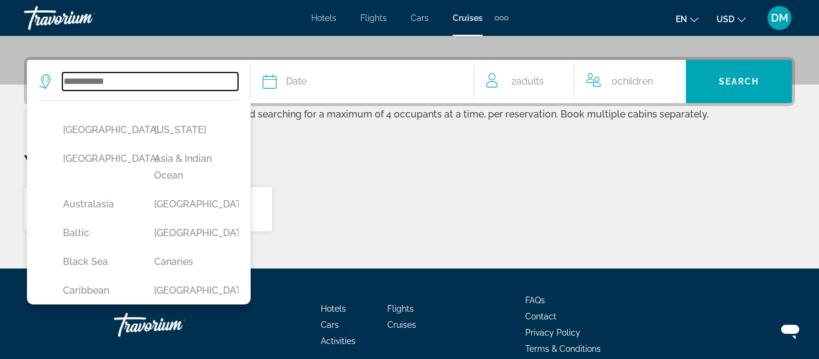
scroll to position [293, 0]
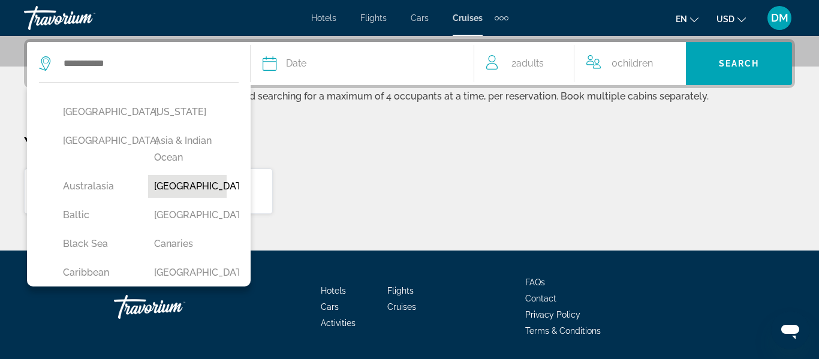
click at [197, 185] on button "Bahamas" at bounding box center [187, 186] width 79 height 23
type input "*******"
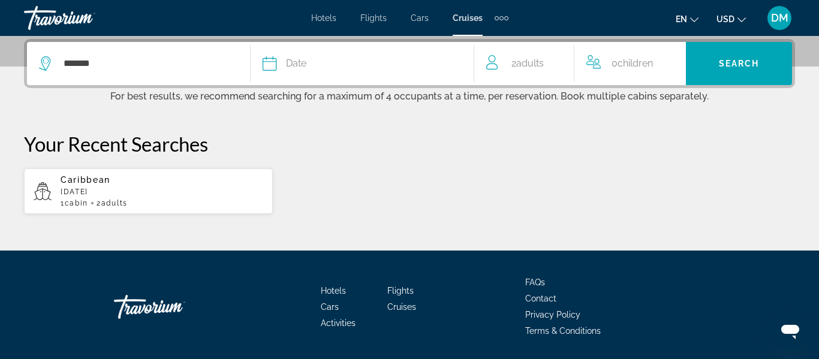
click at [399, 68] on div "Date" at bounding box center [362, 63] width 199 height 17
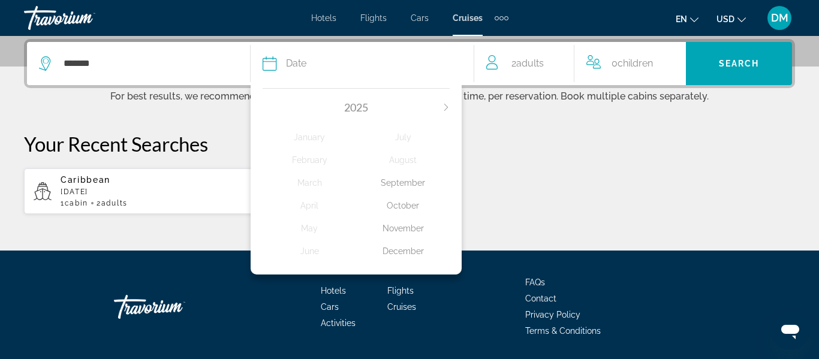
click at [444, 107] on icon "Next month" at bounding box center [445, 107] width 7 height 7
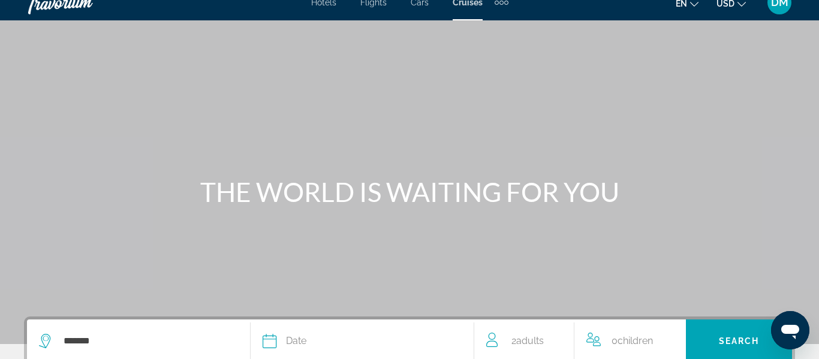
scroll to position [23, 0]
